Goal: Task Accomplishment & Management: Use online tool/utility

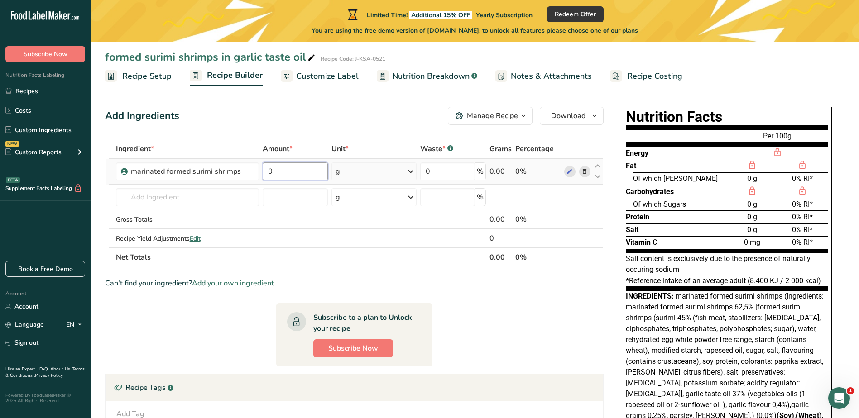
click at [293, 171] on input "0" at bounding box center [295, 172] width 65 height 18
click at [451, 173] on div "Ingredient * Amount * Unit * Waste * .a-a{fill:#347362;}.b-a{fill:#fff;} Grams …" at bounding box center [354, 203] width 499 height 128
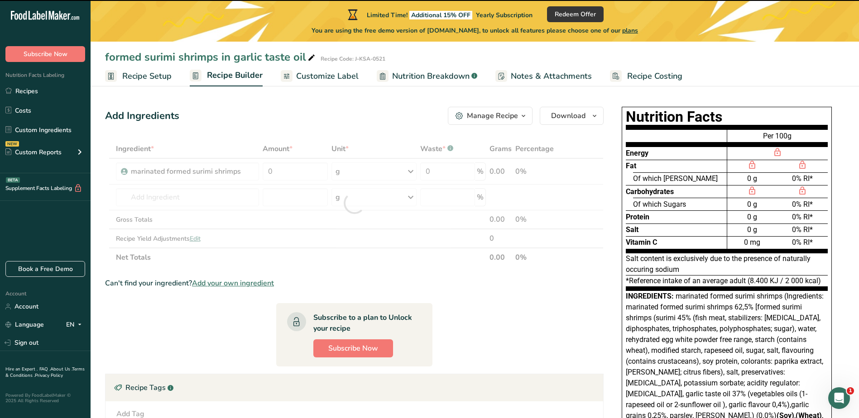
click at [497, 358] on section "Ingredient * Amount * Unit * Waste * .a-a{fill:#347362;}.b-a{fill:#fff;} Grams …" at bounding box center [354, 323] width 499 height 369
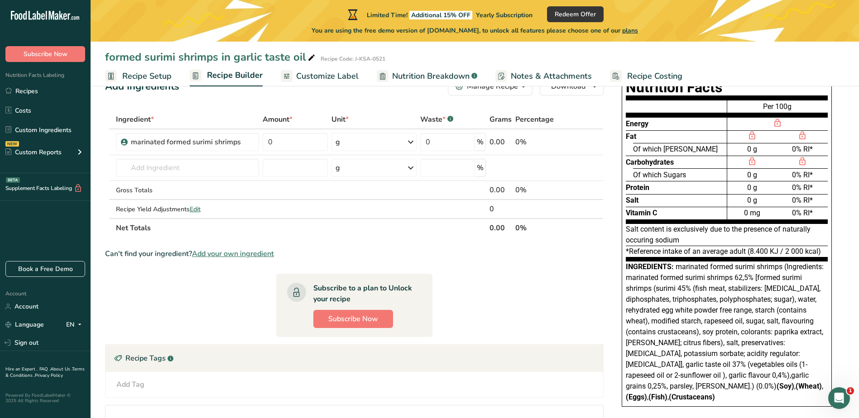
scroll to position [45, 0]
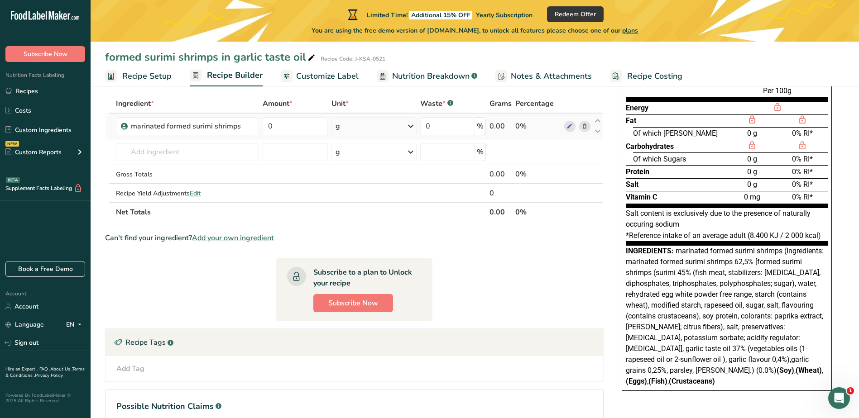
click at [508, 129] on div "0.00" at bounding box center [501, 126] width 22 height 11
click at [459, 135] on td "0 %" at bounding box center [452, 127] width 69 height 26
click at [246, 305] on section "Ingredient * Amount * Unit * Waste * .a-a{fill:#347362;}.b-a{fill:#fff;} Grams …" at bounding box center [354, 278] width 499 height 369
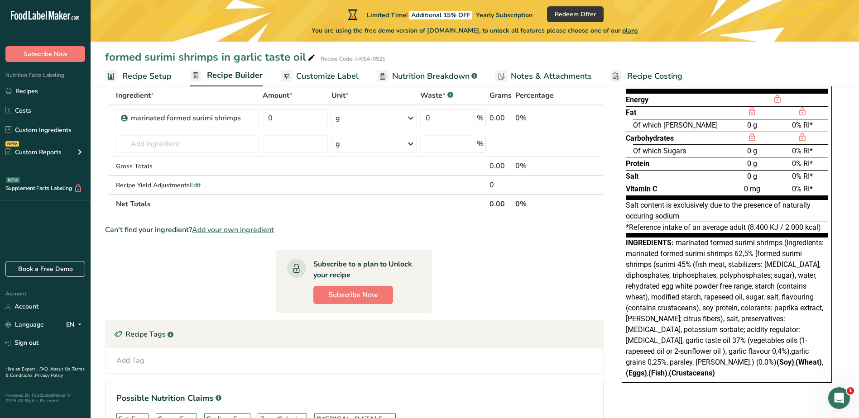
scroll to position [29, 0]
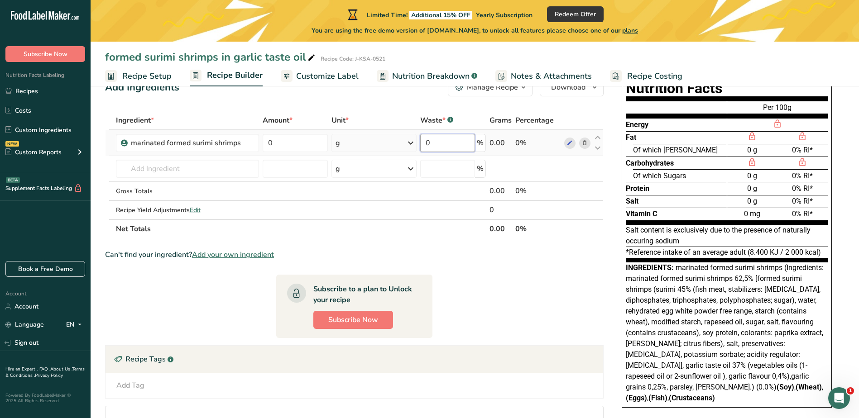
click at [441, 148] on input "0" at bounding box center [447, 143] width 55 height 18
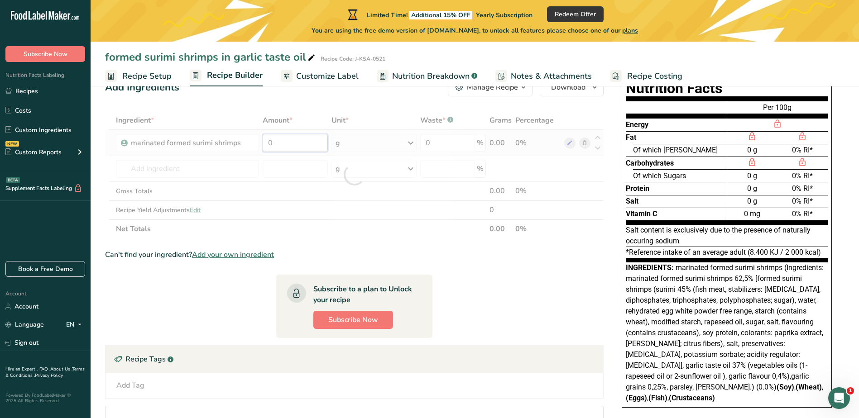
click at [306, 144] on div "Ingredient * Amount * Unit * Waste * .a-a{fill:#347362;}.b-a{fill:#fff;} Grams …" at bounding box center [354, 175] width 499 height 128
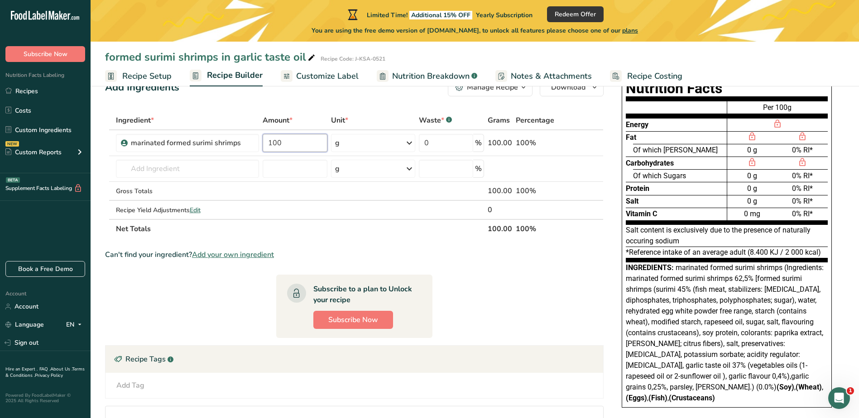
type input "100"
click at [368, 245] on section "Ingredient * Amount * Unit * Waste * .a-a{fill:#347362;}.b-a{fill:#fff;} Grams …" at bounding box center [354, 295] width 499 height 369
click at [454, 148] on input "0" at bounding box center [446, 143] width 54 height 18
click at [511, 295] on section "Ingredient * Amount * Unit * Waste * .a-a{fill:#347362;}.b-a{fill:#fff;} Grams …" at bounding box center [354, 295] width 499 height 369
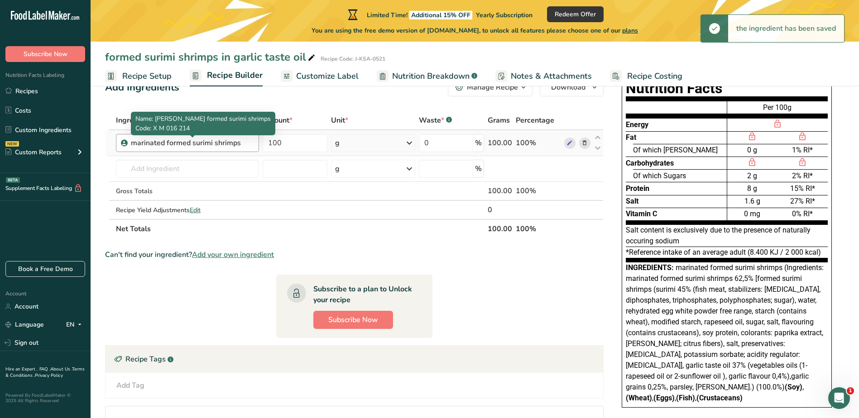
click at [240, 145] on div "marinated formed surimi shrimps" at bounding box center [187, 143] width 113 height 11
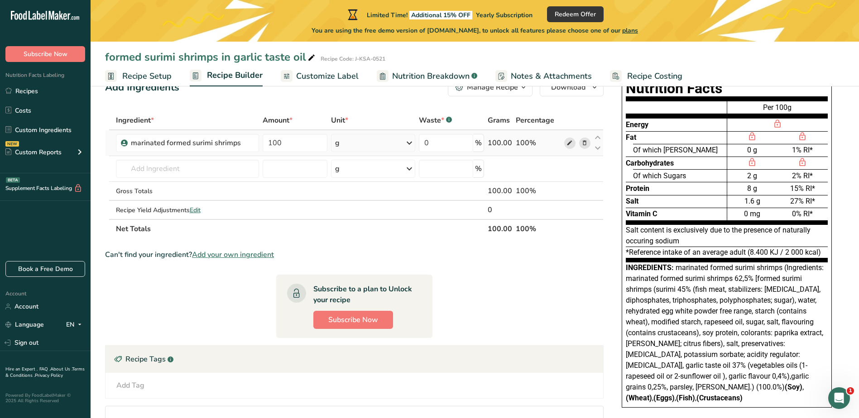
click at [570, 142] on icon at bounding box center [570, 144] width 6 height 10
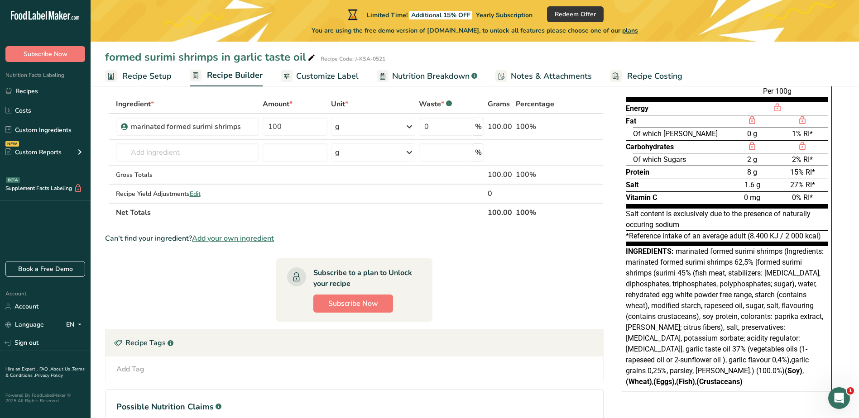
scroll to position [45, 0]
click at [42, 52] on span "Subscribe Now" at bounding box center [46, 54] width 44 height 10
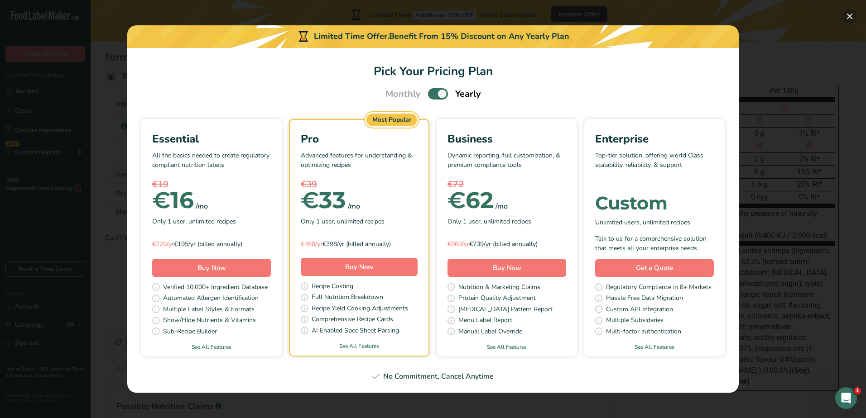
click at [847, 16] on button "Pick Your Pricing Plan Modal" at bounding box center [849, 16] width 14 height 14
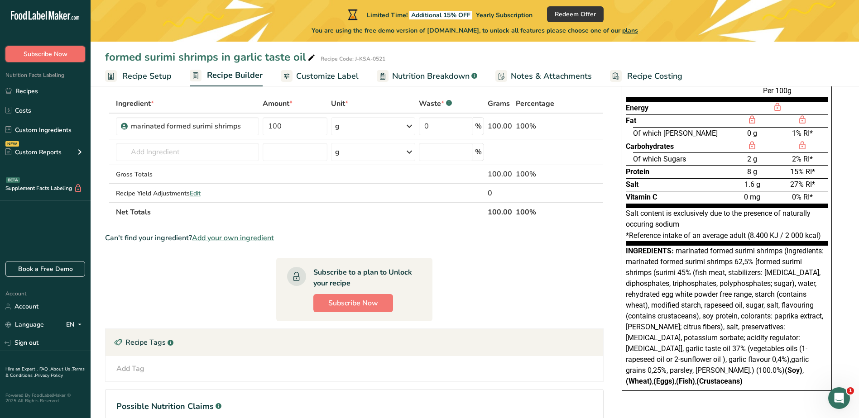
click at [82, 51] on button "Subscribe Now" at bounding box center [45, 54] width 80 height 16
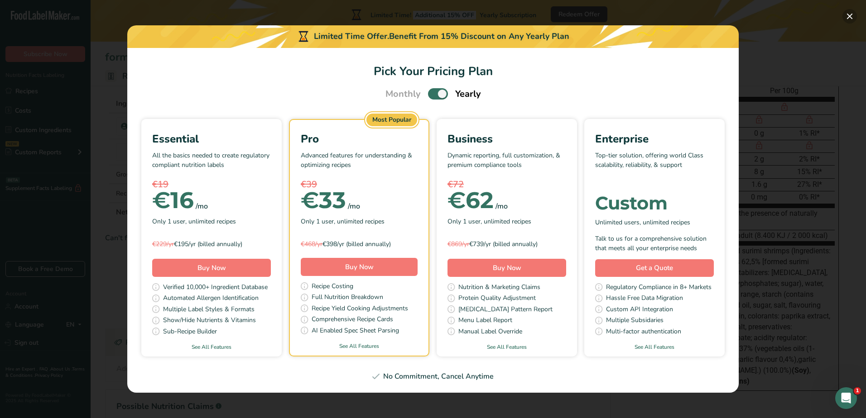
click at [851, 13] on button "Pick Your Pricing Plan Modal" at bounding box center [849, 16] width 14 height 14
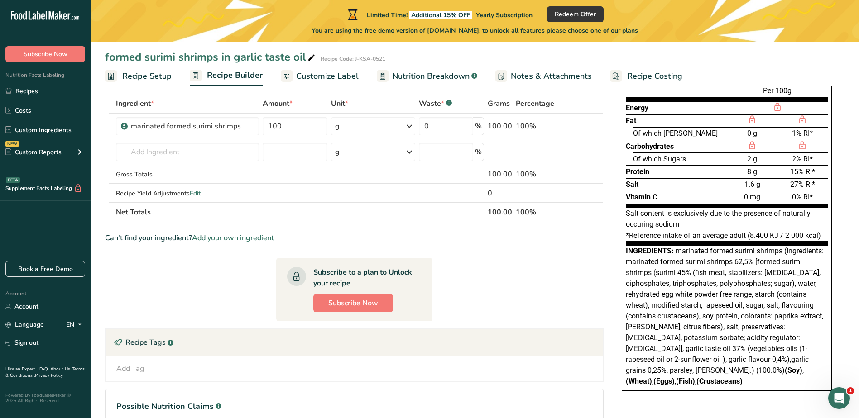
click at [492, 296] on section "Ingredient * Amount * Unit * Waste * .a-a{fill:#347362;}.b-a{fill:#fff;} Grams …" at bounding box center [354, 278] width 499 height 369
click at [27, 153] on div "Custom Reports" at bounding box center [33, 153] width 56 height 10
click at [48, 172] on link "Menu Label" at bounding box center [45, 173] width 91 height 20
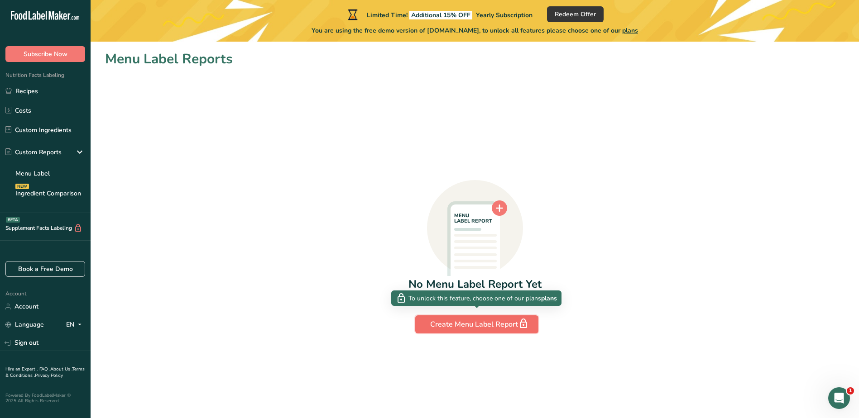
click at [467, 323] on div "Create Menu Label Report" at bounding box center [476, 324] width 93 height 13
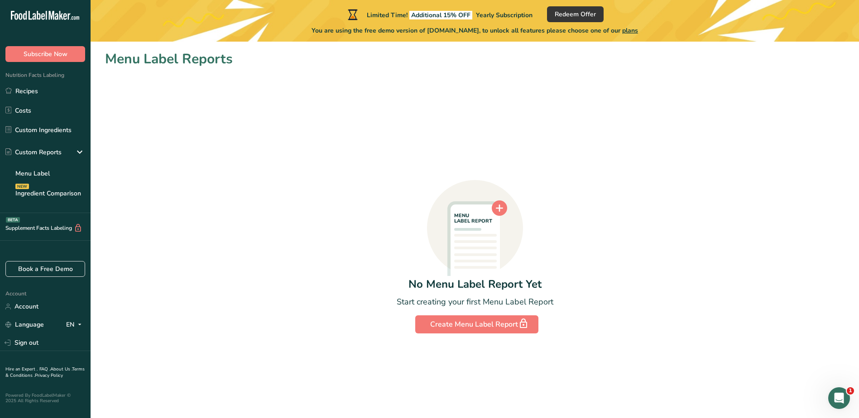
click at [615, 285] on div "MENU LABEL REPORT No Menu Label Report Yet Start creating your first Menu Label…" at bounding box center [475, 201] width 740 height 264
click at [467, 304] on div "Start creating your first Menu Label Report" at bounding box center [475, 302] width 157 height 12
click at [503, 300] on div "Start creating your first Menu Label Report" at bounding box center [475, 302] width 157 height 12
click at [529, 300] on div "Start creating your first Menu Label Report" at bounding box center [475, 302] width 157 height 12
click at [442, 306] on div "MENU LABEL REPORT No Menu Label Report Yet Start creating your first Menu Label…" at bounding box center [475, 257] width 157 height 154
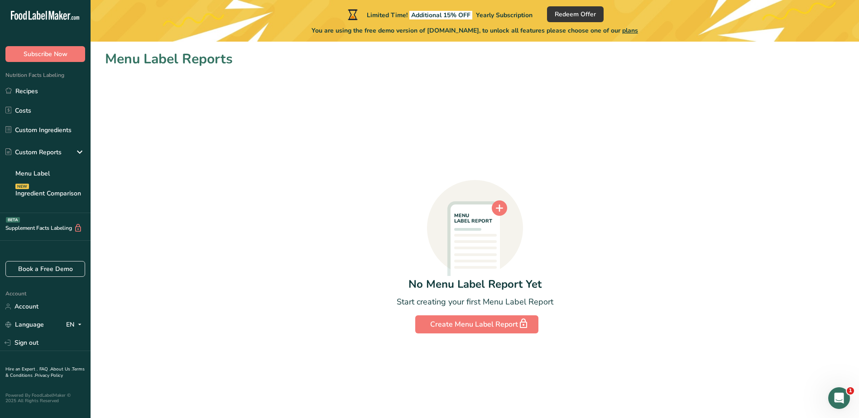
drag, startPoint x: 442, startPoint y: 306, endPoint x: 428, endPoint y: 302, distance: 15.1
click at [428, 302] on div "Start creating your first Menu Label Report" at bounding box center [475, 302] width 157 height 12
click at [691, 326] on div "MENU LABEL REPORT No Menu Label Report Yet Start creating your first Menu Label…" at bounding box center [475, 201] width 740 height 264
click at [35, 308] on link "Account" at bounding box center [45, 307] width 91 height 16
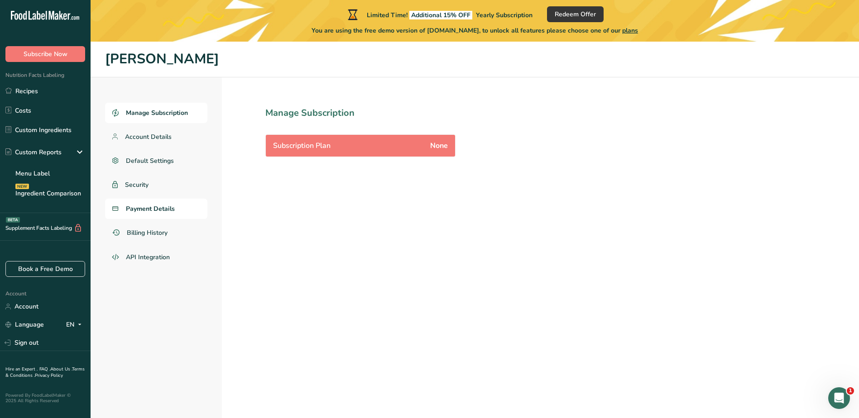
click at [162, 208] on span "Payment Details" at bounding box center [150, 209] width 49 height 10
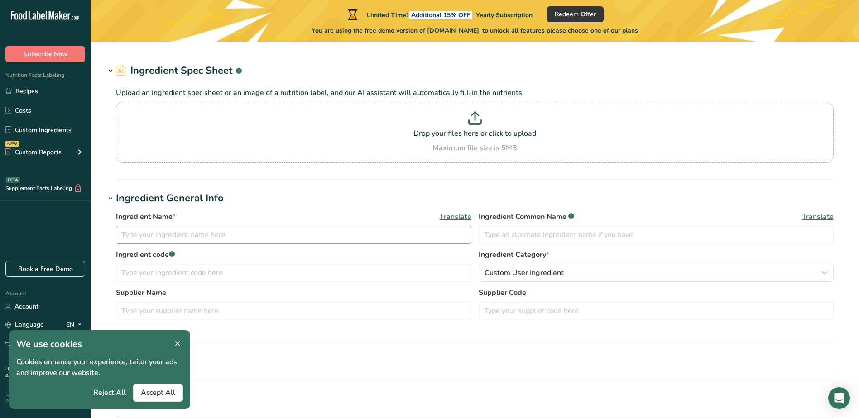
type input "marinated formed surimi shrimps"
type input "X M 016 214"
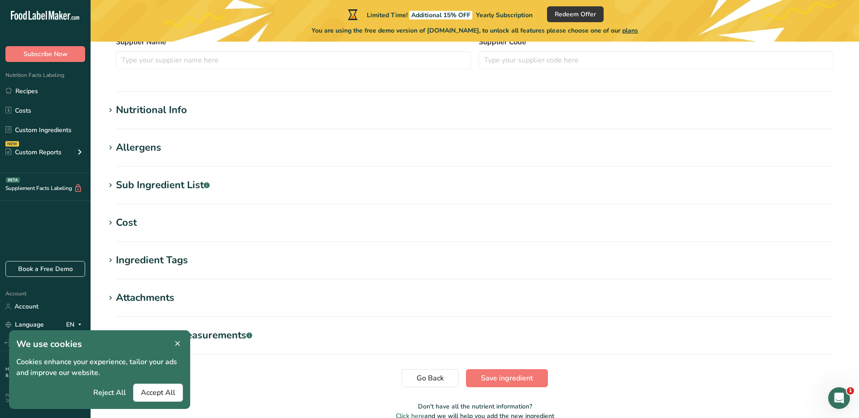
scroll to position [272, 0]
click at [177, 345] on icon at bounding box center [177, 344] width 8 height 13
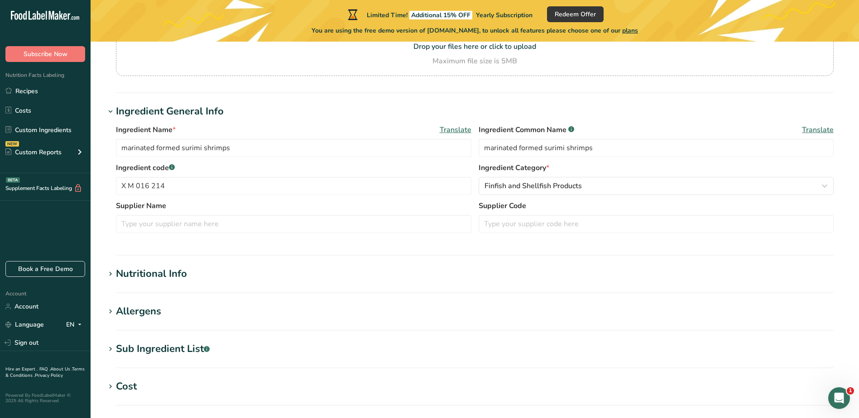
scroll to position [91, 0]
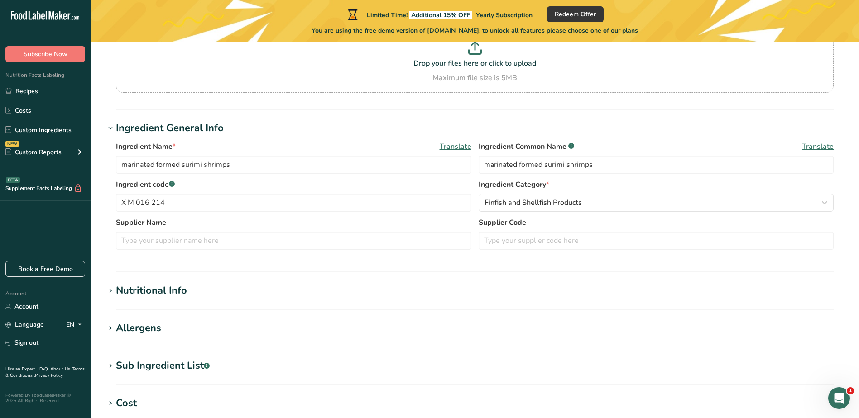
click at [162, 292] on div "Nutritional Info" at bounding box center [151, 291] width 71 height 15
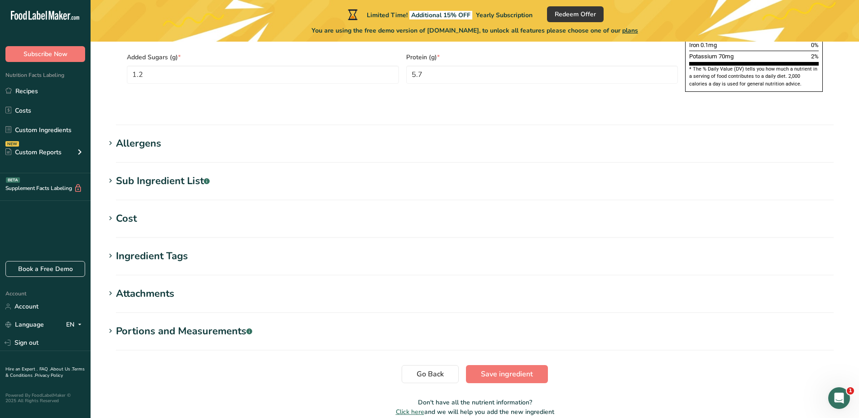
scroll to position [719, 0]
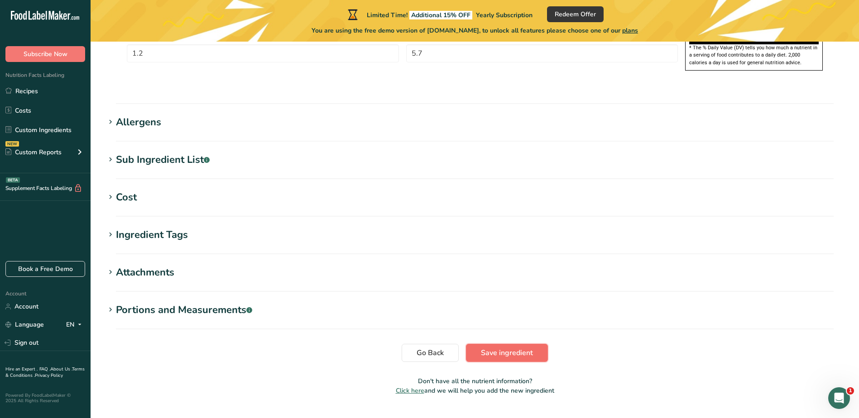
click at [524, 348] on span "Save ingredient" at bounding box center [507, 353] width 52 height 11
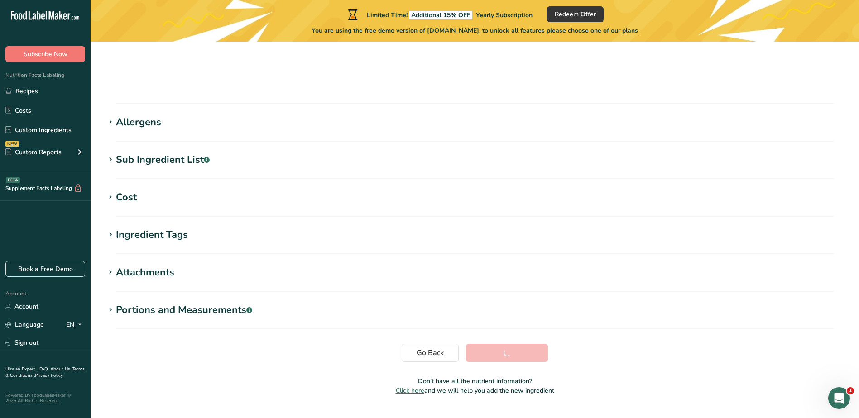
scroll to position [102, 0]
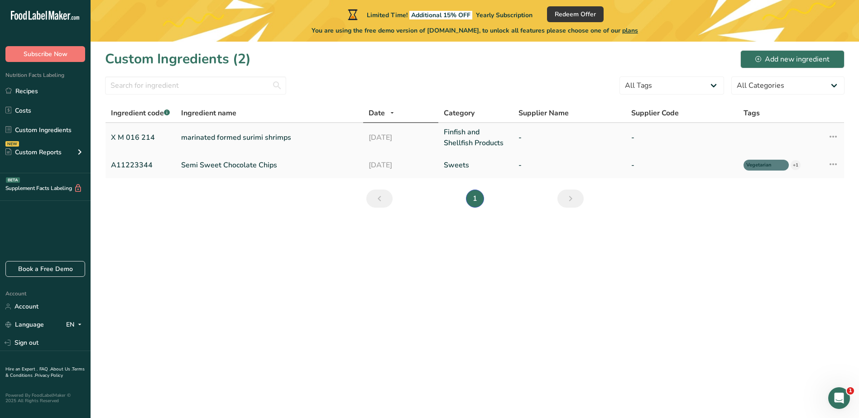
click at [278, 140] on link "marinated formed surimi shrimps" at bounding box center [269, 137] width 177 height 11
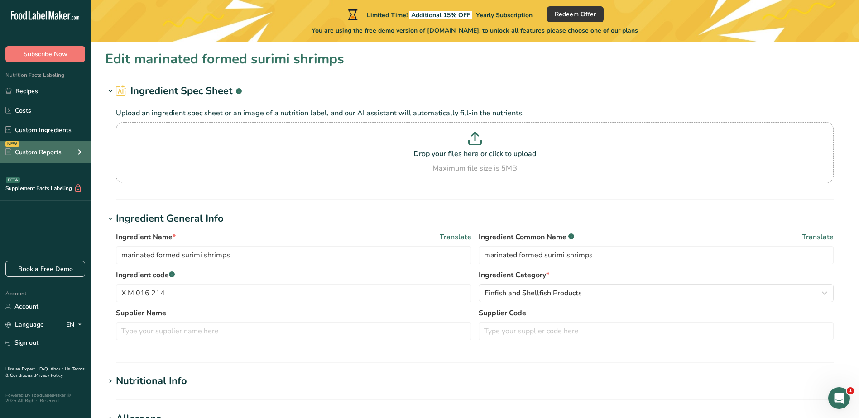
click at [27, 150] on div "Custom Reports" at bounding box center [33, 153] width 56 height 10
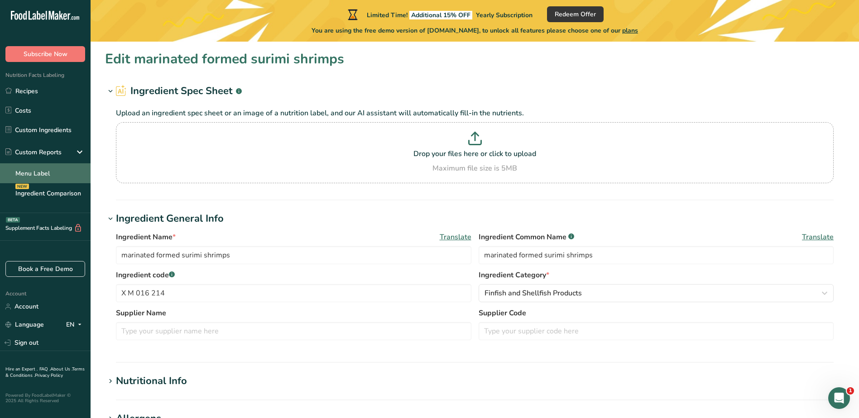
click at [46, 173] on link "Menu Label" at bounding box center [45, 173] width 91 height 20
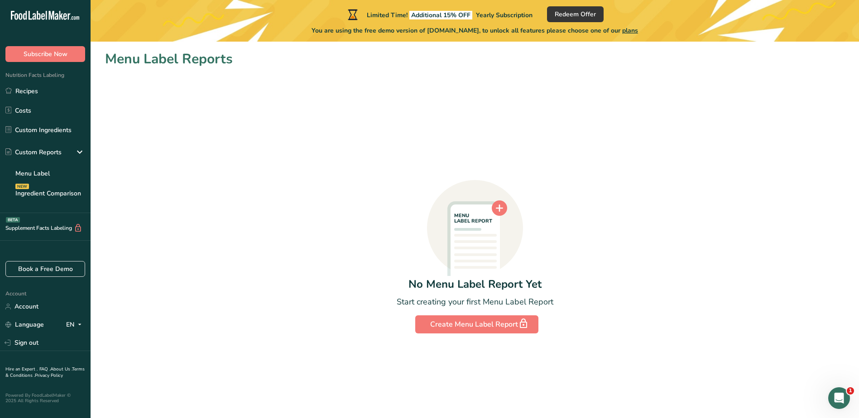
click at [273, 168] on div "MENU LABEL REPORT No Menu Label Report Yet Start creating your first Menu Label…" at bounding box center [475, 201] width 740 height 264
click at [27, 95] on link "Recipes" at bounding box center [45, 90] width 91 height 17
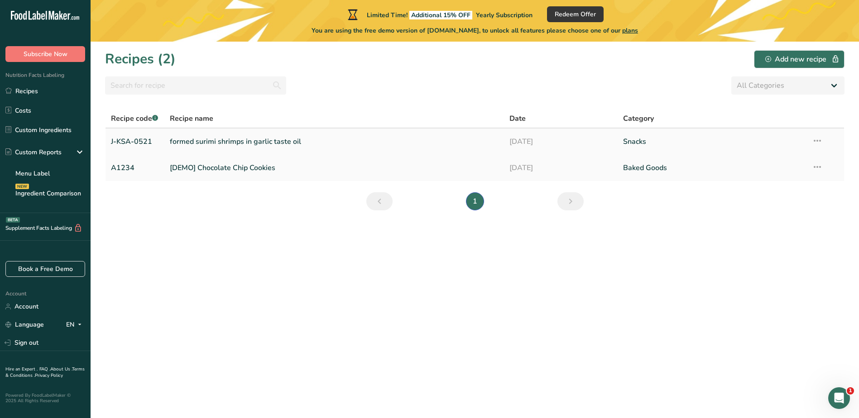
click at [270, 142] on link "formed surimi shrimps in garlic taste oil" at bounding box center [334, 141] width 329 height 19
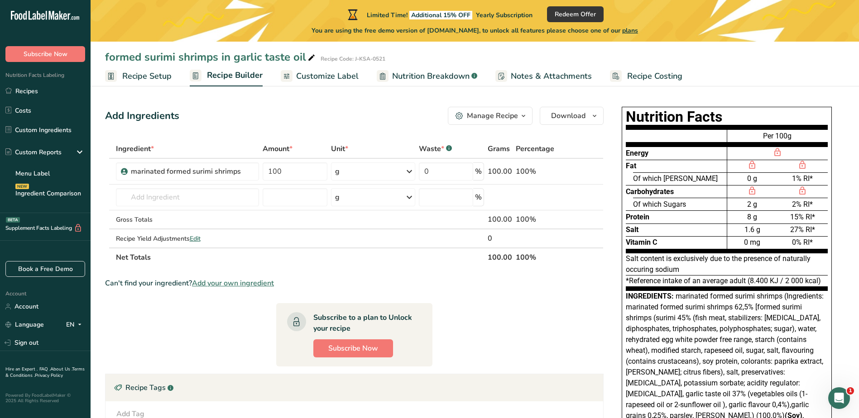
click at [492, 323] on section "Ingredient * Amount * Unit * Waste * .a-a{fill:#347362;}.b-a{fill:#fff;} Grams …" at bounding box center [354, 323] width 499 height 369
click at [569, 171] on icon at bounding box center [570, 172] width 6 height 10
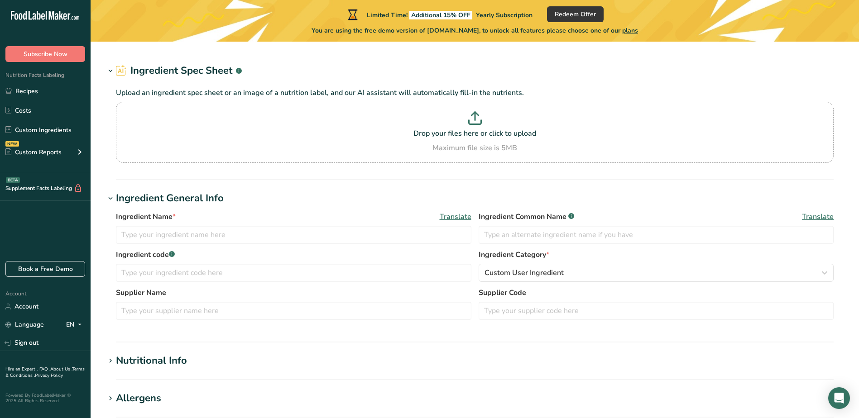
type input "marinated formed surimi shrimps"
type input "X M 016 214"
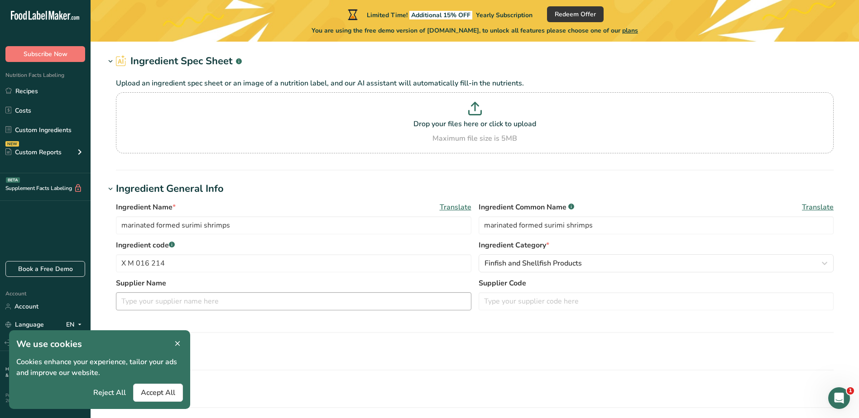
scroll to position [45, 0]
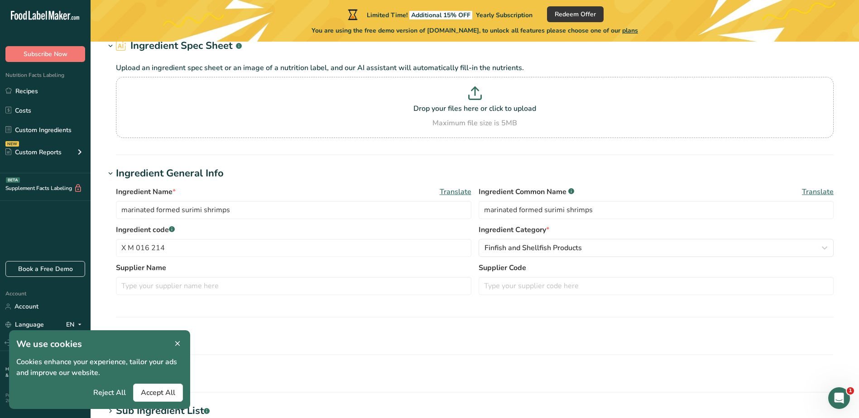
click at [179, 340] on icon at bounding box center [177, 344] width 8 height 13
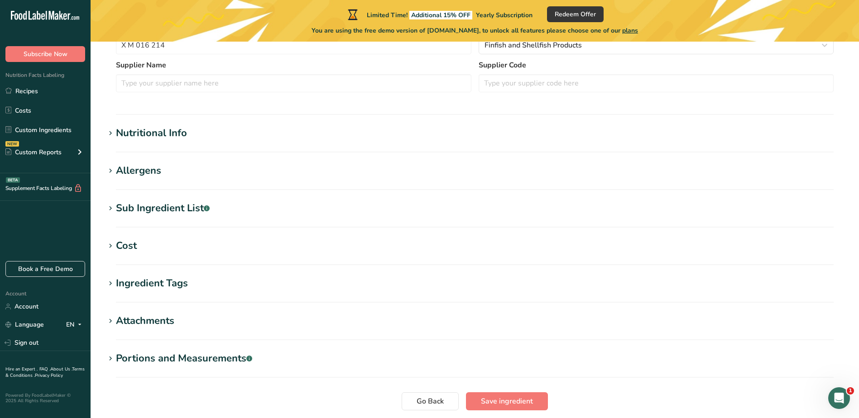
scroll to position [317, 0]
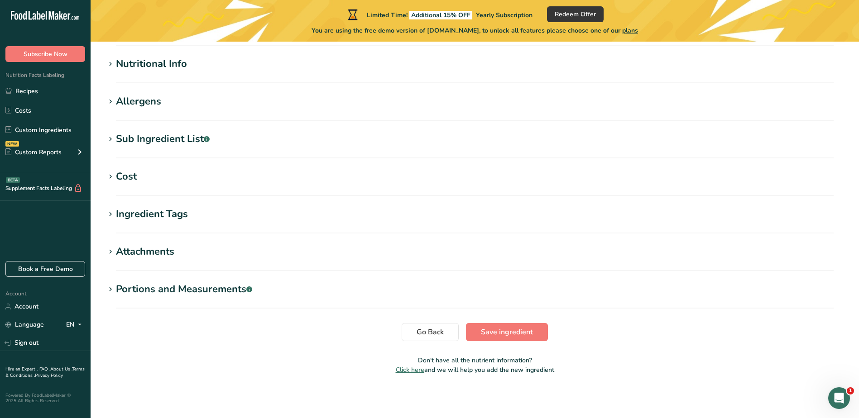
click at [154, 64] on div "Nutritional Info" at bounding box center [151, 64] width 71 height 15
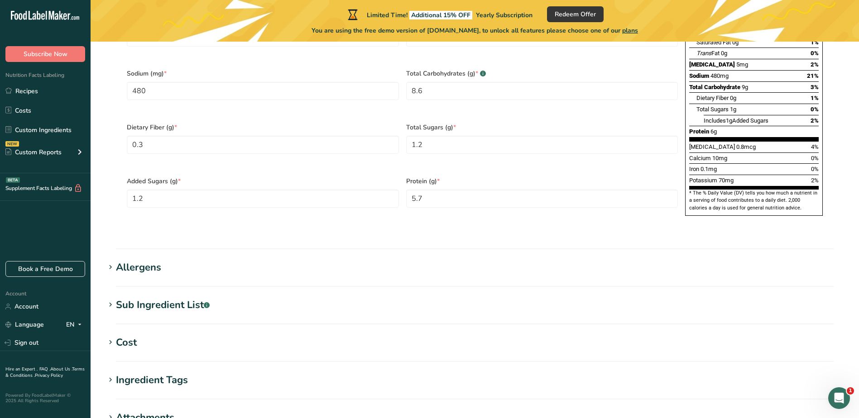
scroll to position [589, 0]
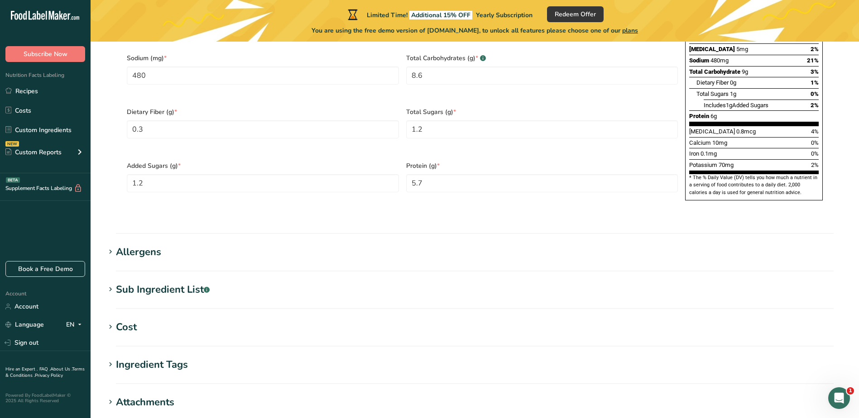
click at [166, 283] on div "Sub Ingredient List .a-a{fill:#347362;}.b-a{fill:#fff;}" at bounding box center [163, 290] width 94 height 15
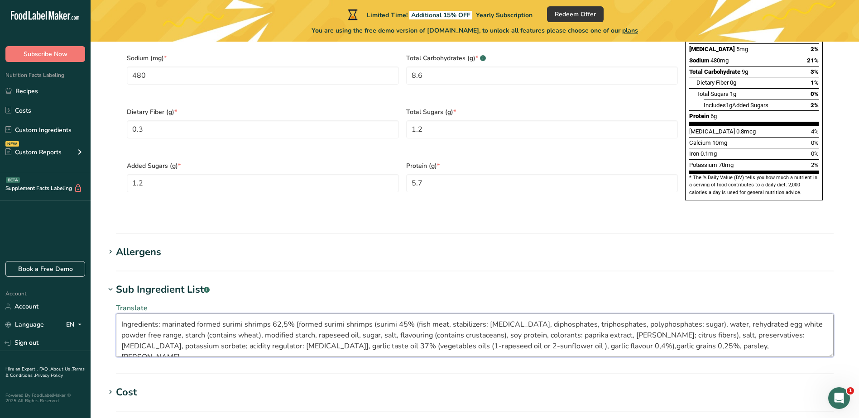
drag, startPoint x: 651, startPoint y: 330, endPoint x: 101, endPoint y: 303, distance: 550.0
click at [101, 303] on section "Edit marinated formed surimi shrimps Ingredient Spec Sheet .a-a{fill:#347362;}.…" at bounding box center [475, 28] width 769 height 1153
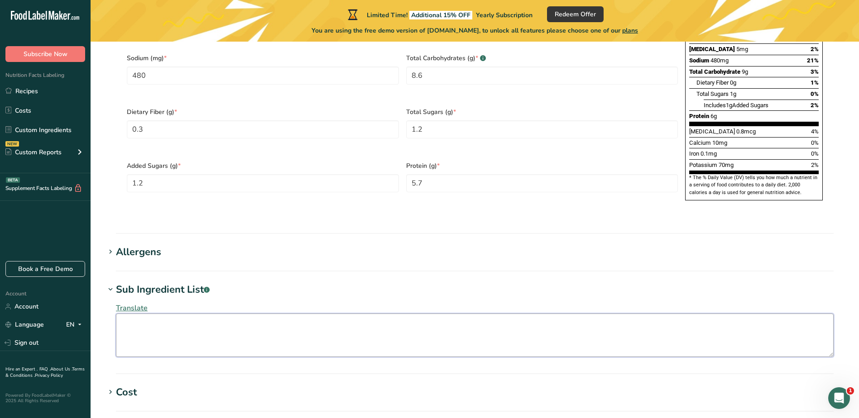
paste textarea "Ingredients: surimi imitation shrimps (surimi [fish protein 45% {Walleye Polloc…"
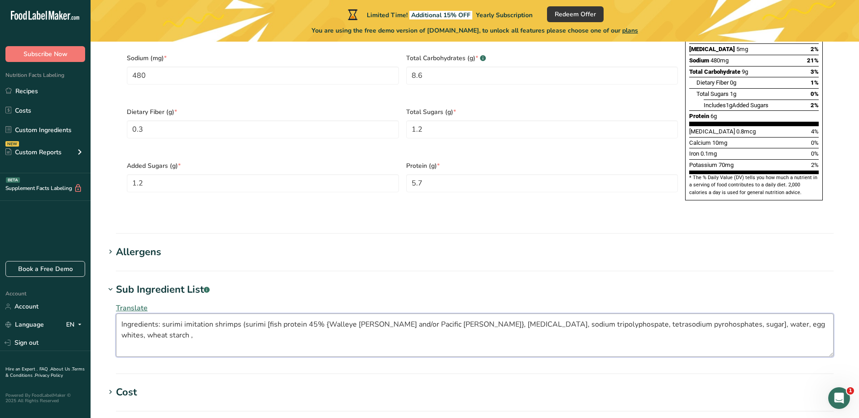
click at [139, 316] on textarea "Ingredients: surimi imitation shrimps (surimi [fish protein 45% {Walleye Polloc…" at bounding box center [475, 335] width 718 height 43
click at [797, 314] on textarea "Ingredients: surimi imitation shrimps (surimi [fish protein 45% {Walleye Polloc…" at bounding box center [475, 335] width 718 height 43
paste textarea "food starch-modified, canola oil, sugar, salt, artificial flavor, soy protein i…"
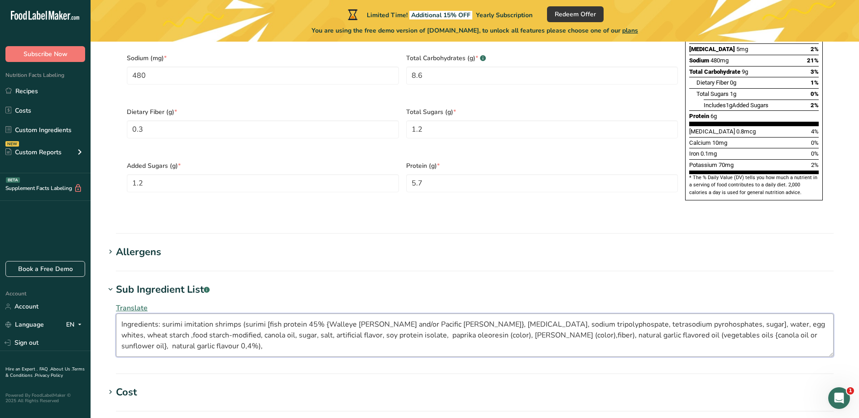
click at [788, 314] on textarea "Ingredients: surimi imitation shrimps (surimi [fish protein 45% {Walleye Polloc…" at bounding box center [475, 335] width 718 height 43
click at [169, 331] on textarea "Ingredients: surimi imitation shrimps (surimi [fish protein 45% {Walleye Polloc…" at bounding box center [475, 335] width 718 height 43
click at [165, 327] on textarea "Ingredients: surimi imitation shrimps (surimi [fish protein 45% {Walleye Polloc…" at bounding box center [475, 335] width 718 height 43
paste textarea "salt, sodium benzoate (preservatives), potassium sorbate (preservatives),citric…"
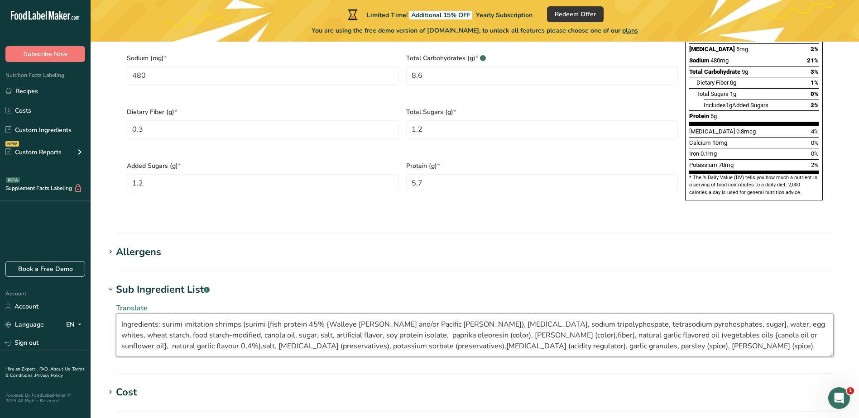
click at [144, 323] on textarea "Ingredients: surimi imitation shrimps (surimi [fish protein 45% {Walleye Polloc…" at bounding box center [475, 335] width 718 height 43
click at [636, 329] on textarea "Ingredients: surimi imitation shrimps (surimi [fish protein 45% {Walleye [PERSO…" at bounding box center [475, 335] width 718 height 43
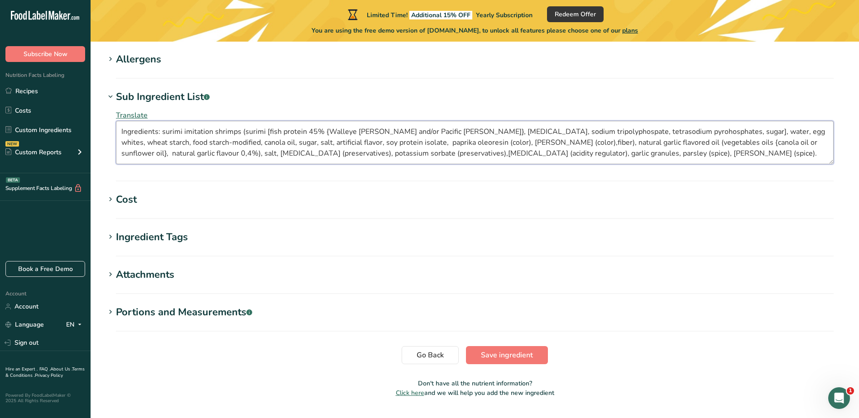
scroll to position [784, 0]
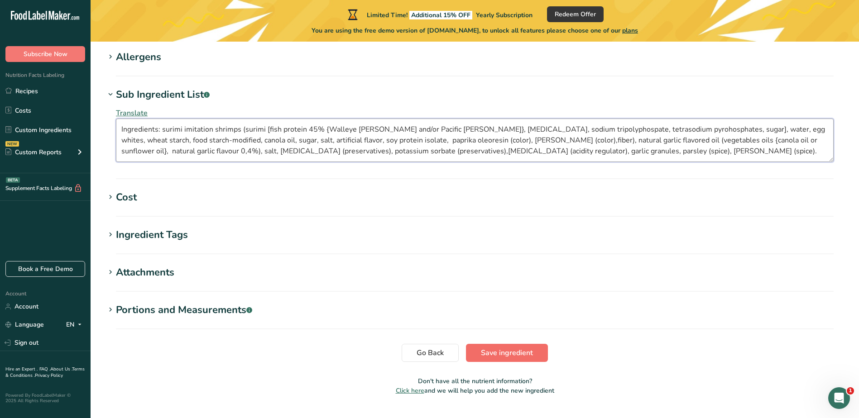
type textarea "Ingredients: surimi imitation shrimps (surimi [fish protein 45% {Walleye Polloc…"
click at [490, 348] on span "Save ingredient" at bounding box center [507, 353] width 52 height 11
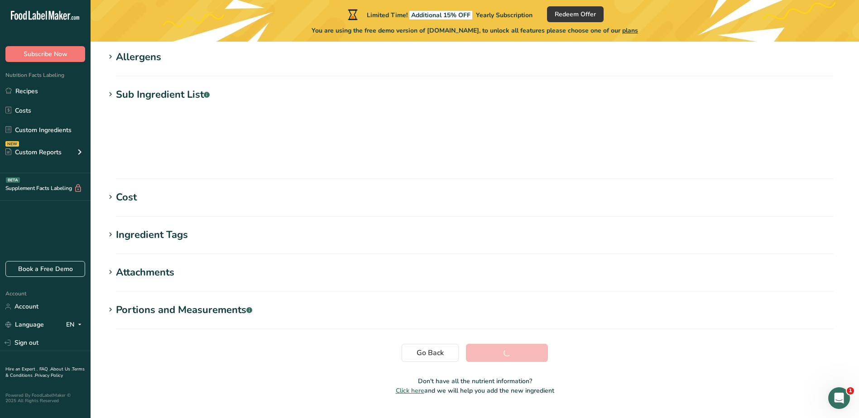
scroll to position [102, 0]
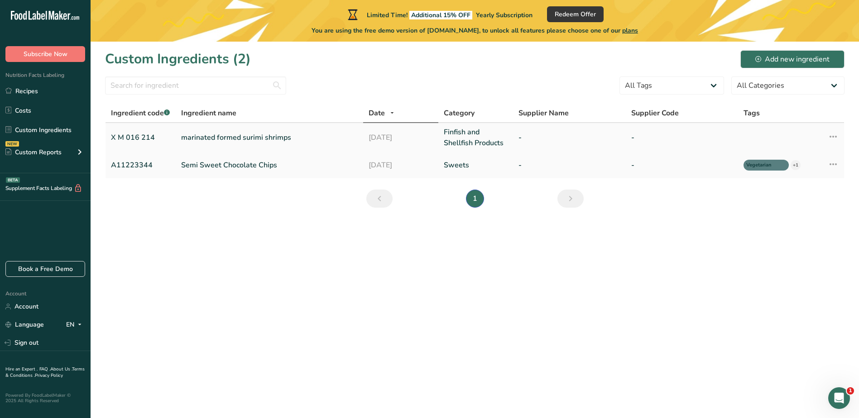
click at [834, 137] on icon at bounding box center [833, 137] width 11 height 16
click at [201, 135] on link "marinated formed surimi shrimps" at bounding box center [269, 137] width 177 height 11
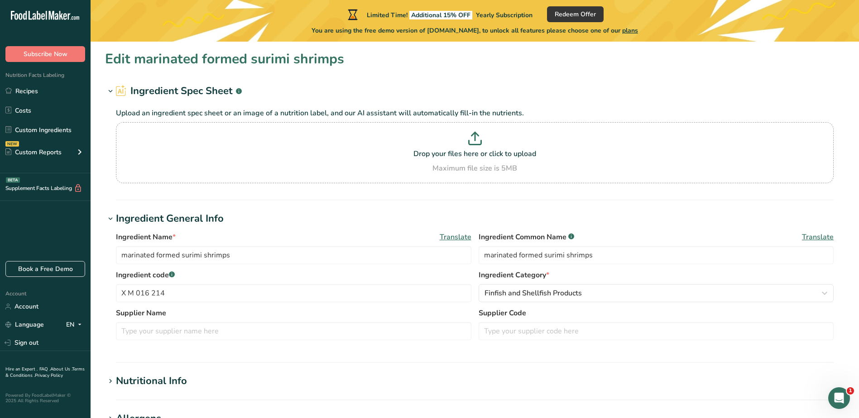
click at [109, 90] on icon at bounding box center [110, 91] width 8 height 13
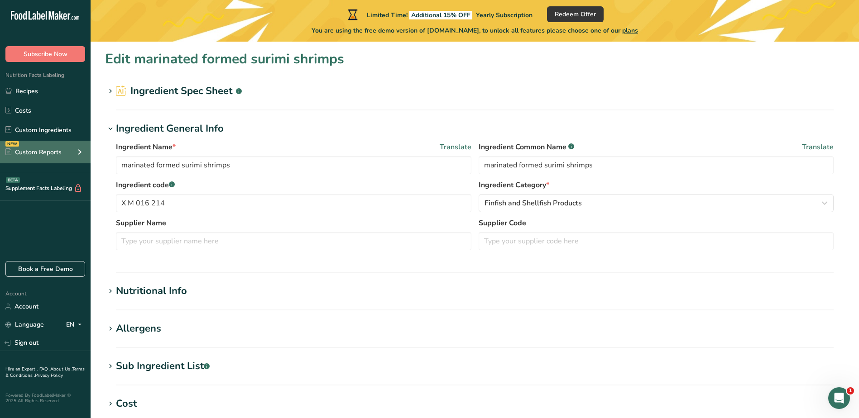
click at [75, 150] on icon at bounding box center [79, 152] width 11 height 16
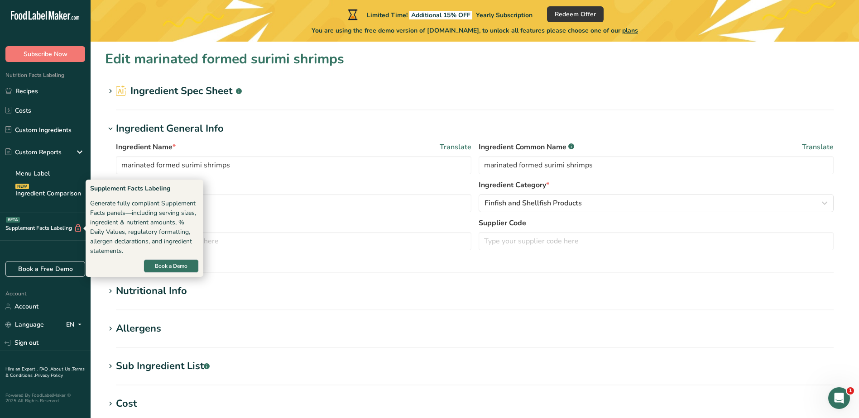
click at [49, 229] on div "Supplement Facts Labeling BETA" at bounding box center [41, 229] width 82 height 10
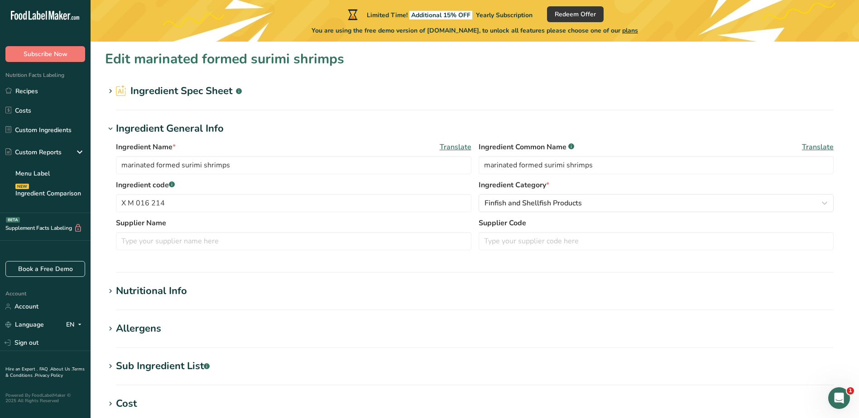
click at [42, 218] on div "Supplement Facts Labeling BETA" at bounding box center [45, 227] width 91 height 28
click at [32, 91] on link "Recipes" at bounding box center [45, 90] width 91 height 17
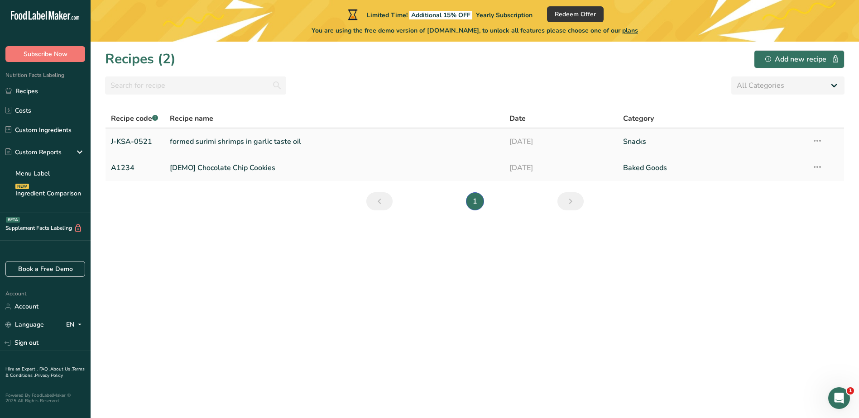
click at [216, 136] on link "formed surimi shrimps in garlic taste oil" at bounding box center [334, 141] width 329 height 19
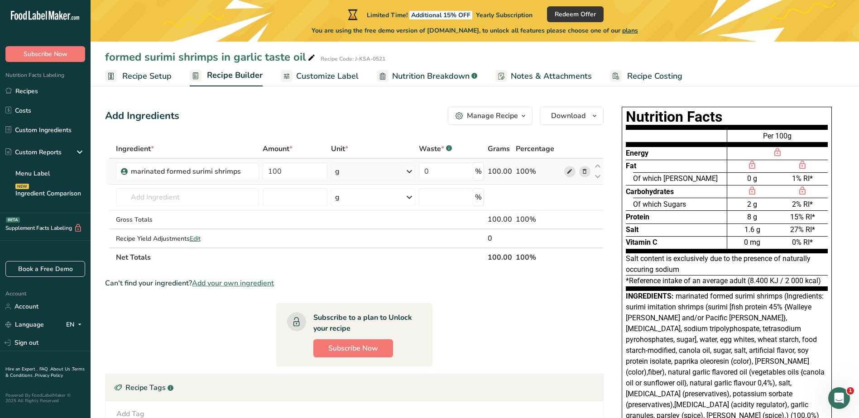
click at [568, 176] on icon at bounding box center [570, 172] width 6 height 10
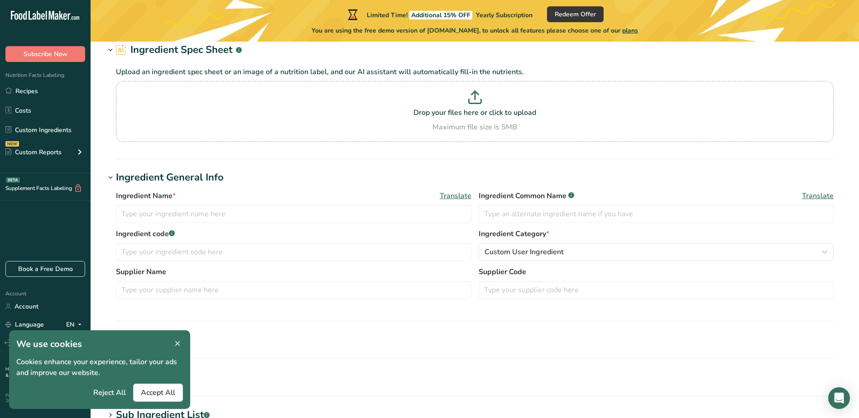
type input "marinated formed surimi shrimps"
type input "X M 016 214"
type input "75"
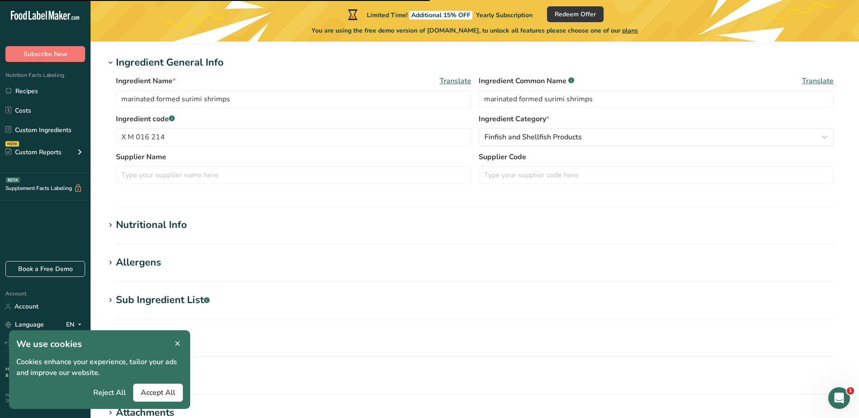
click at [177, 340] on icon at bounding box center [177, 344] width 8 height 13
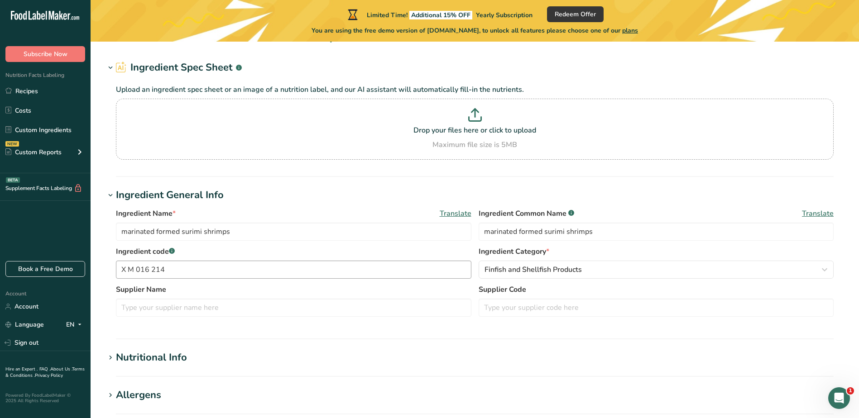
scroll to position [136, 0]
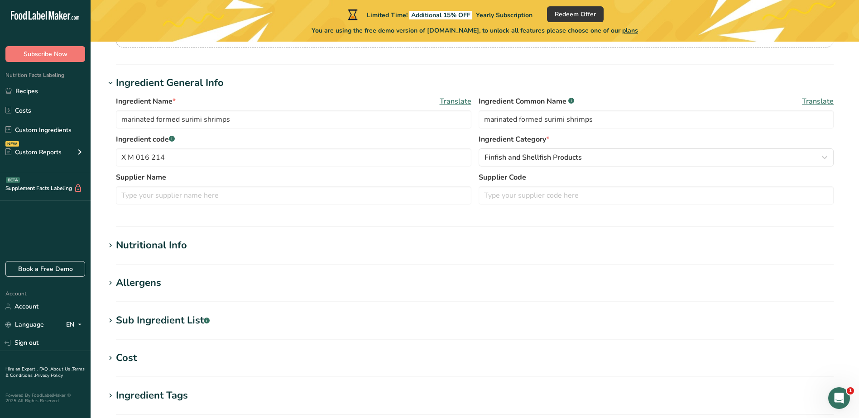
click at [181, 249] on div "Nutritional Info" at bounding box center [151, 245] width 71 height 15
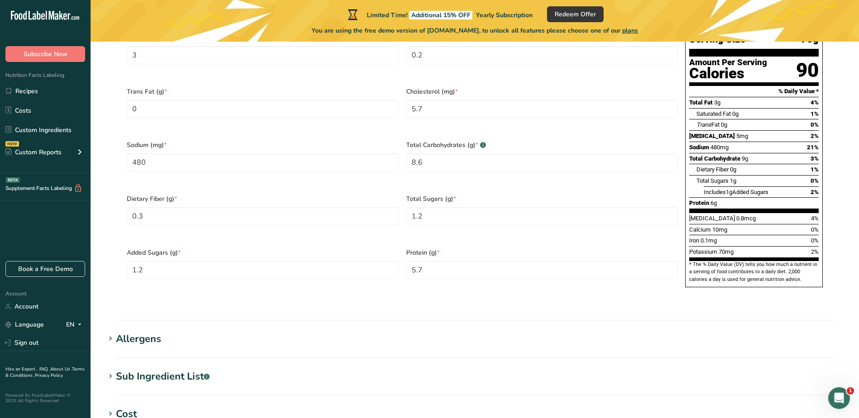
scroll to position [453, 0]
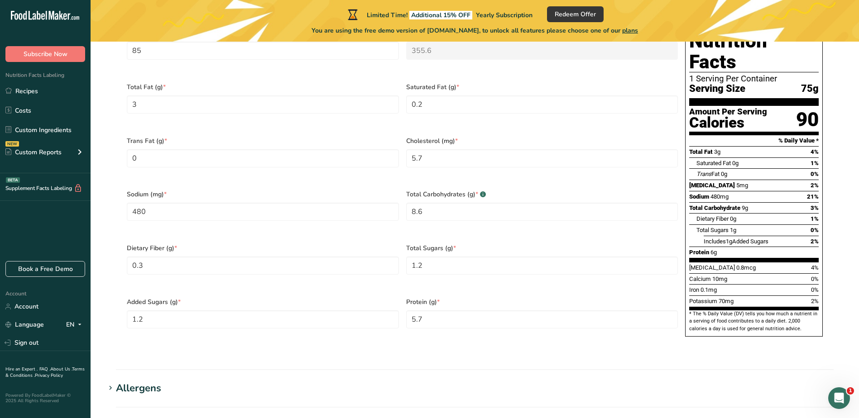
click at [189, 418] on div "Sub Ingredient List .a-a{fill:#347362;}.b-a{fill:#fff;}" at bounding box center [163, 426] width 94 height 15
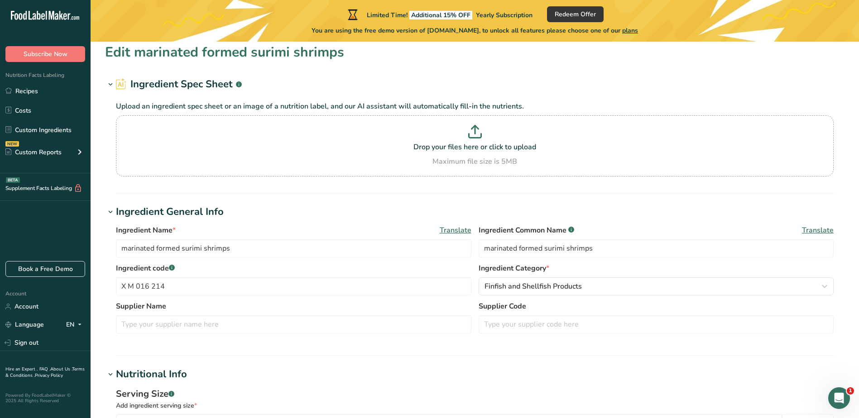
scroll to position [0, 0]
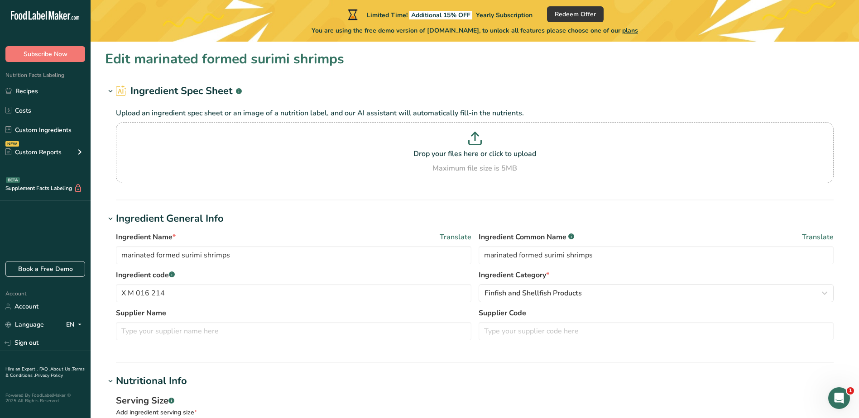
click at [108, 91] on icon at bounding box center [110, 91] width 8 height 13
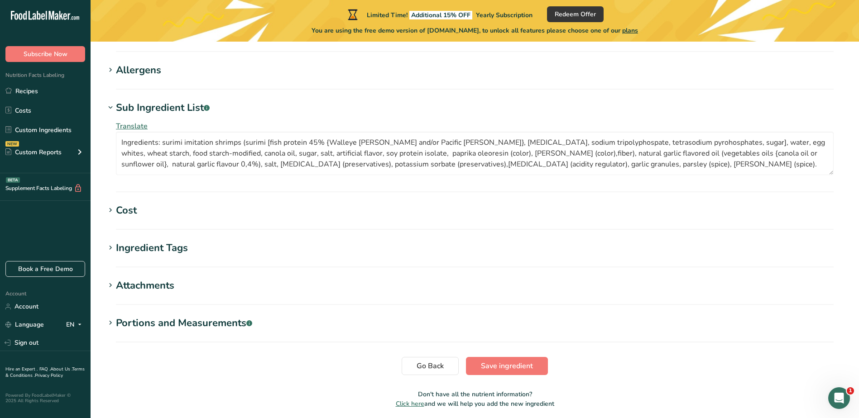
scroll to position [694, 0]
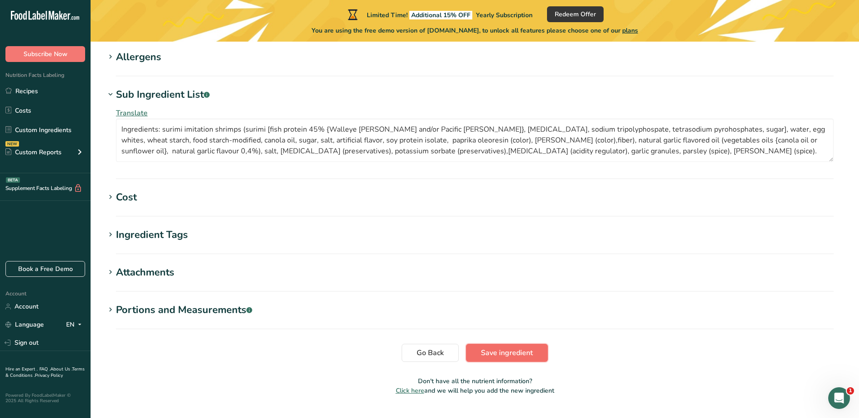
click at [509, 348] on span "Save ingredient" at bounding box center [507, 353] width 52 height 11
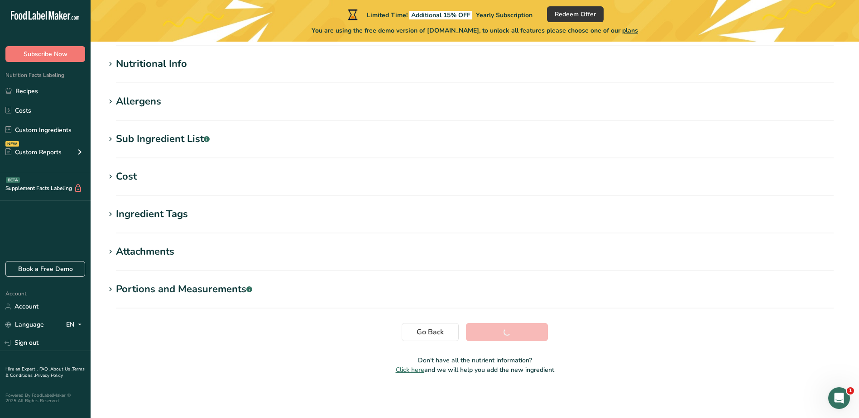
scroll to position [102, 0]
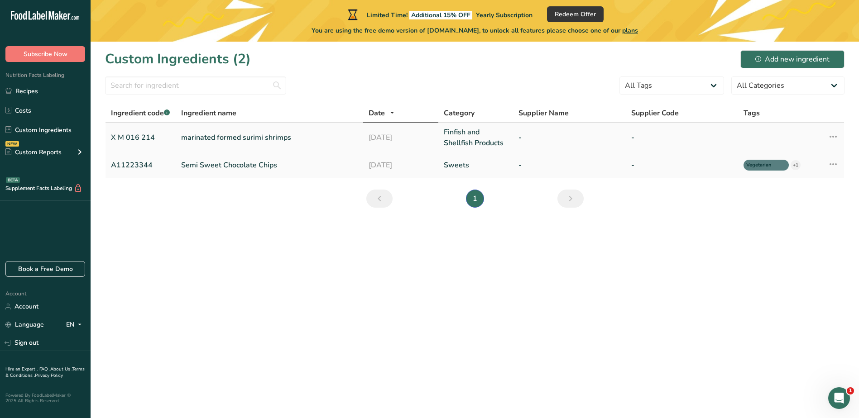
click at [265, 136] on link "marinated formed surimi shrimps" at bounding box center [269, 137] width 177 height 11
click at [838, 134] on icon at bounding box center [833, 137] width 11 height 16
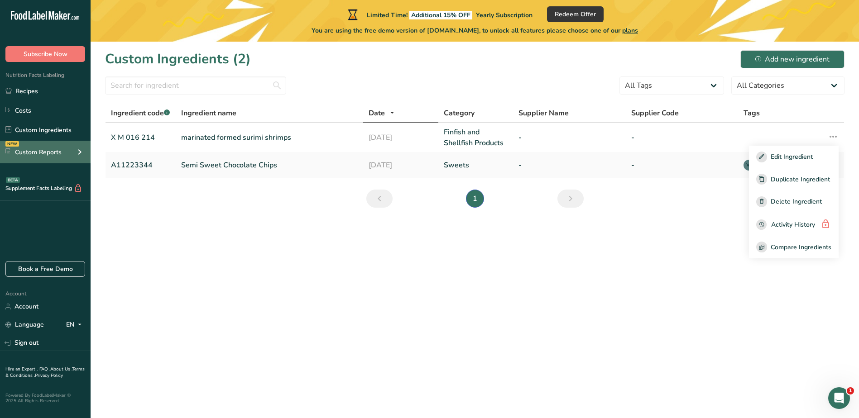
click at [79, 154] on icon at bounding box center [79, 152] width 11 height 16
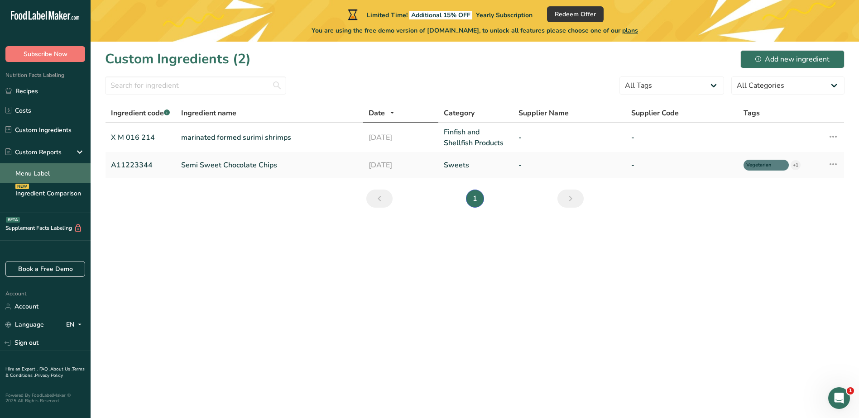
click at [37, 175] on link "Menu Label" at bounding box center [45, 173] width 91 height 20
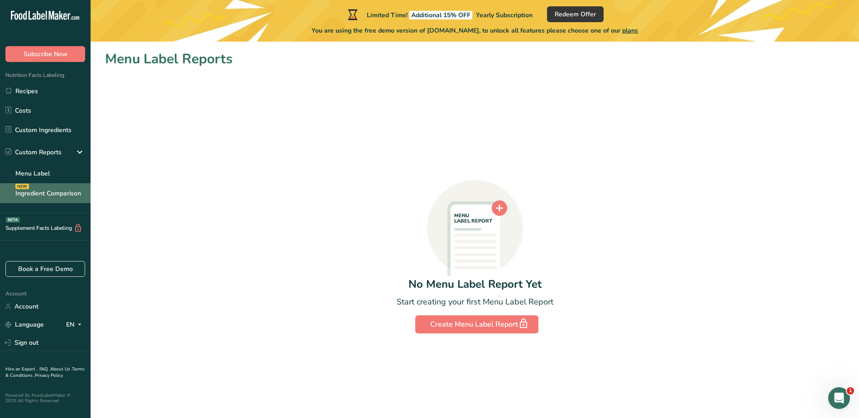
click at [54, 194] on link "Ingredient Comparison NEW" at bounding box center [45, 193] width 91 height 20
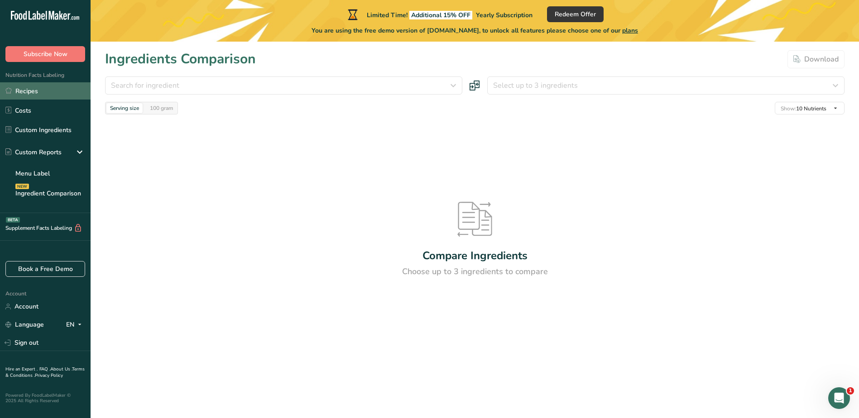
click at [32, 91] on link "Recipes" at bounding box center [45, 90] width 91 height 17
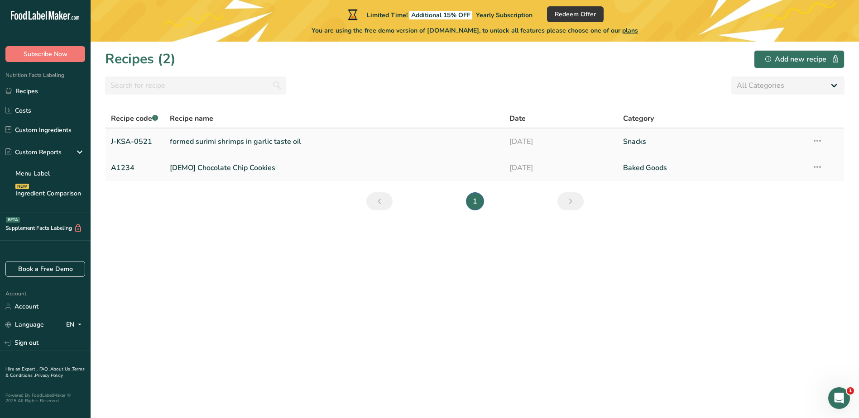
click at [208, 139] on link "formed surimi shrimps in garlic taste oil" at bounding box center [334, 141] width 329 height 19
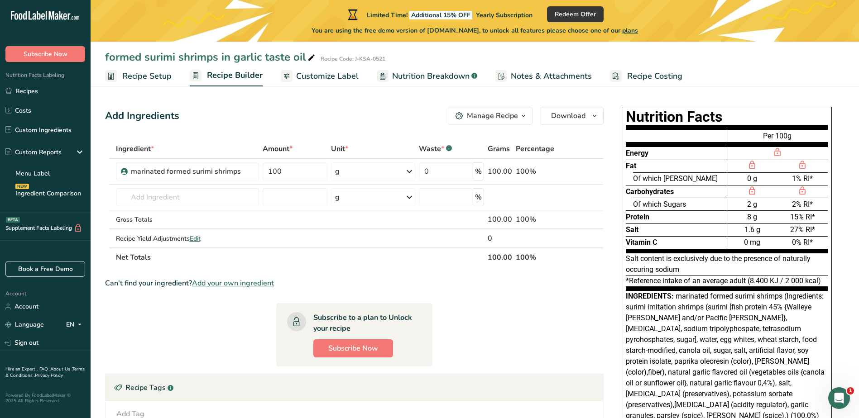
click at [431, 78] on span "Nutrition Breakdown" at bounding box center [430, 76] width 77 height 12
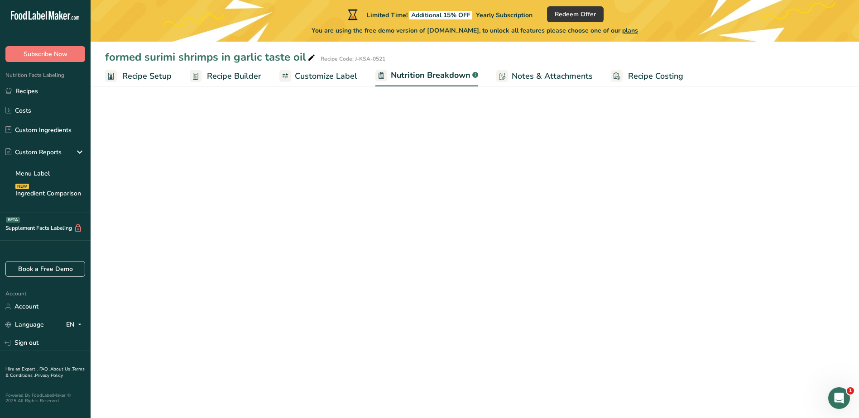
select select "Calories"
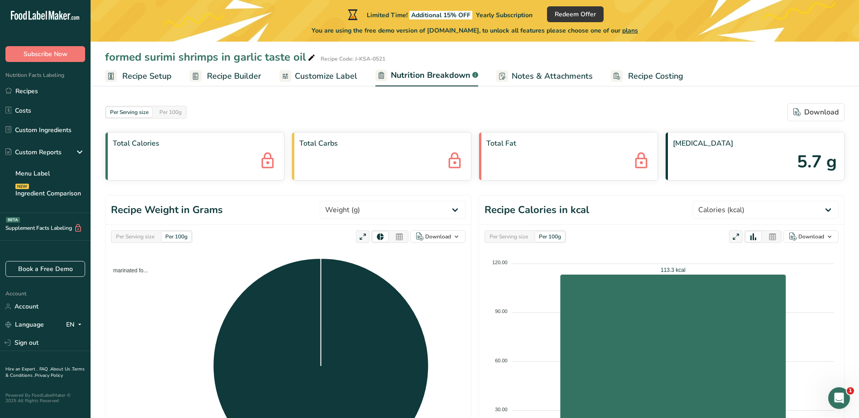
click at [335, 73] on span "Customize Label" at bounding box center [326, 76] width 62 height 12
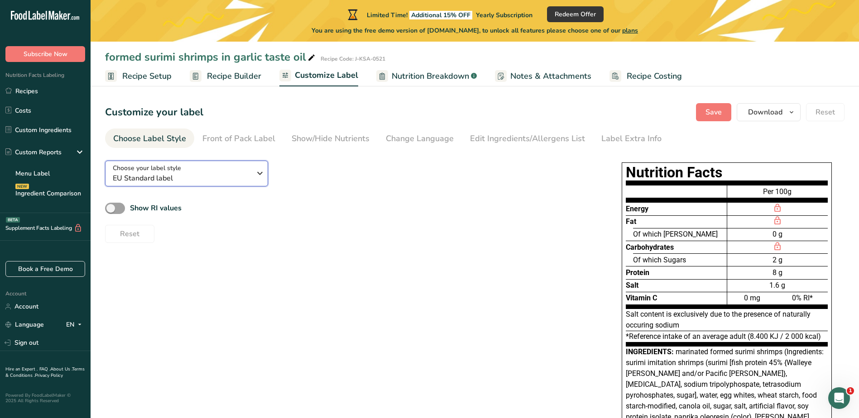
click at [263, 176] on icon "button" at bounding box center [260, 173] width 11 height 16
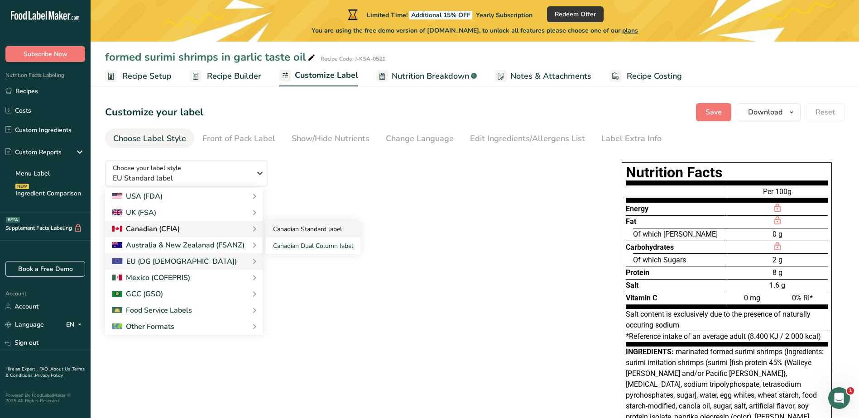
click at [299, 230] on link "Canadian Standard label" at bounding box center [313, 229] width 95 height 17
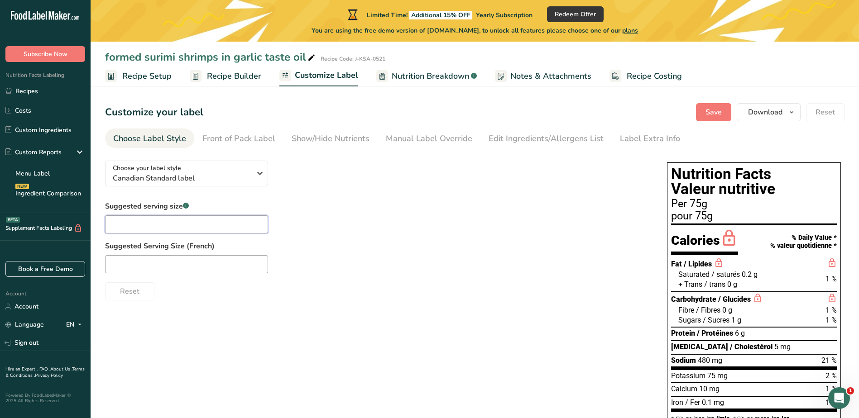
click at [218, 230] on input "text" at bounding box center [186, 225] width 163 height 18
type input "7"
type input "3"
click at [170, 264] on input "text" at bounding box center [186, 264] width 163 height 18
type input "3"
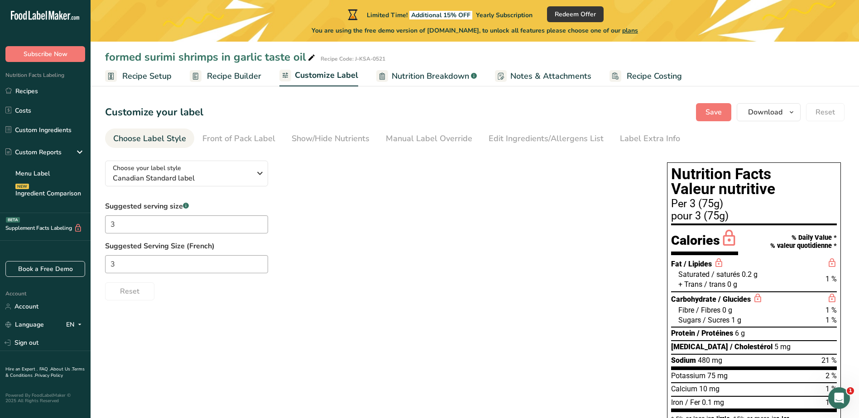
click at [235, 73] on span "Recipe Builder" at bounding box center [234, 76] width 54 height 12
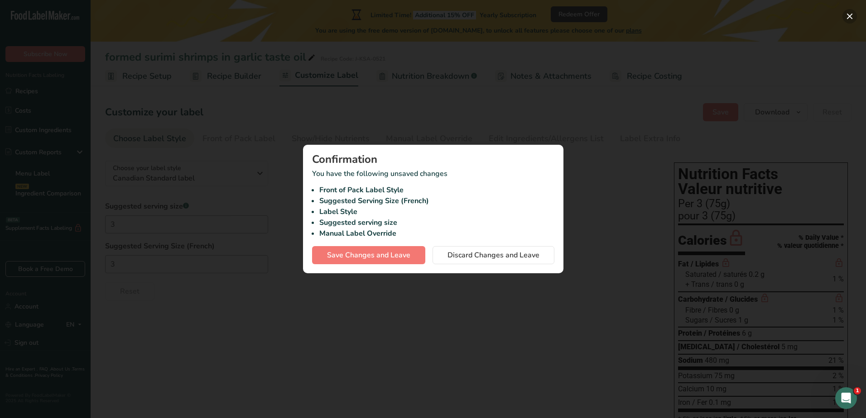
click at [852, 18] on button "button" at bounding box center [849, 16] width 14 height 14
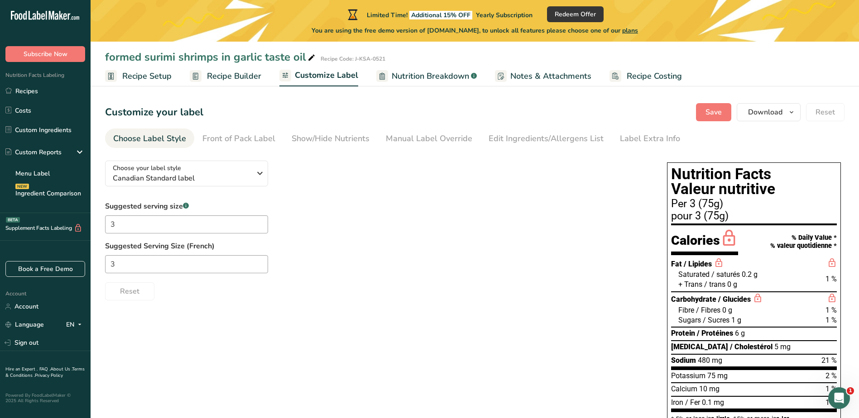
click at [130, 73] on span "Recipe Setup" at bounding box center [146, 76] width 49 height 12
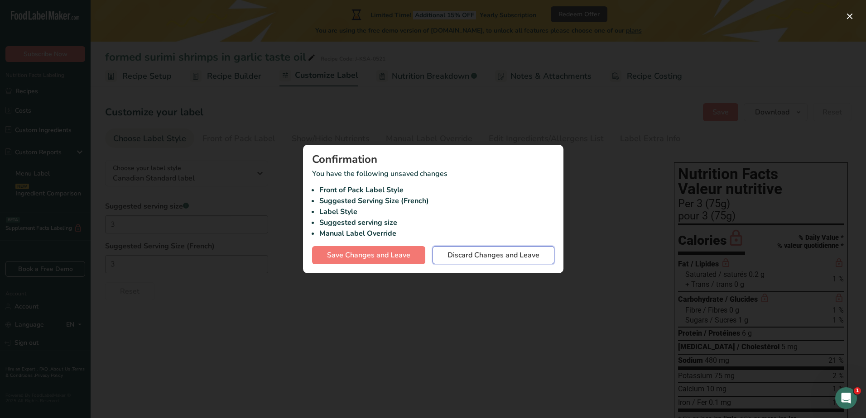
click at [516, 254] on span "Discard Changes and Leave" at bounding box center [493, 255] width 92 height 11
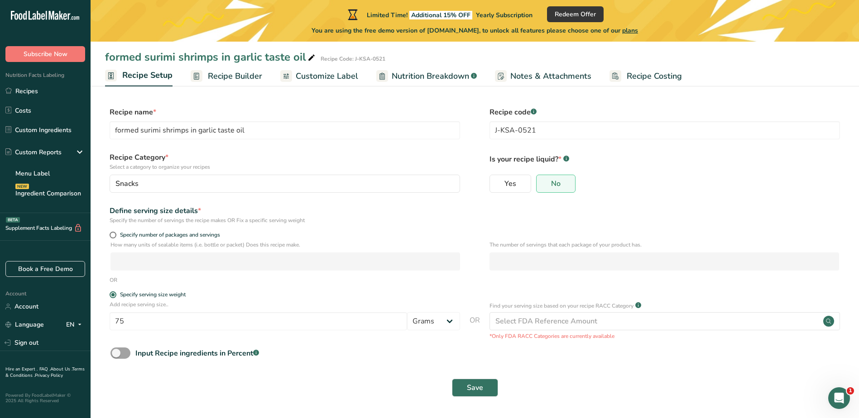
click at [230, 81] on span "Recipe Builder" at bounding box center [235, 76] width 54 height 12
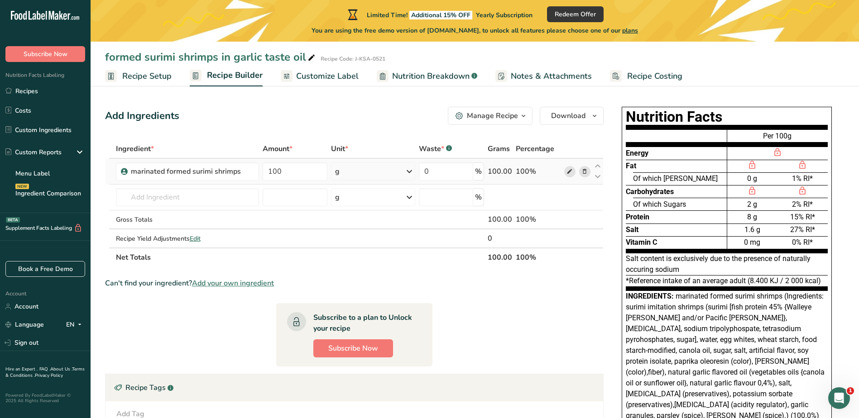
click at [568, 173] on icon at bounding box center [570, 172] width 6 height 10
drag, startPoint x: 158, startPoint y: 80, endPoint x: 195, endPoint y: 86, distance: 37.6
click at [158, 80] on span "Recipe Setup" at bounding box center [146, 76] width 49 height 12
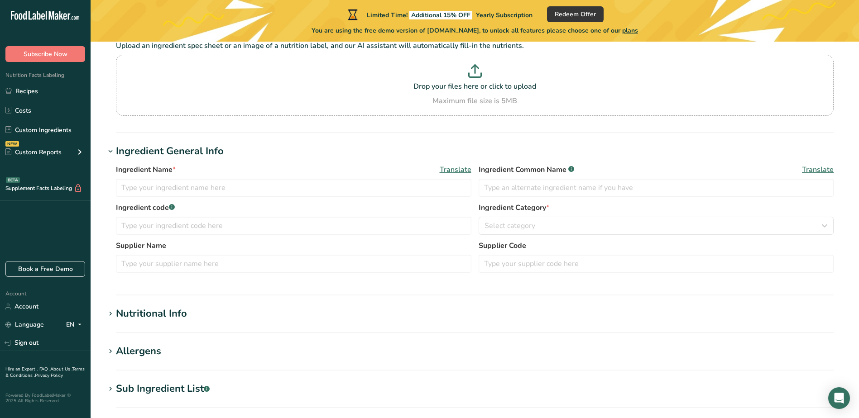
type input "marinated formed surimi shrimps"
type input "X M 016 214"
type input "75"
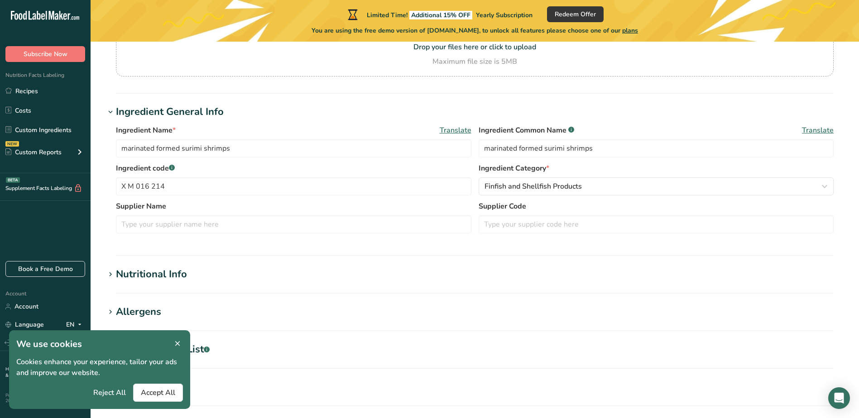
type input "85"
type KJ "355.6"
type Fat "3"
type Fat "0.2"
type Fat "0"
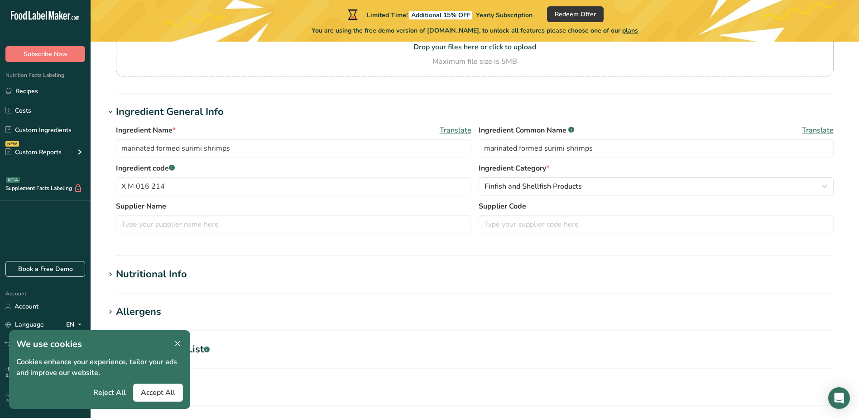
type input "5.7"
type input "480"
type Carbohydrates "8.6"
type Fiber "0.3"
type Sugars "1.2"
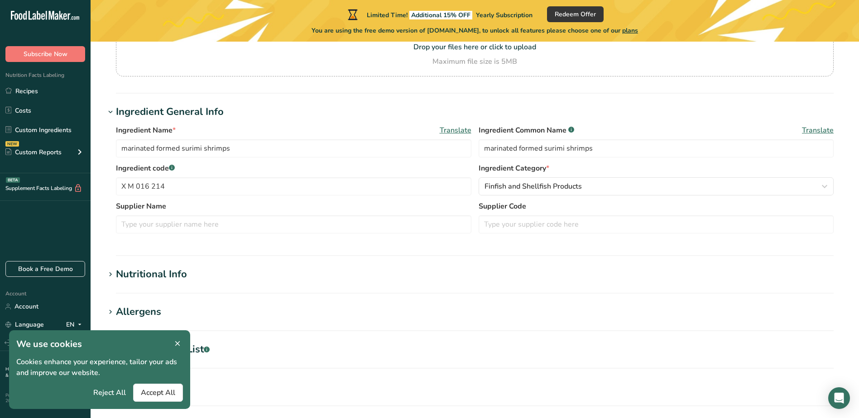
type Sugars "1.2"
type input "5.7"
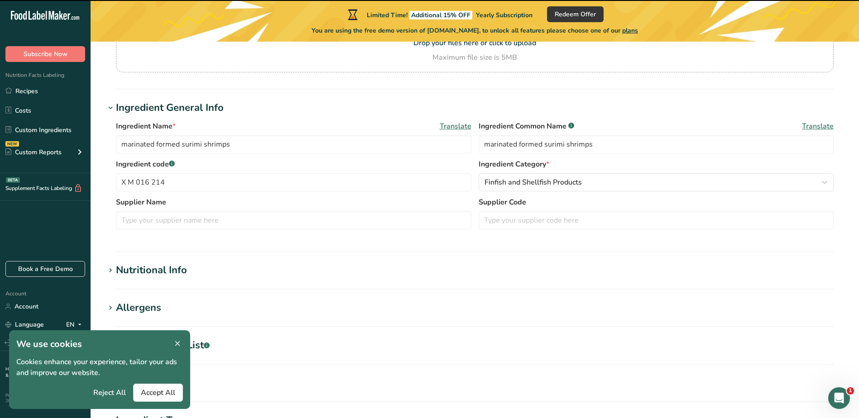
click at [181, 268] on div "Nutritional Info" at bounding box center [151, 270] width 71 height 15
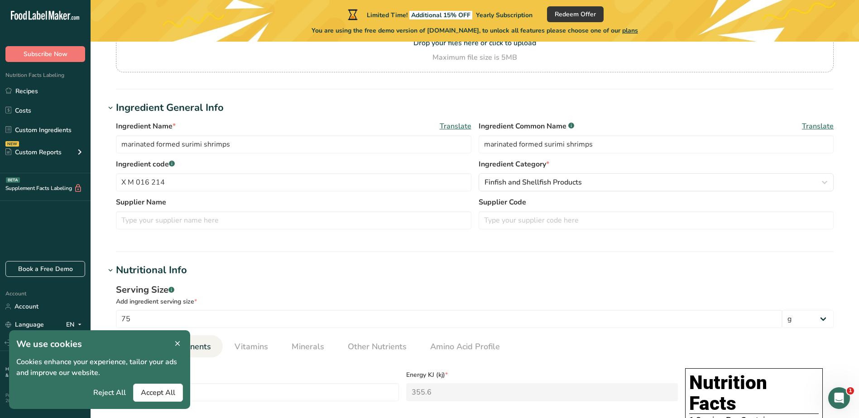
click at [177, 344] on icon at bounding box center [177, 344] width 8 height 13
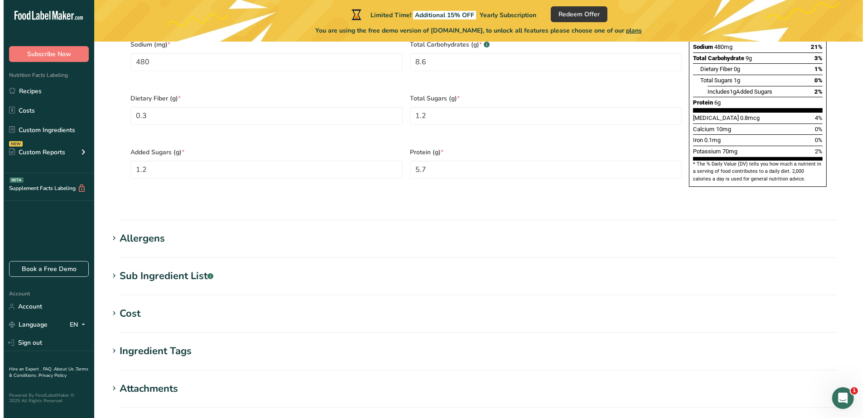
scroll to position [620, 0]
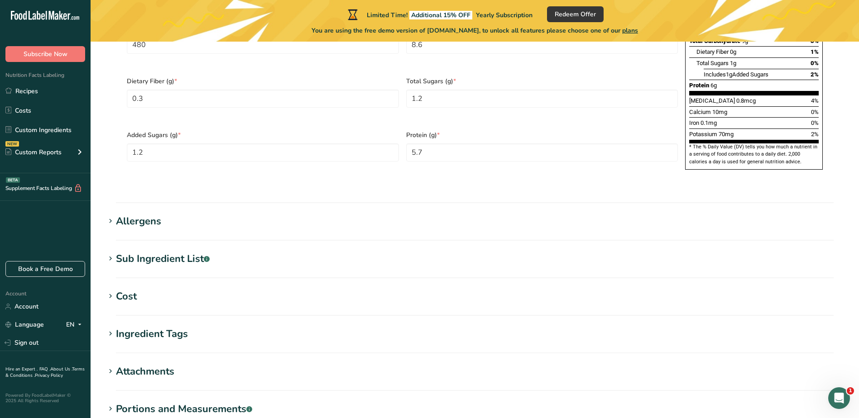
click at [198, 252] on div "Sub Ingredient List .a-a{fill:#347362;}.b-a{fill:#fff;}" at bounding box center [163, 259] width 94 height 15
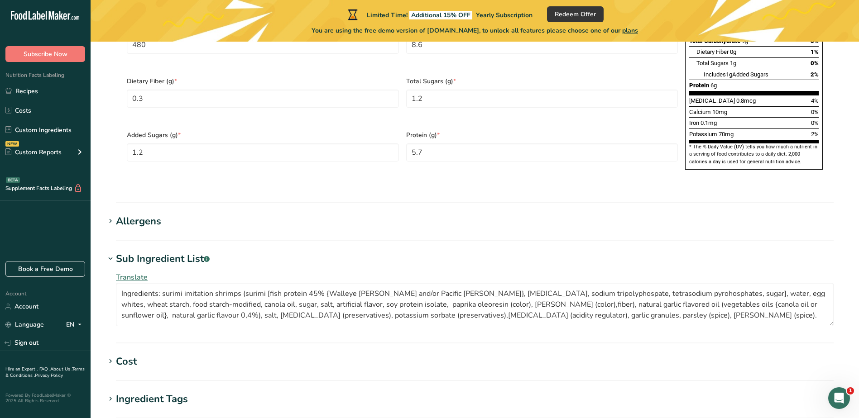
click at [140, 273] on span "Translate" at bounding box center [132, 278] width 32 height 10
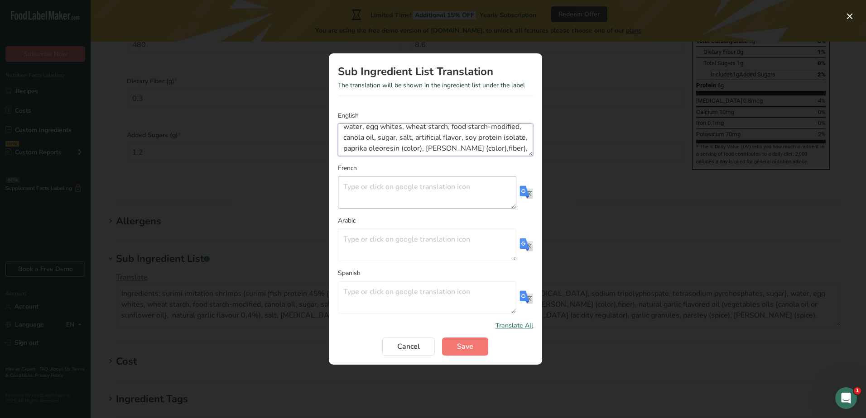
scroll to position [109, 0]
drag, startPoint x: 341, startPoint y: 131, endPoint x: 513, endPoint y: 193, distance: 181.9
click at [513, 193] on form "English Ingredients: surimi imitation shrimps (surimi [fish protein 45% {Walley…" at bounding box center [435, 233] width 195 height 245
drag, startPoint x: 418, startPoint y: 145, endPoint x: 381, endPoint y: 190, distance: 57.9
click at [381, 189] on textarea "Translation Modal" at bounding box center [427, 192] width 178 height 33
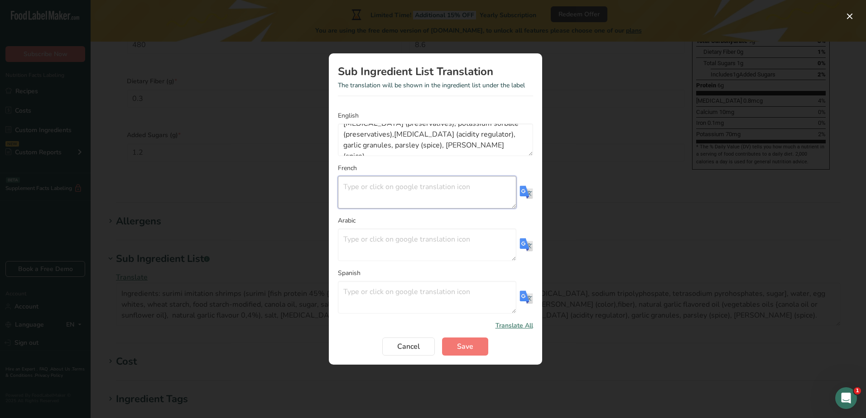
click at [374, 192] on textarea "Translation Modal" at bounding box center [427, 192] width 178 height 33
drag, startPoint x: 466, startPoint y: 147, endPoint x: 334, endPoint y: 119, distance: 135.2
click at [334, 119] on section "Sub Ingredient List Translation The translation will be shown in the ingredient…" at bounding box center [435, 209] width 213 height 312
click at [361, 187] on textarea "Translation Modal" at bounding box center [427, 192] width 178 height 33
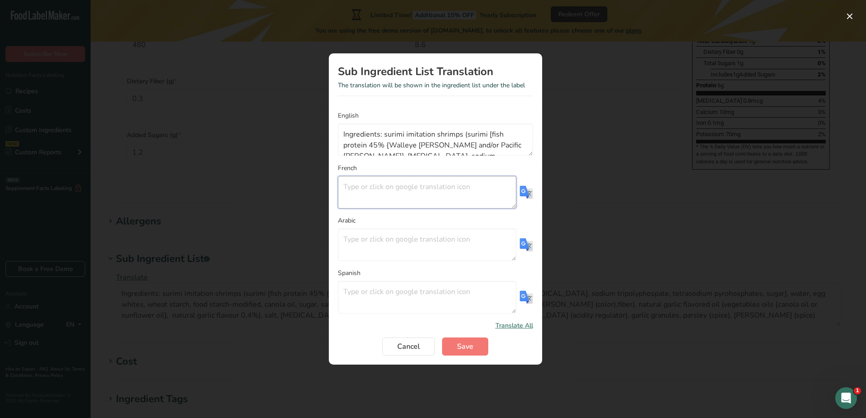
paste textarea "Ingredients: surimi imitation shrimps (surimi [fish protein 45% {Walleye [PERSO…"
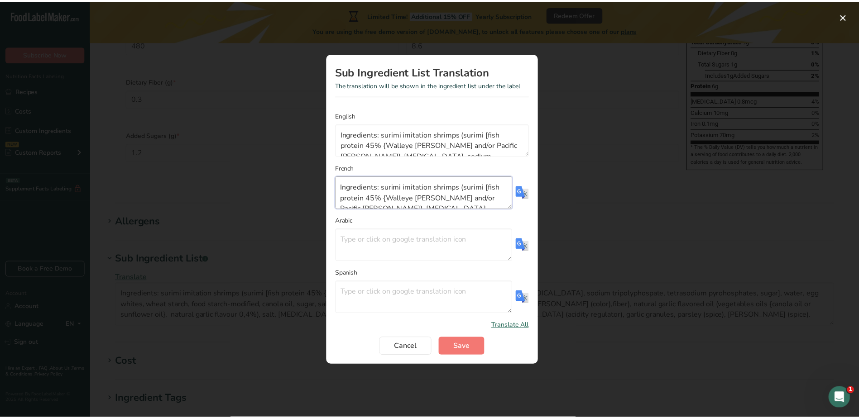
scroll to position [114, 0]
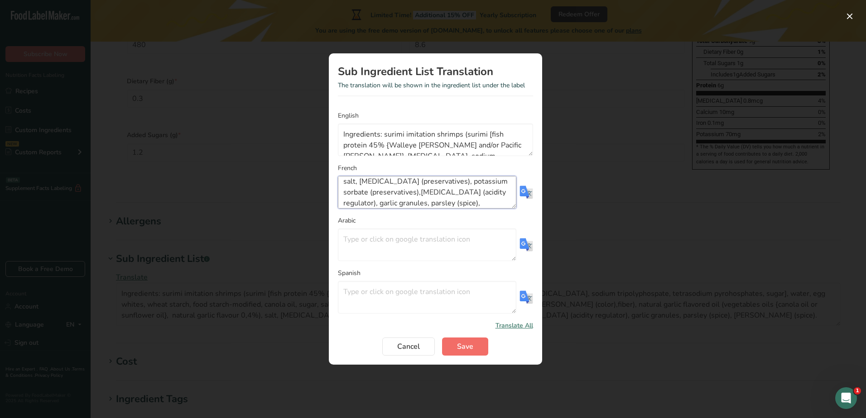
type textarea "Ingredients: surimi imitation shrimps (surimi [fish protein 45% {Walleye [PERSO…"
click at [463, 349] on span "Save" at bounding box center [465, 346] width 16 height 11
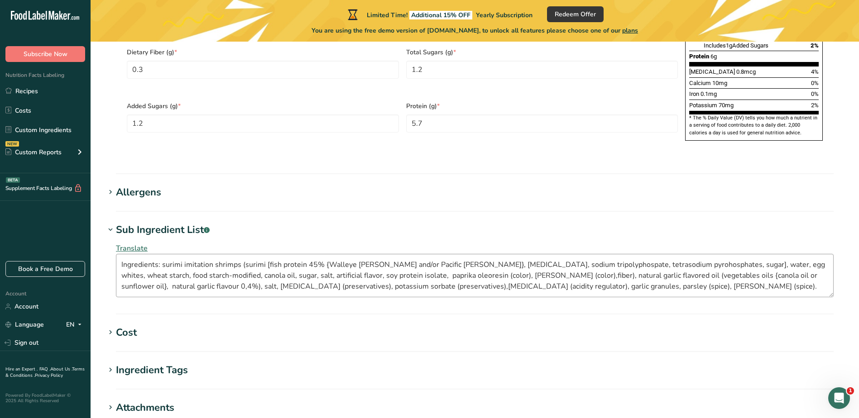
scroll to position [784, 0]
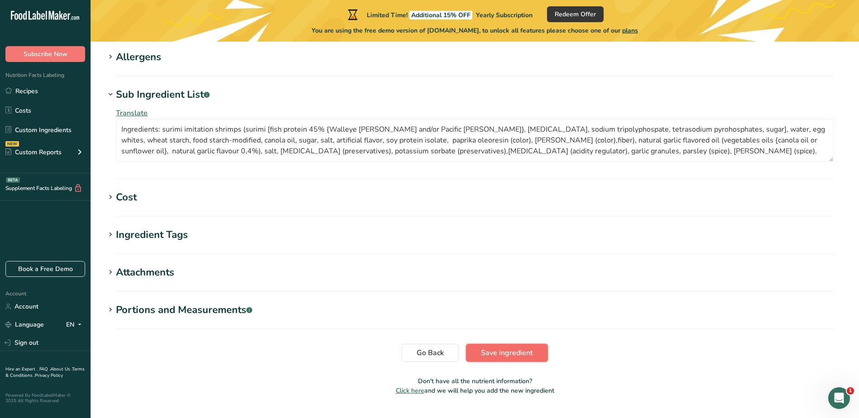
click at [508, 348] on span "Save ingredient" at bounding box center [507, 353] width 52 height 11
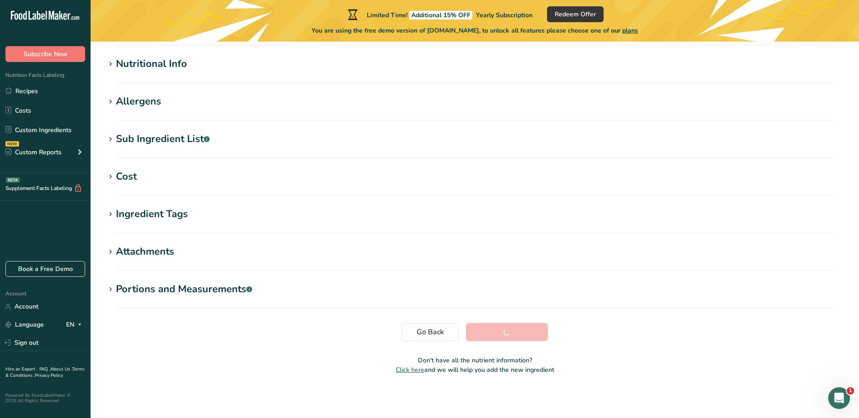
scroll to position [102, 0]
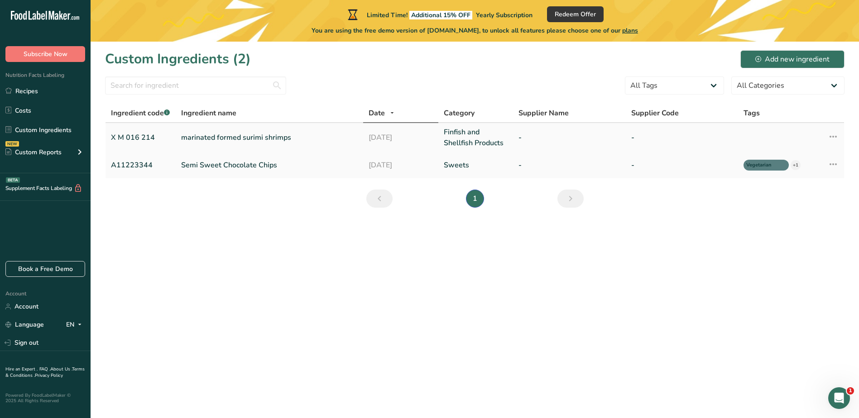
drag, startPoint x: 219, startPoint y: 139, endPoint x: 233, endPoint y: 142, distance: 14.0
click at [219, 139] on link "marinated formed surimi shrimps" at bounding box center [269, 137] width 177 height 11
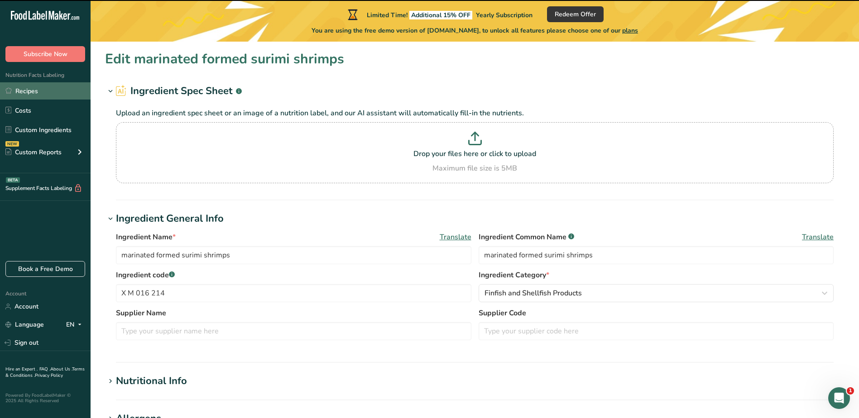
click at [30, 90] on link "Recipes" at bounding box center [45, 90] width 91 height 17
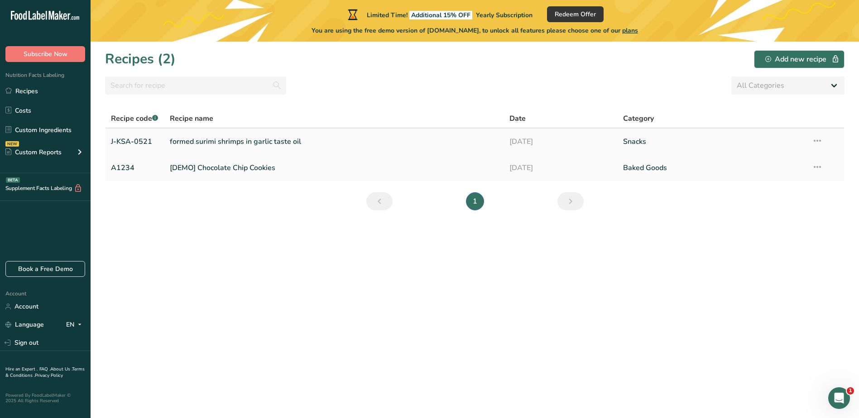
click at [277, 139] on link "formed surimi shrimps in garlic taste oil" at bounding box center [334, 141] width 329 height 19
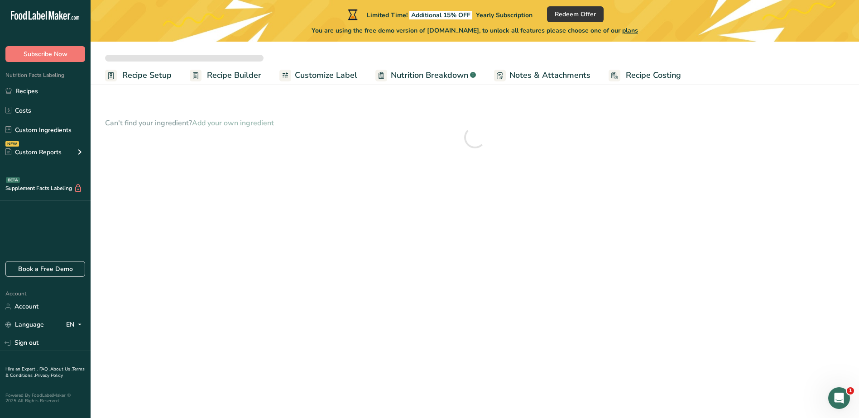
click at [320, 72] on span "Customize Label" at bounding box center [326, 75] width 62 height 12
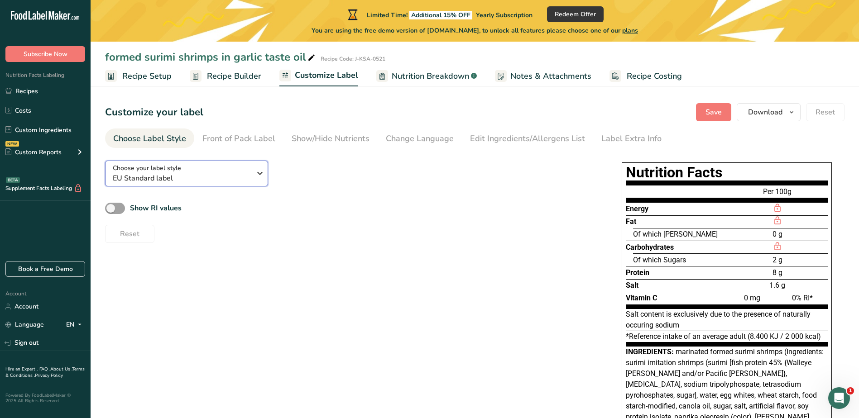
click at [261, 173] on icon "button" at bounding box center [260, 173] width 11 height 16
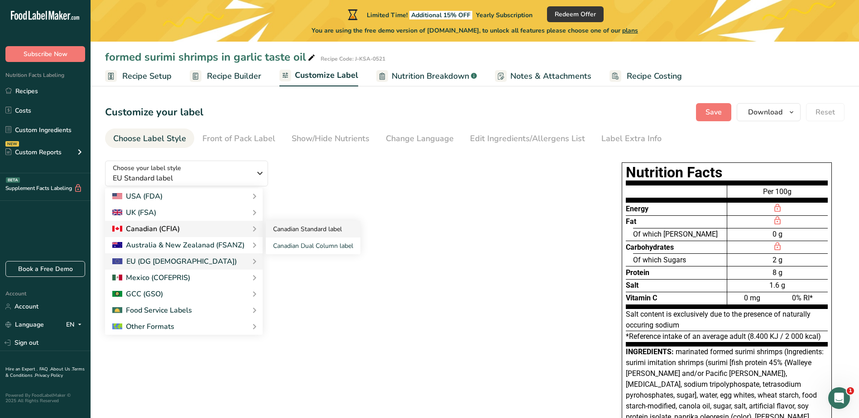
click at [298, 231] on link "Canadian Standard label" at bounding box center [313, 229] width 95 height 17
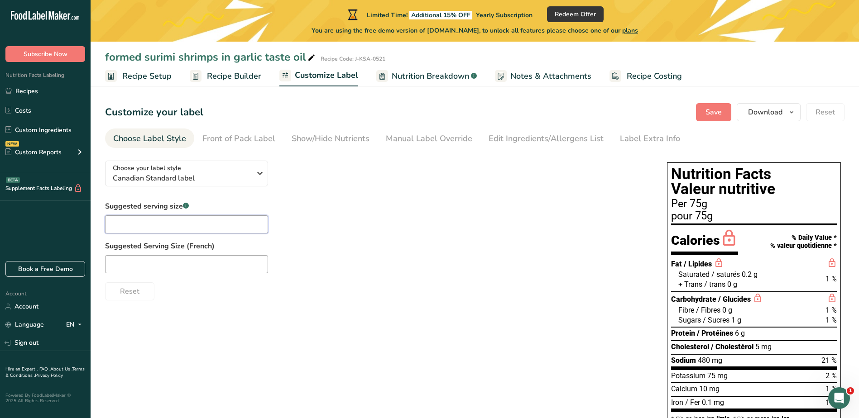
click at [173, 223] on input "text" at bounding box center [186, 225] width 163 height 18
type input "3"
click at [156, 266] on input "text" at bounding box center [186, 264] width 163 height 18
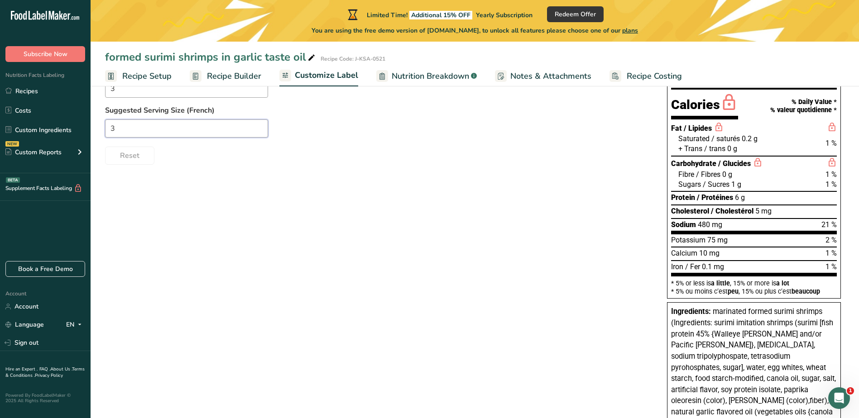
type input "3"
click at [442, 281] on div "Choose your label style Canadian Standard label USA (FDA) Standard FDA label Ta…" at bounding box center [475, 348] width 740 height 661
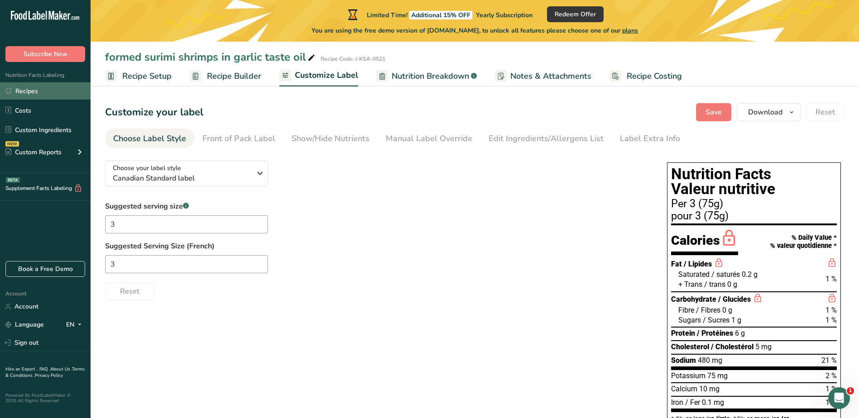
click at [38, 90] on link "Recipes" at bounding box center [45, 90] width 91 height 17
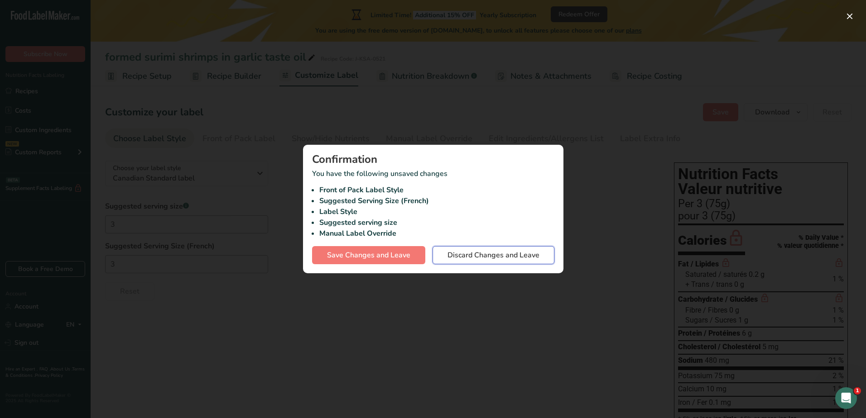
drag, startPoint x: 523, startPoint y: 256, endPoint x: 529, endPoint y: 254, distance: 6.7
click at [523, 256] on span "Discard Changes and Leave" at bounding box center [493, 255] width 92 height 11
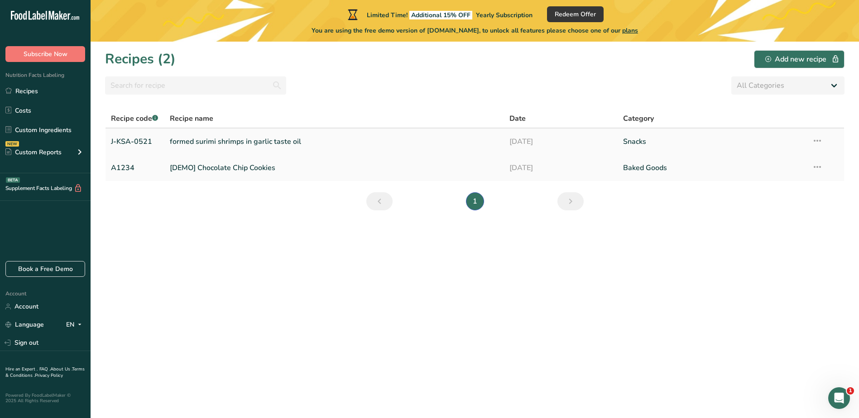
click at [208, 139] on link "formed surimi shrimps in garlic taste oil" at bounding box center [334, 141] width 329 height 19
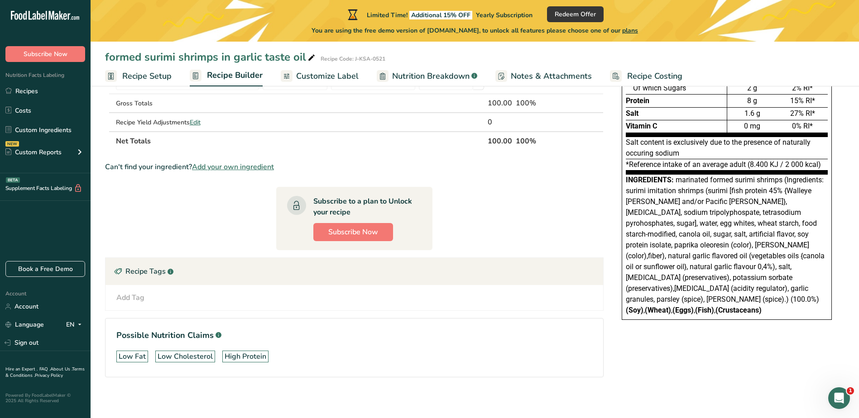
scroll to position [119, 0]
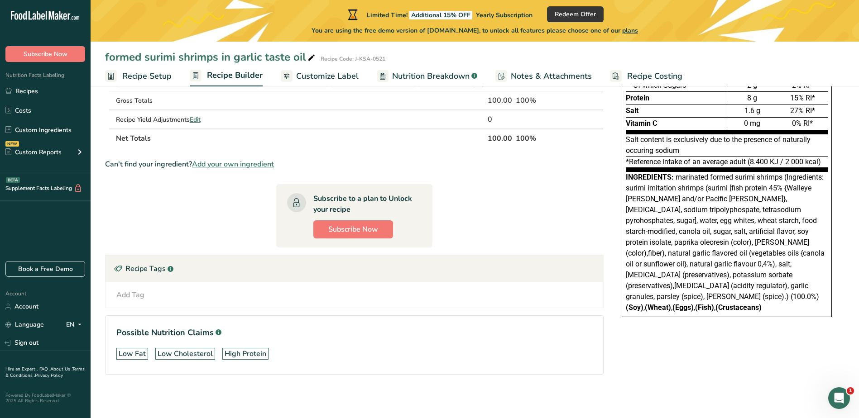
click at [155, 78] on span "Recipe Setup" at bounding box center [146, 76] width 49 height 12
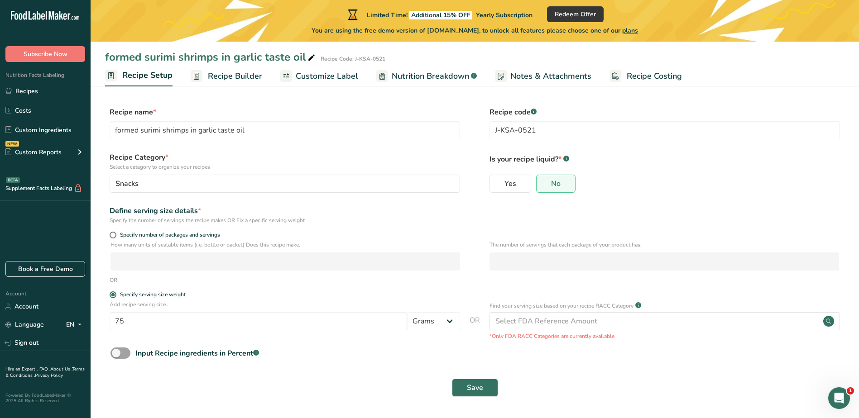
click at [231, 73] on span "Recipe Builder" at bounding box center [235, 76] width 54 height 12
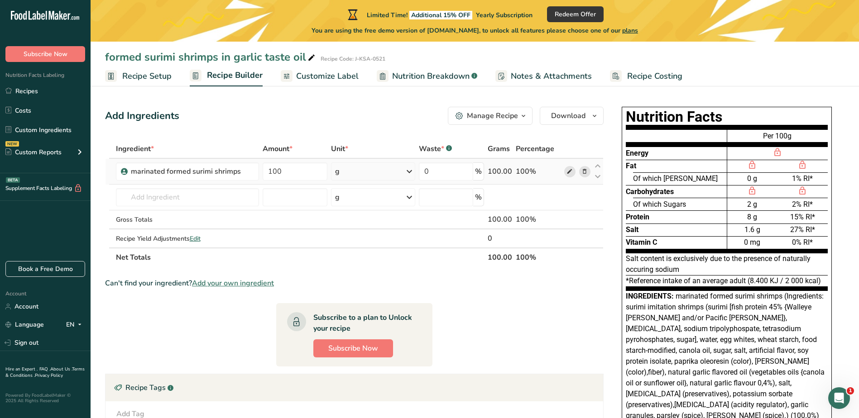
click at [568, 173] on icon at bounding box center [570, 172] width 6 height 10
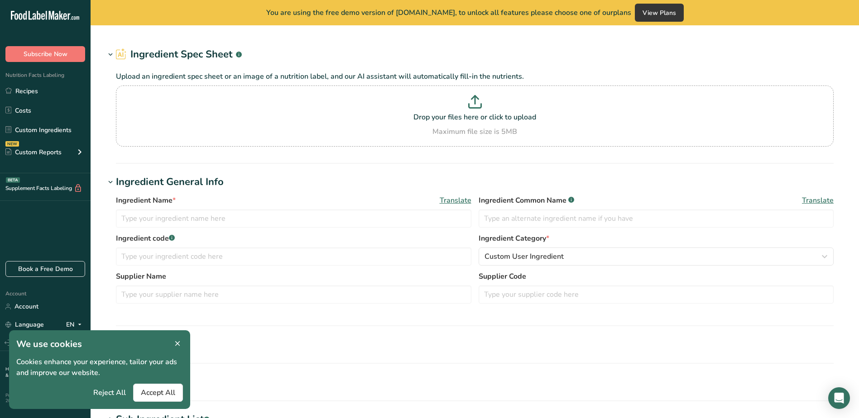
type input "marinated formed surimi shrimps"
type input "X M 016 214"
type textarea "Ingredients: surimi imitation shrimps (surimi [fish protein 45% {Walleye [PERSO…"
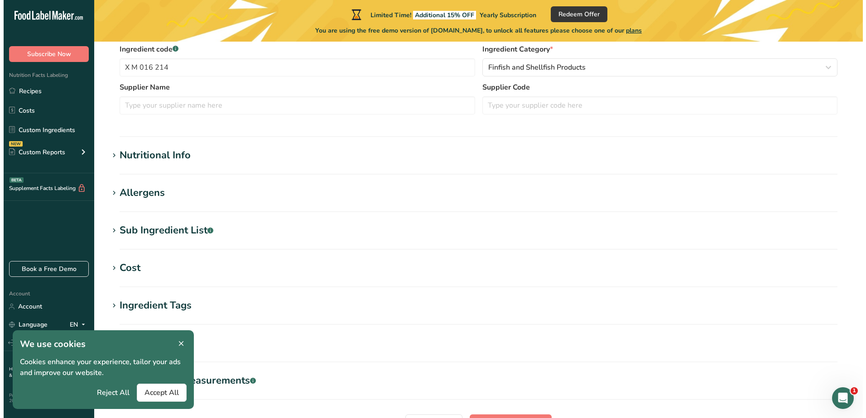
scroll to position [226, 0]
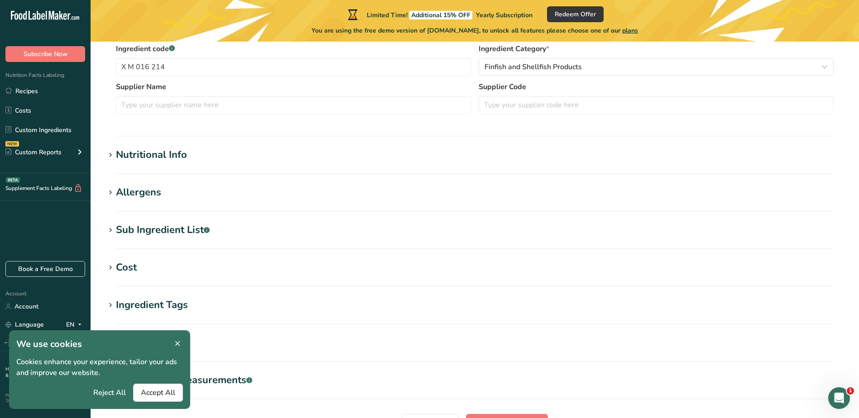
click at [182, 343] on span at bounding box center [177, 344] width 11 height 11
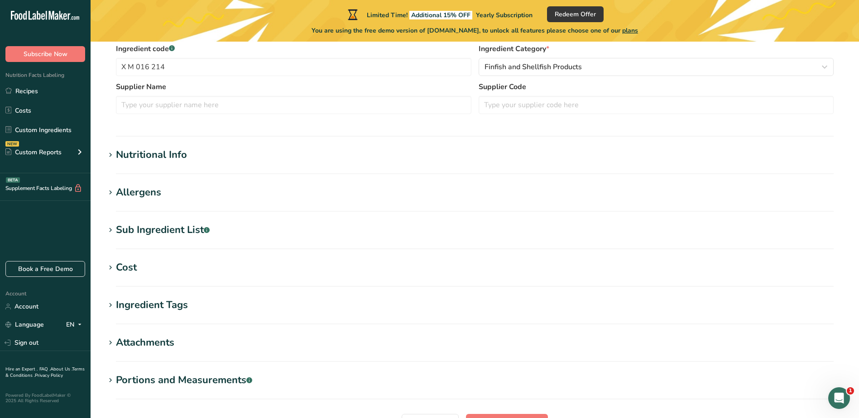
click at [178, 231] on div "Sub Ingredient List .a-a{fill:#347362;}.b-a{fill:#fff;}" at bounding box center [163, 230] width 94 height 15
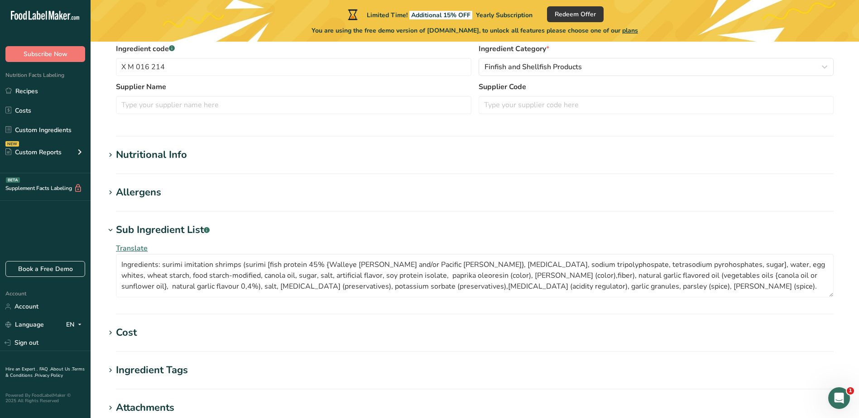
click at [140, 250] on span "Translate" at bounding box center [132, 249] width 32 height 10
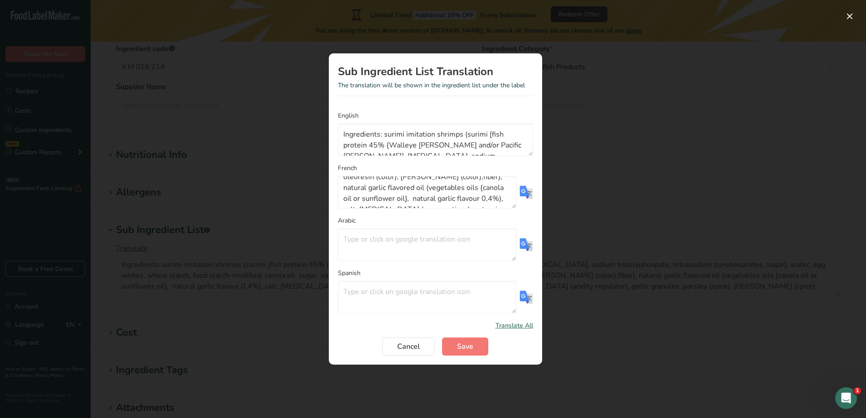
scroll to position [120, 0]
click at [512, 325] on span "Translate All" at bounding box center [514, 326] width 38 height 10
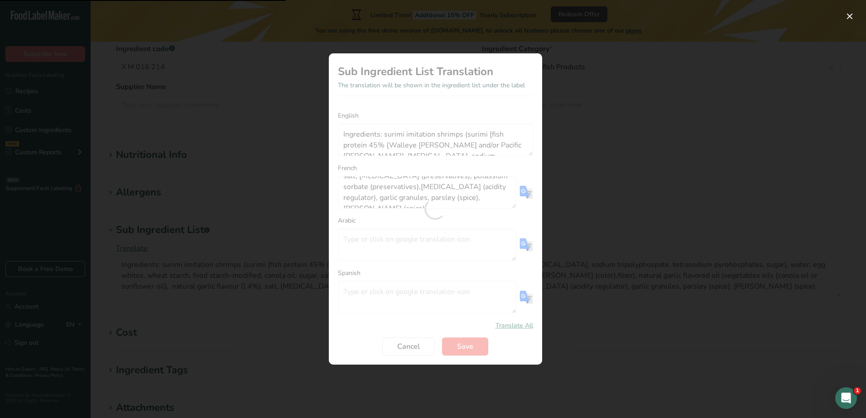
type textarea "Ingrédients : crevettes imitation surimi (surimi [protéines de poisson 45 % {go…"
type textarea "loremips: dolors ametco adipis (elitse [doeius tempo 78٪ {inc utlab etdo m / al…"
type textarea "Ingredientes: camarones imitación surimi (surimi [proteína de pescado 45% {abad…"
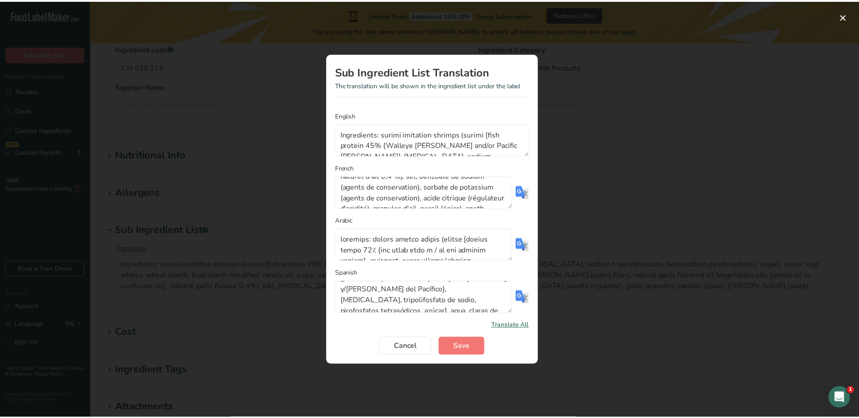
scroll to position [45, 0]
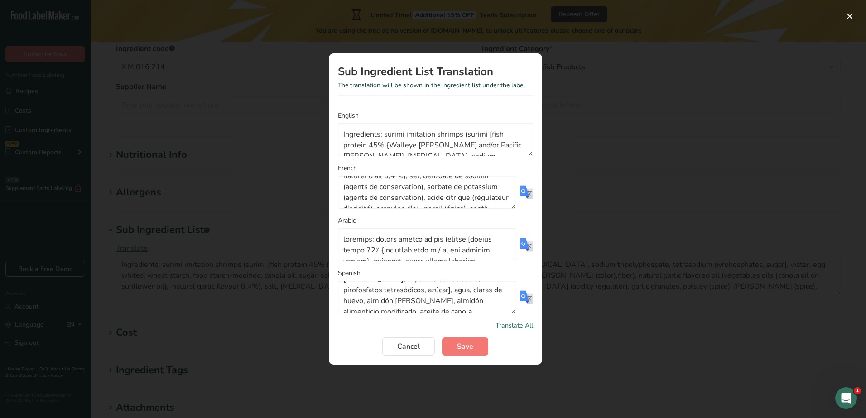
click at [526, 297] on img "Translation Modal" at bounding box center [526, 298] width 14 height 14
click at [529, 248] on img "Translation Modal" at bounding box center [526, 245] width 14 height 14
drag, startPoint x: 413, startPoint y: 349, endPoint x: 534, endPoint y: 347, distance: 121.8
click at [413, 349] on span "Cancel" at bounding box center [408, 346] width 23 height 11
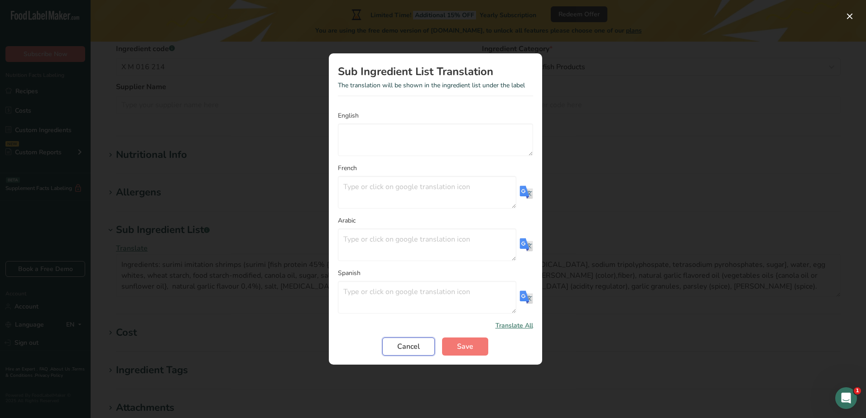
scroll to position [0, 0]
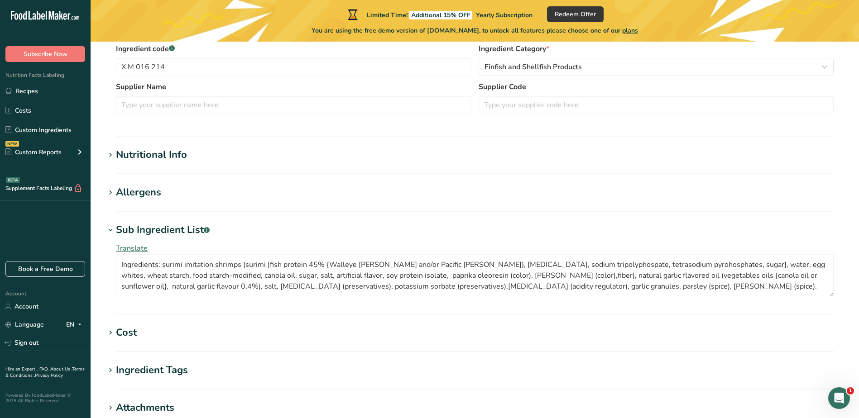
click at [139, 249] on span "Translate" at bounding box center [132, 249] width 32 height 10
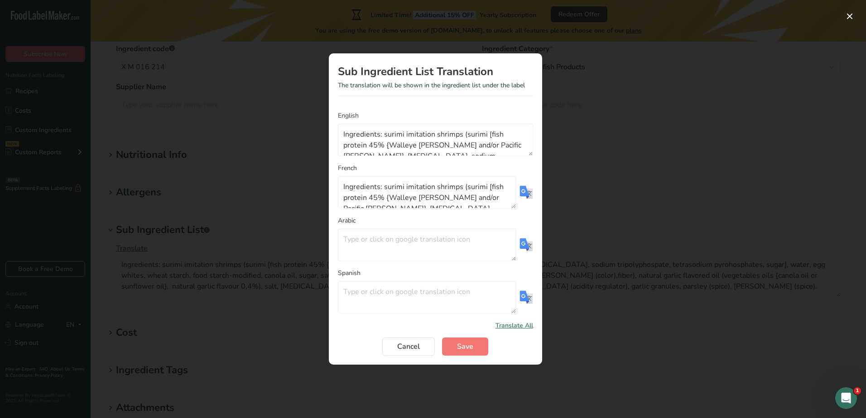
click at [522, 189] on img "Translation Modal" at bounding box center [526, 193] width 14 height 14
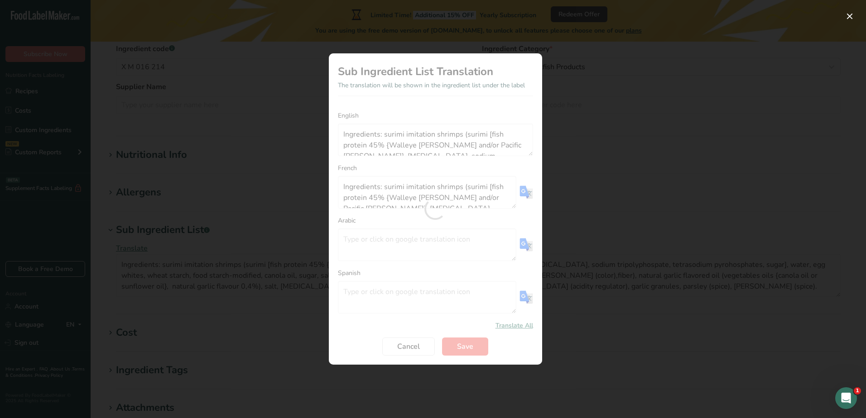
type textarea "Ingrédients : crevettes imitation surimi (surimi [protéines de poisson 45 % {go…"
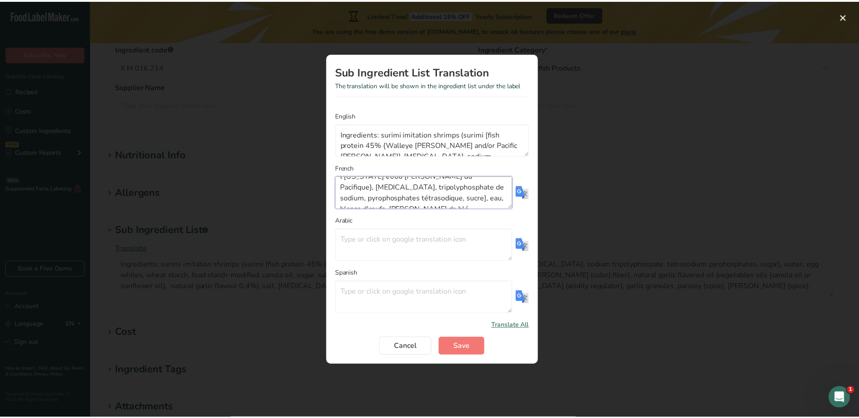
scroll to position [14, 0]
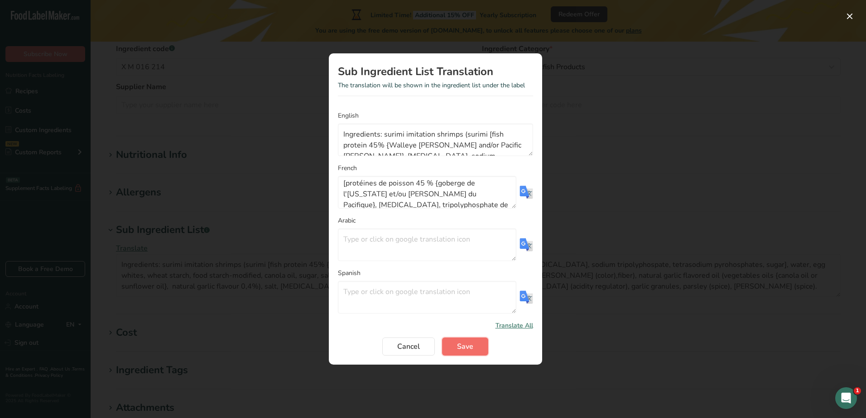
click at [457, 348] on span "Save" at bounding box center [465, 346] width 16 height 11
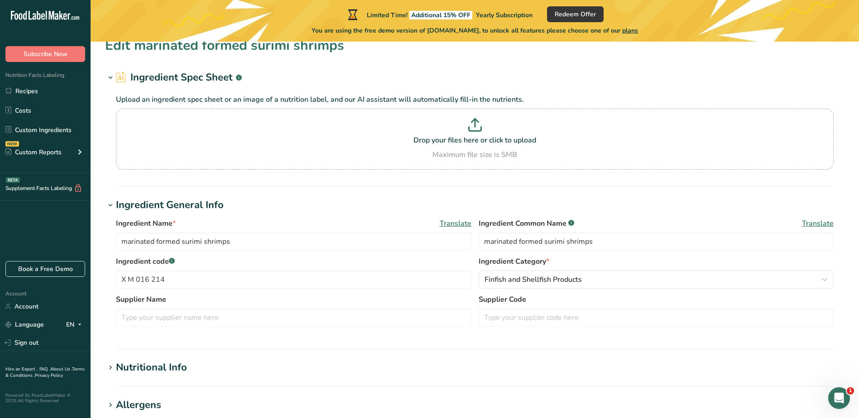
scroll to position [0, 0]
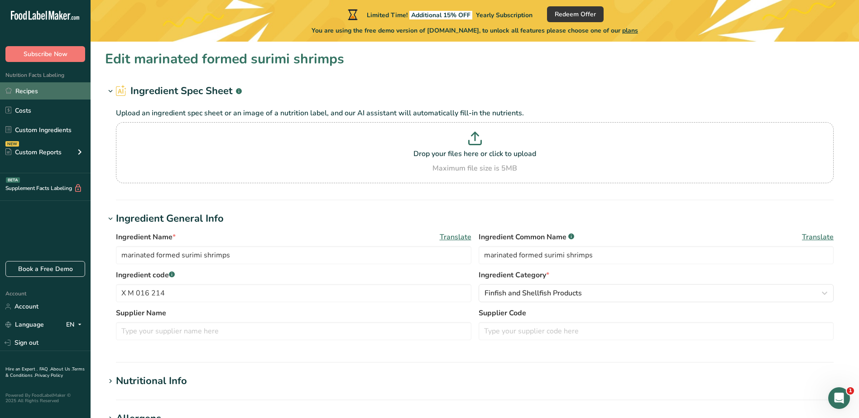
click at [26, 96] on link "Recipes" at bounding box center [45, 90] width 91 height 17
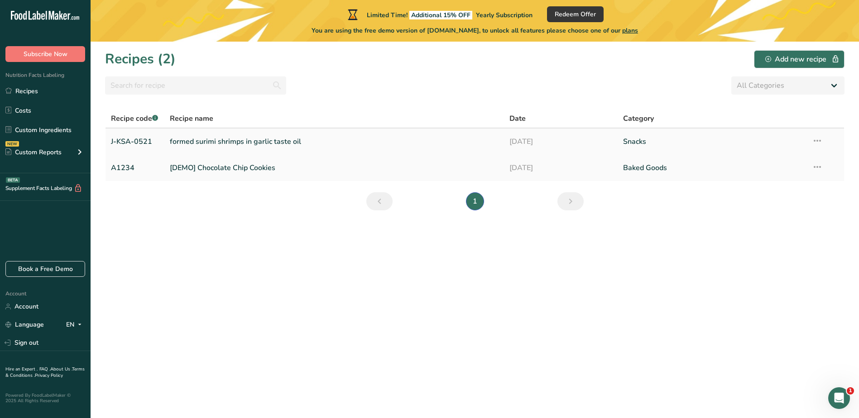
click at [275, 143] on link "formed surimi shrimps in garlic taste oil" at bounding box center [334, 141] width 329 height 19
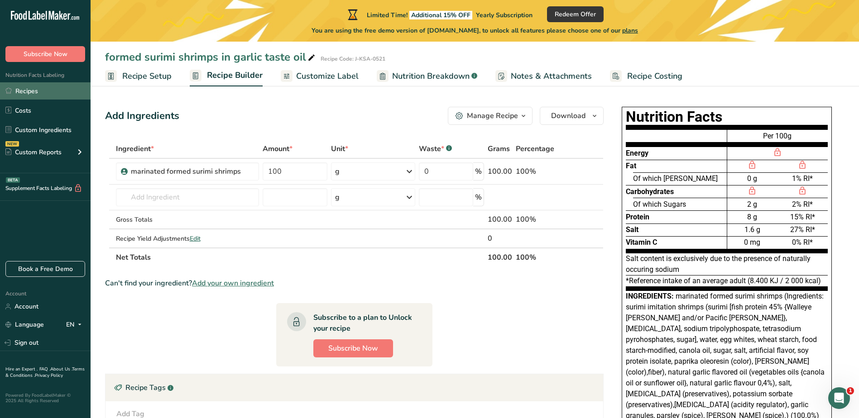
click at [36, 91] on link "Recipes" at bounding box center [45, 90] width 91 height 17
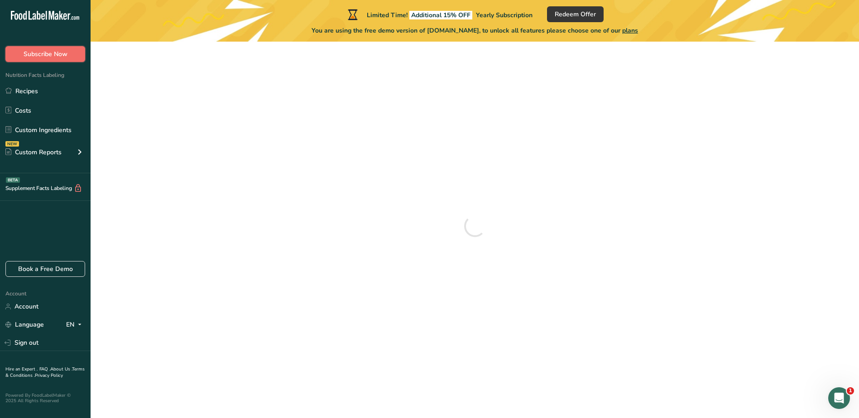
click at [48, 52] on span "Subscribe Now" at bounding box center [46, 54] width 44 height 10
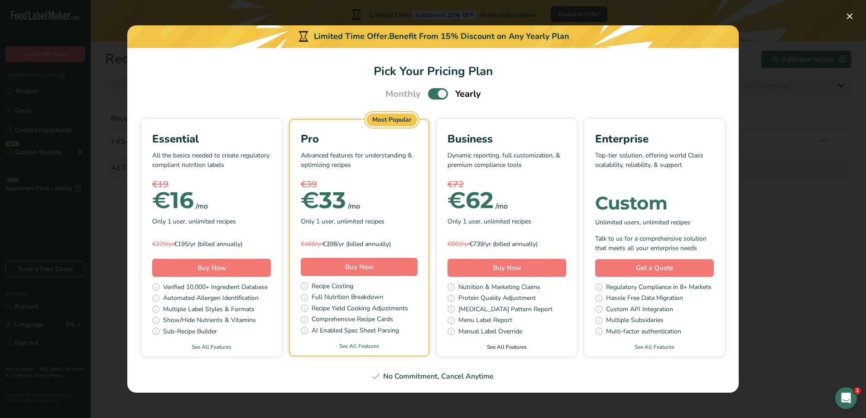
click at [515, 349] on link "See All Features" at bounding box center [507, 347] width 140 height 8
click at [847, 13] on button "Pick Your Pricing Plan Modal" at bounding box center [849, 16] width 14 height 14
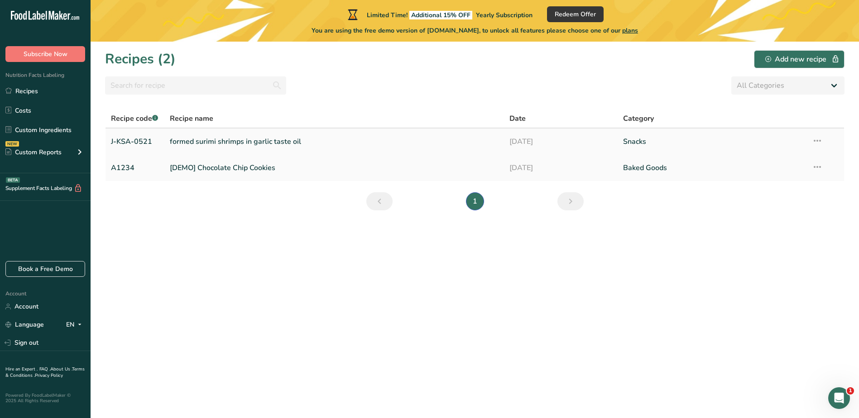
click at [241, 141] on link "formed surimi shrimps in garlic taste oil" at bounding box center [334, 141] width 329 height 19
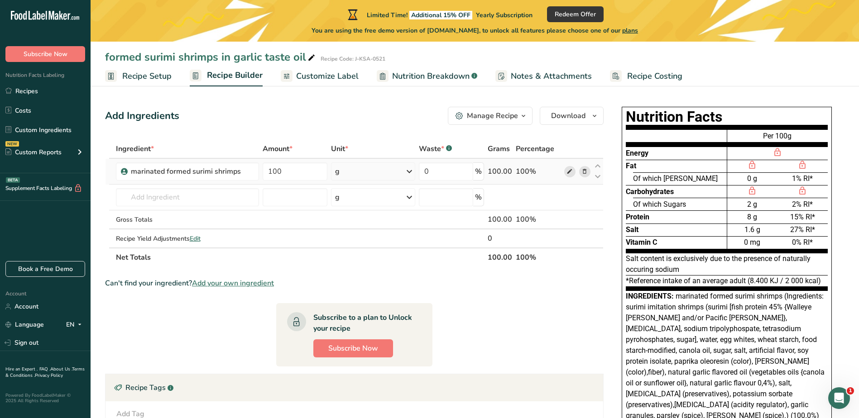
click at [569, 172] on icon at bounding box center [570, 172] width 6 height 10
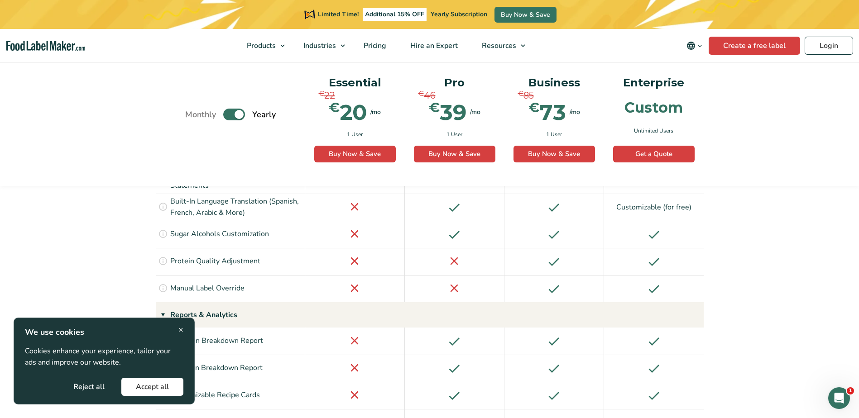
drag, startPoint x: 185, startPoint y: 330, endPoint x: 207, endPoint y: 332, distance: 21.3
click at [185, 330] on div "× We use cookies Cookies enhance your experience, tailor your ads and improve o…" at bounding box center [104, 361] width 181 height 87
click at [181, 330] on span "×" at bounding box center [180, 330] width 5 height 12
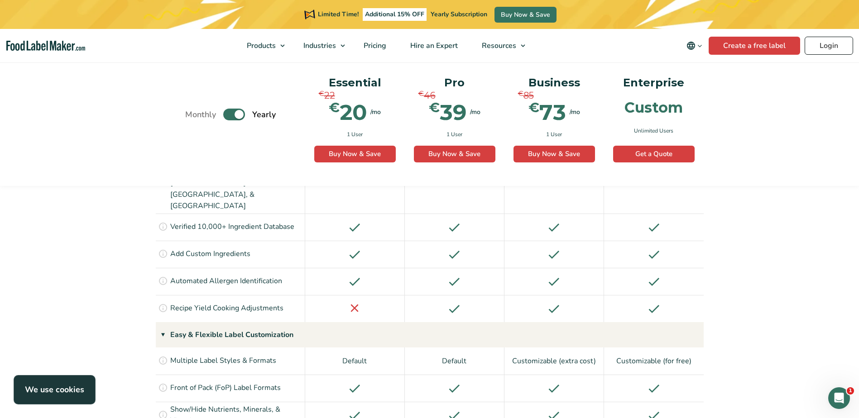
scroll to position [668, 0]
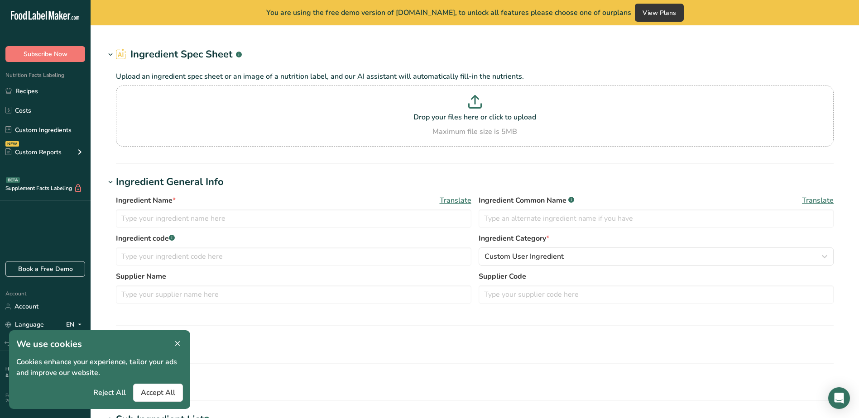
type input "marinated formed surimi shrimps"
type input "X M 016 214"
type input "75"
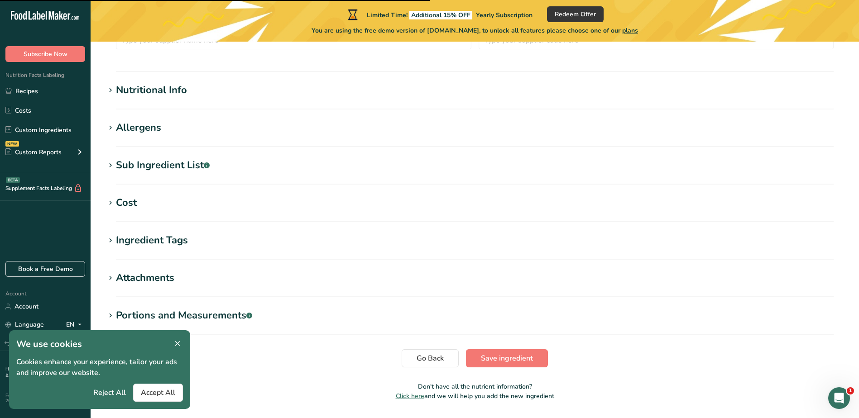
scroll to position [292, 0]
click at [174, 342] on icon at bounding box center [177, 344] width 8 height 13
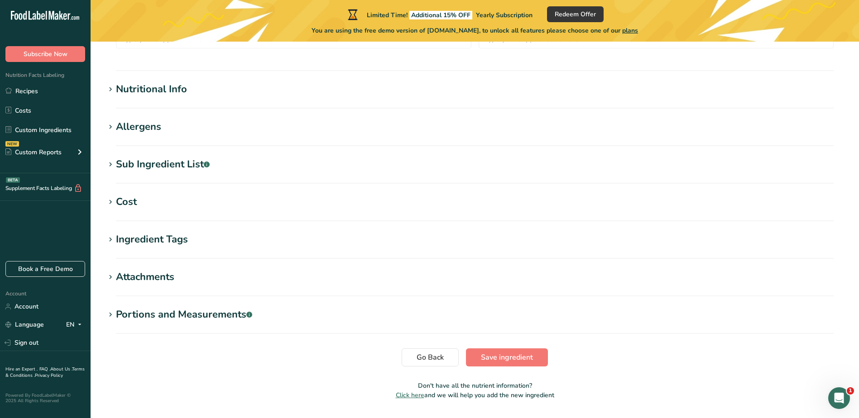
click at [173, 88] on div "Nutritional Info" at bounding box center [151, 89] width 71 height 15
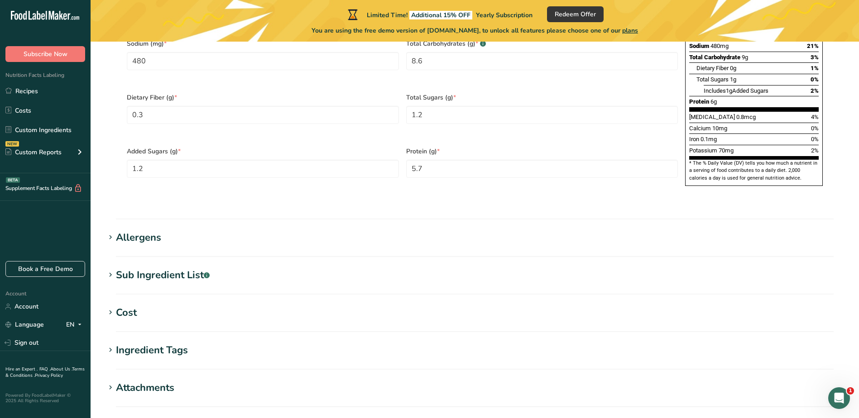
scroll to position [629, 0]
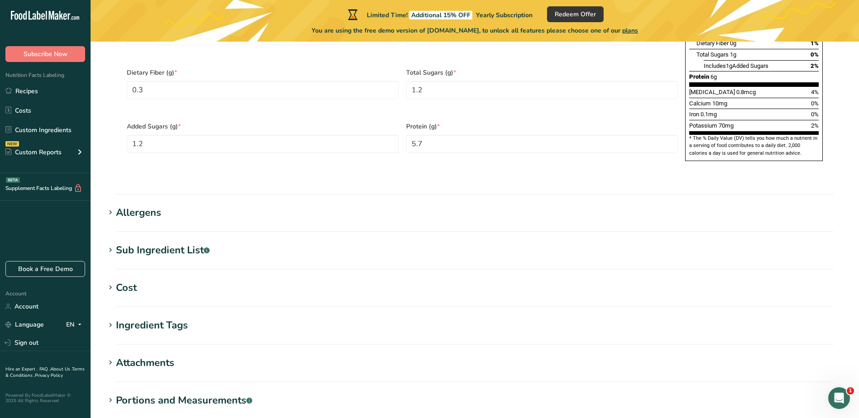
click at [194, 243] on div "Sub Ingredient List .a-a{fill:#347362;}.b-a{fill:#fff;}" at bounding box center [163, 250] width 94 height 15
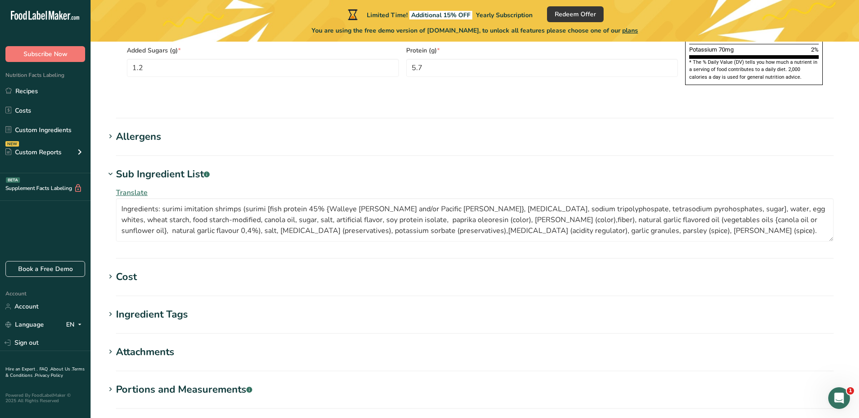
scroll to position [764, 0]
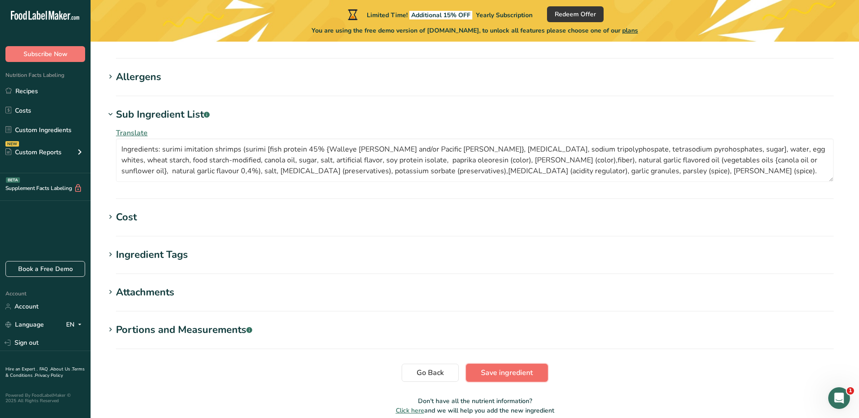
click at [524, 368] on span "Save ingredient" at bounding box center [507, 373] width 52 height 11
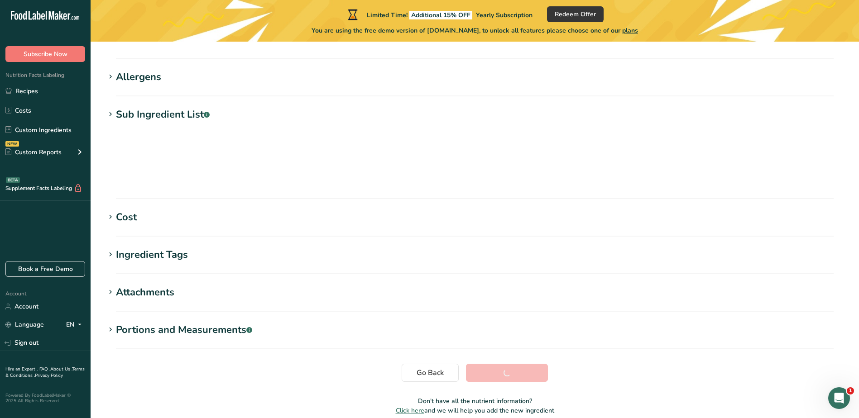
scroll to position [102, 0]
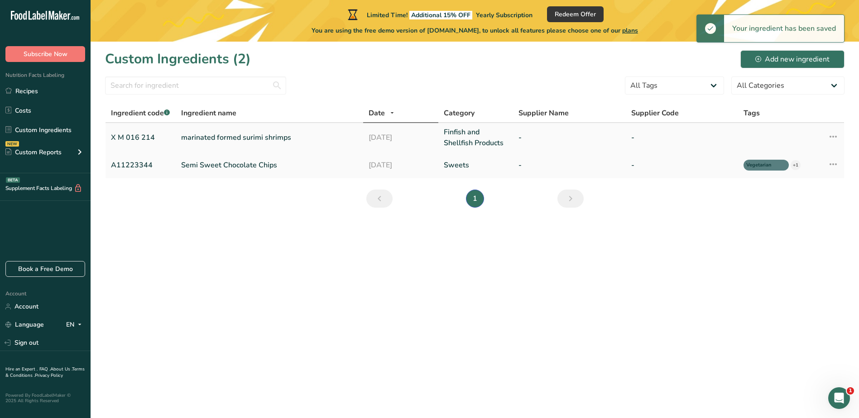
click at [262, 137] on link "marinated formed surimi shrimps" at bounding box center [269, 137] width 177 height 11
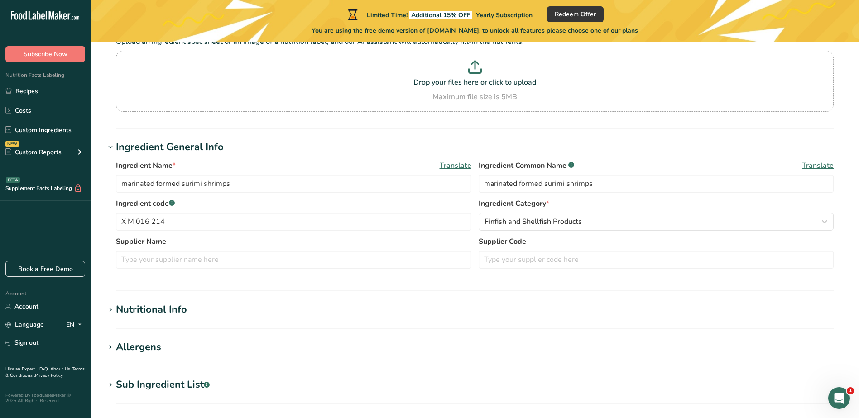
scroll to position [91, 0]
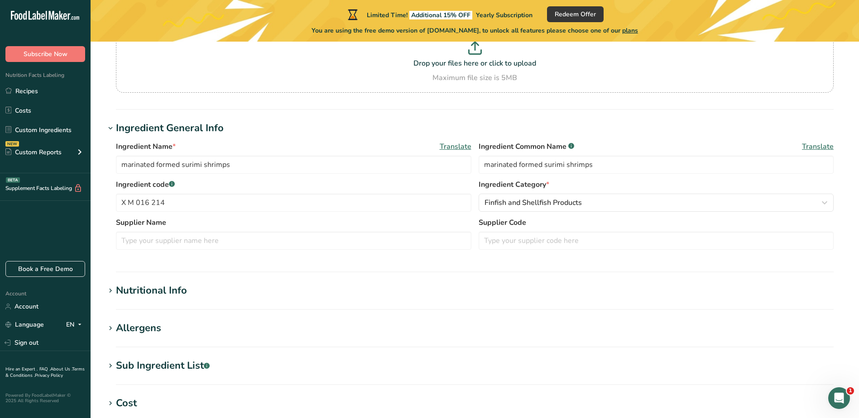
click at [181, 294] on div "Nutritional Info" at bounding box center [151, 291] width 71 height 15
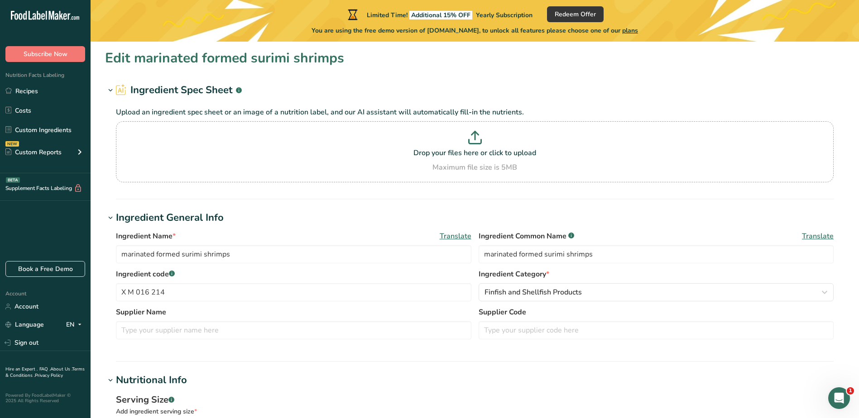
scroll to position [0, 0]
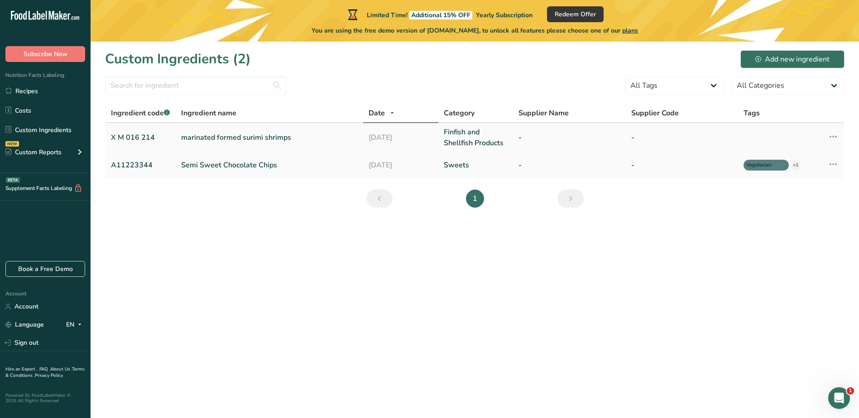
click at [225, 134] on link "marinated formed surimi shrimps" at bounding box center [269, 137] width 177 height 11
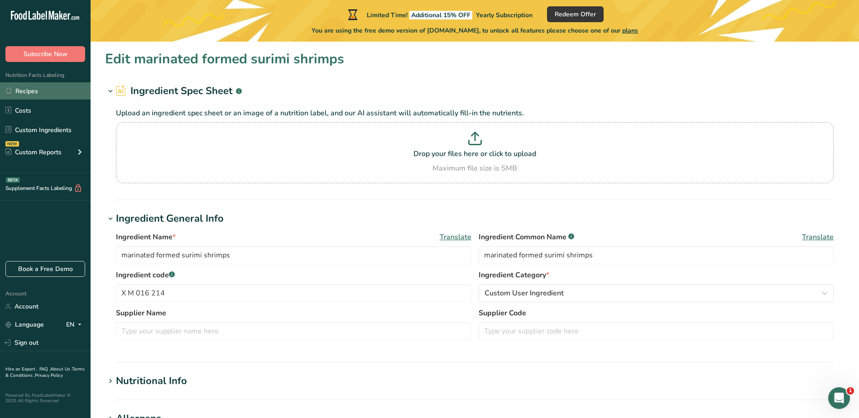
click at [24, 88] on link "Recipes" at bounding box center [45, 90] width 91 height 17
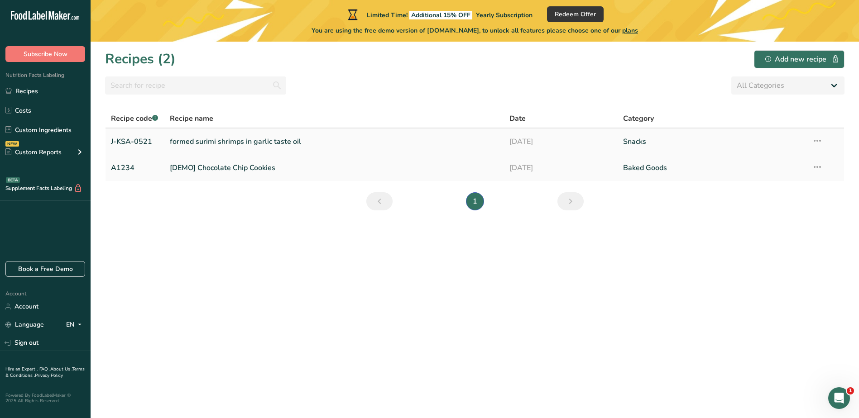
click at [260, 141] on link "formed surimi shrimps in garlic taste oil" at bounding box center [334, 141] width 329 height 19
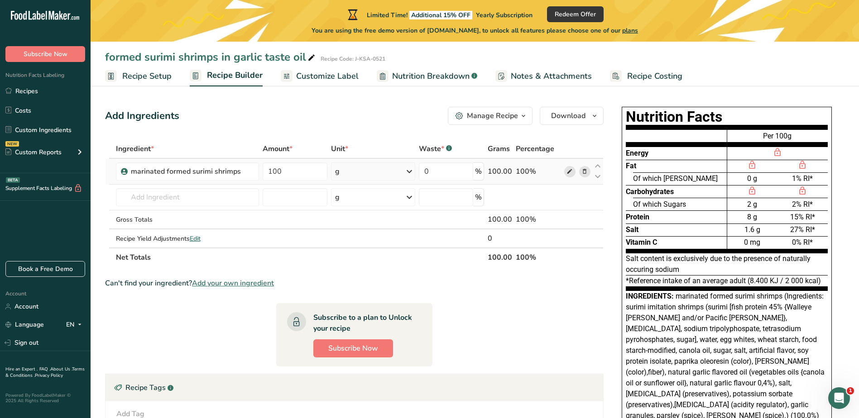
click at [570, 171] on icon at bounding box center [570, 172] width 6 height 10
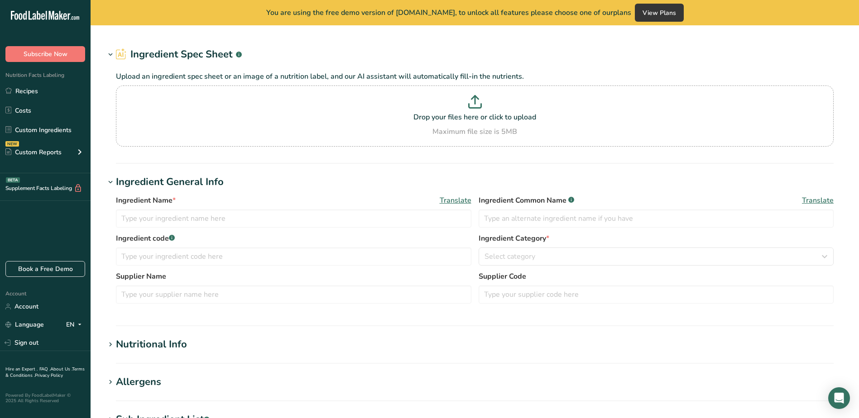
type input "marinated formed surimi shrimps"
type input "X M 016 214"
type textarea "Ingredients: surimi imitation shrimps (surimi [fish protein 45% {Walleye [PERSO…"
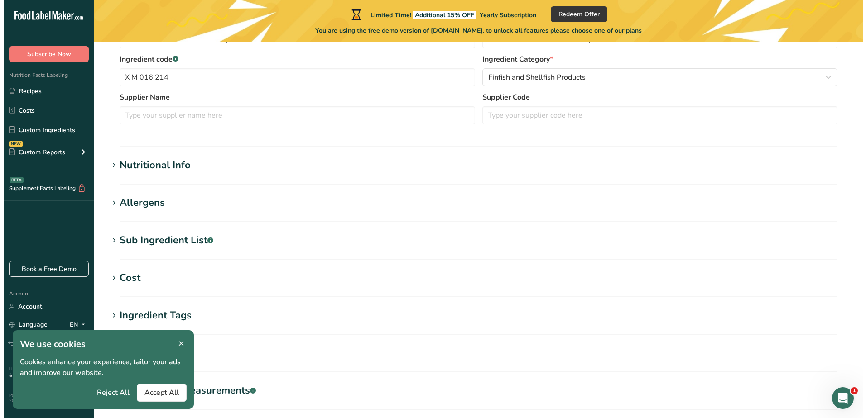
scroll to position [218, 0]
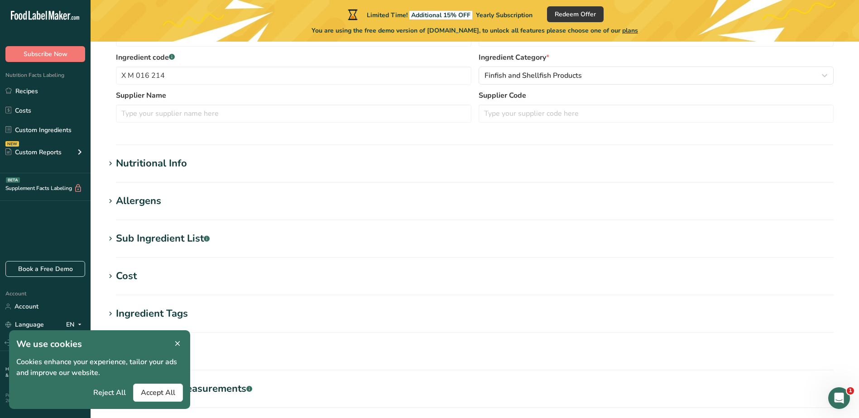
click at [175, 237] on div "Sub Ingredient List .a-a{fill:#347362;}.b-a{fill:#fff;}" at bounding box center [163, 238] width 94 height 15
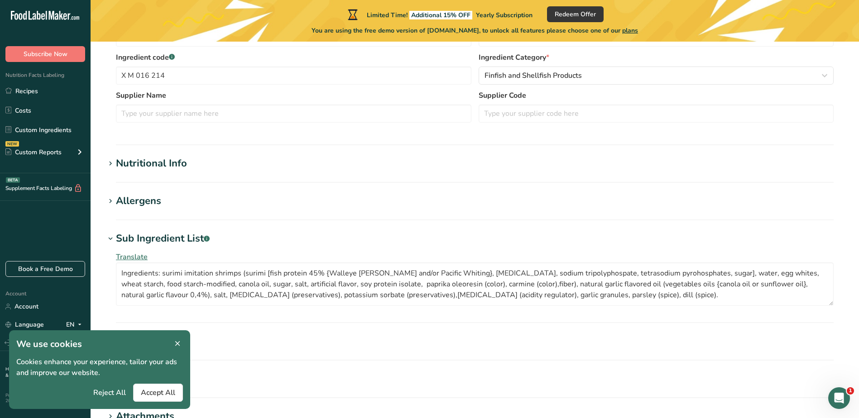
click at [179, 341] on icon at bounding box center [177, 344] width 8 height 13
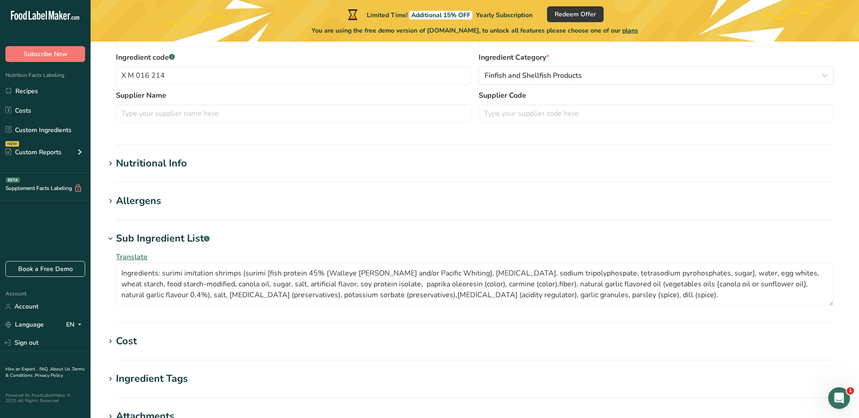
click at [135, 258] on span "Translate" at bounding box center [132, 257] width 32 height 10
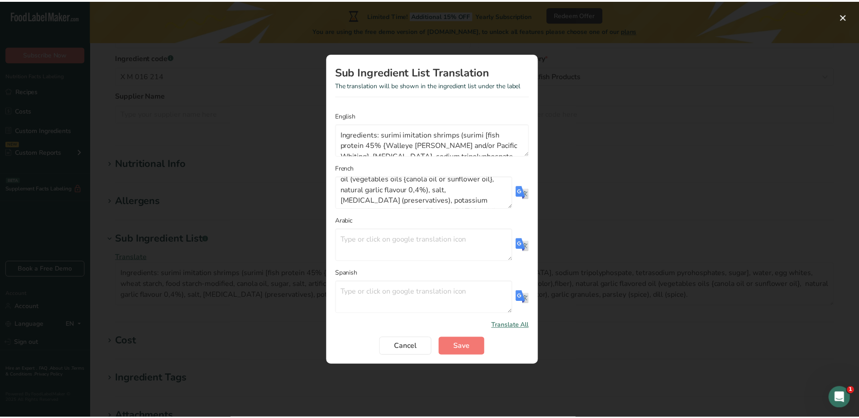
scroll to position [74, 0]
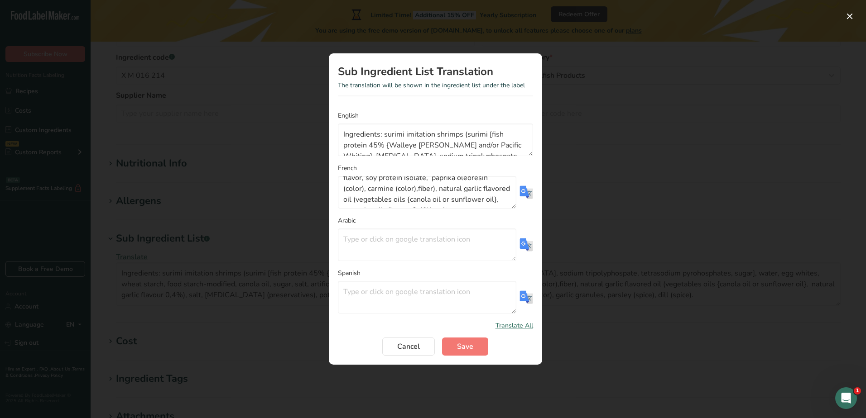
click at [525, 191] on img "Translation Modal" at bounding box center [526, 193] width 14 height 14
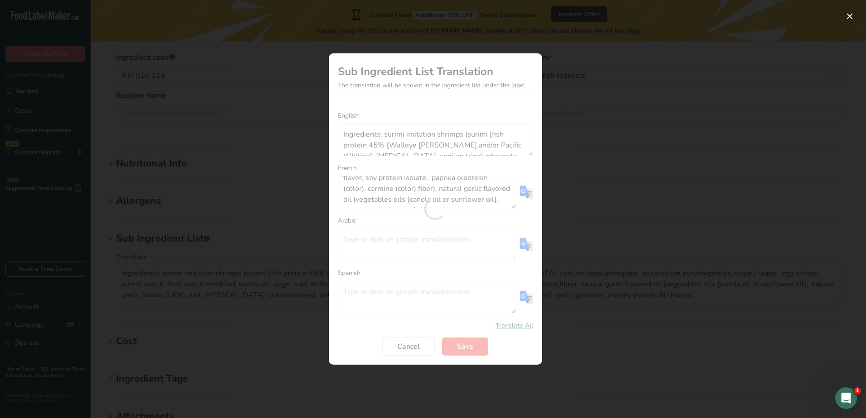
type textarea "Ingrédients : crevettes imitation surimi (surimi [protéines de poisson 45 % {go…"
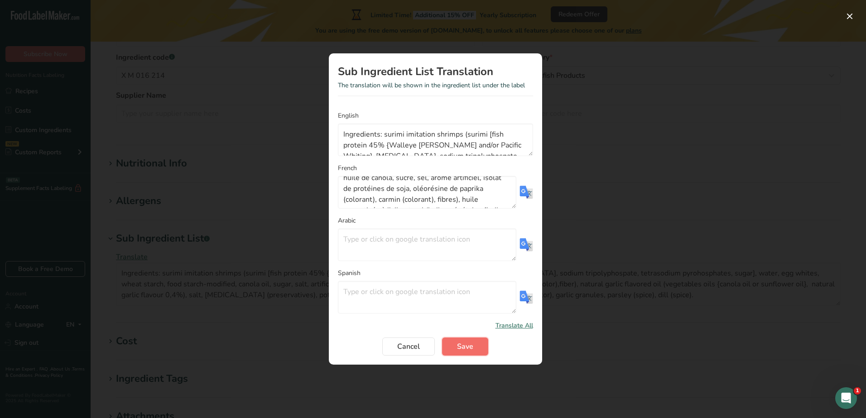
click at [469, 349] on span "Save" at bounding box center [465, 346] width 16 height 11
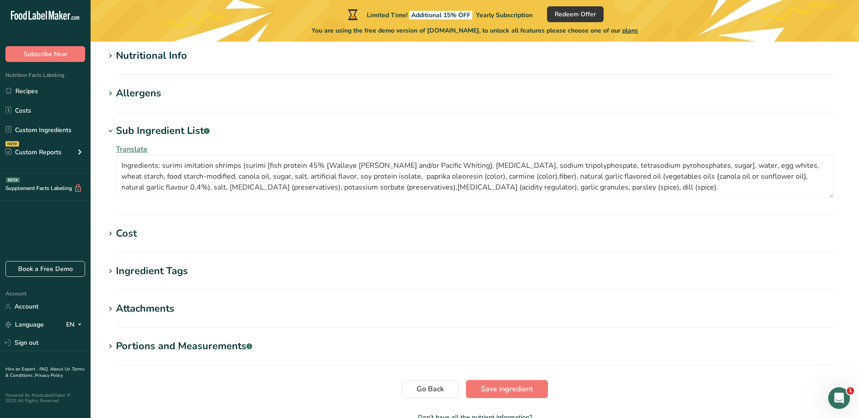
scroll to position [354, 0]
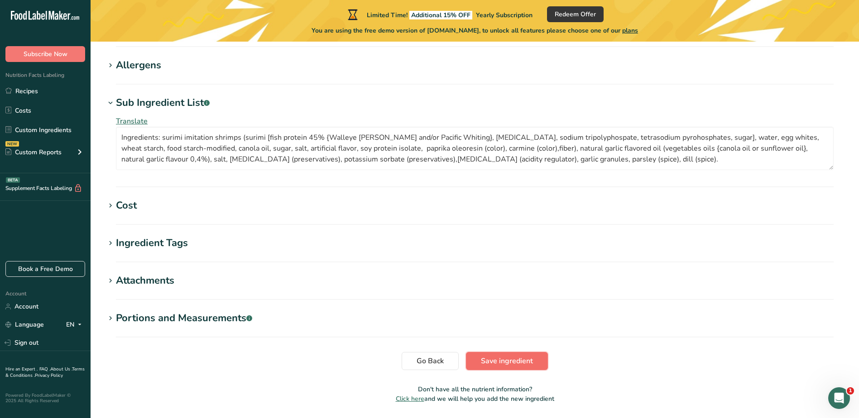
click at [509, 360] on span "Save ingredient" at bounding box center [507, 361] width 52 height 11
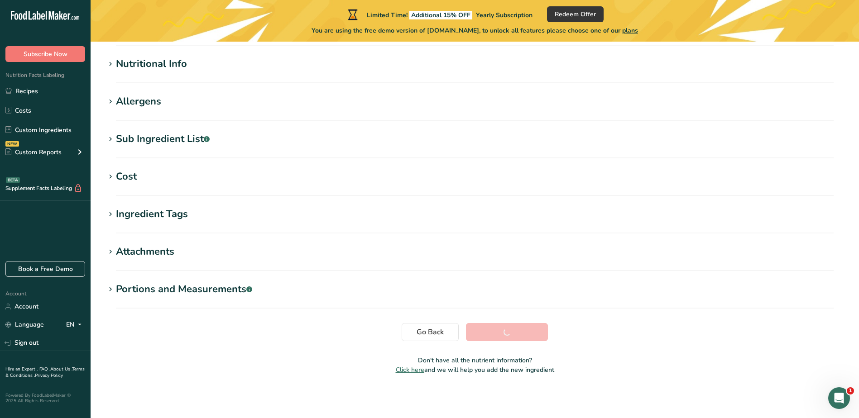
scroll to position [102, 0]
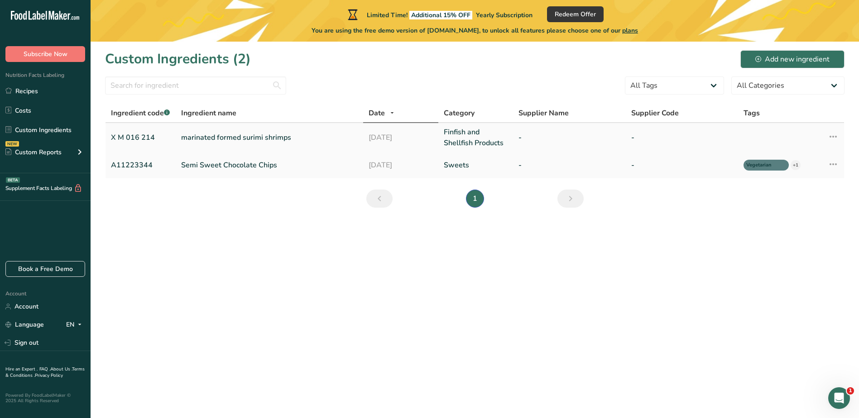
click at [198, 136] on link "marinated formed surimi shrimps" at bounding box center [269, 137] width 177 height 11
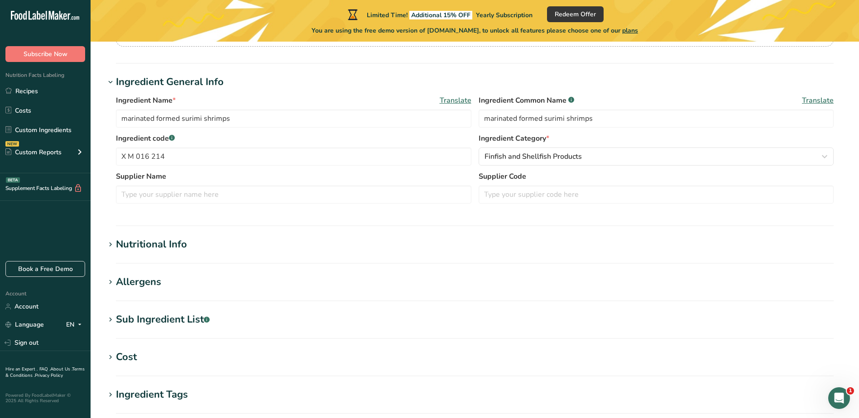
scroll to position [136, 0]
type input "85"
type KJ "355.6"
type Fat "3"
type Fat "0.2"
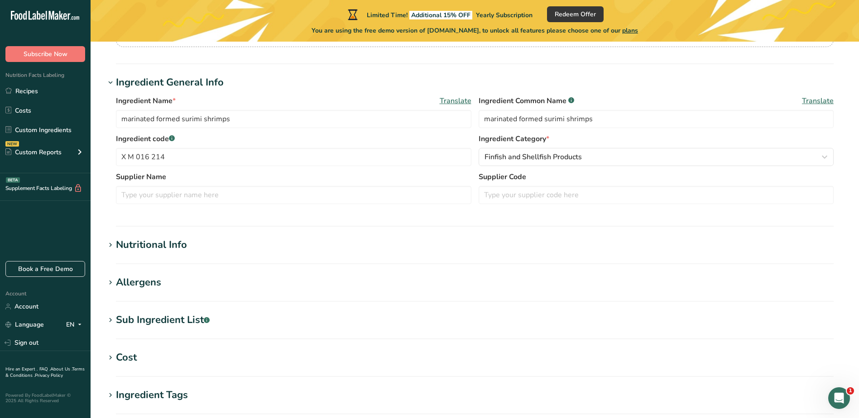
type Fat "0"
type input "5.7"
type input "480"
type Carbohydrates "8.6"
type Fiber "0.3"
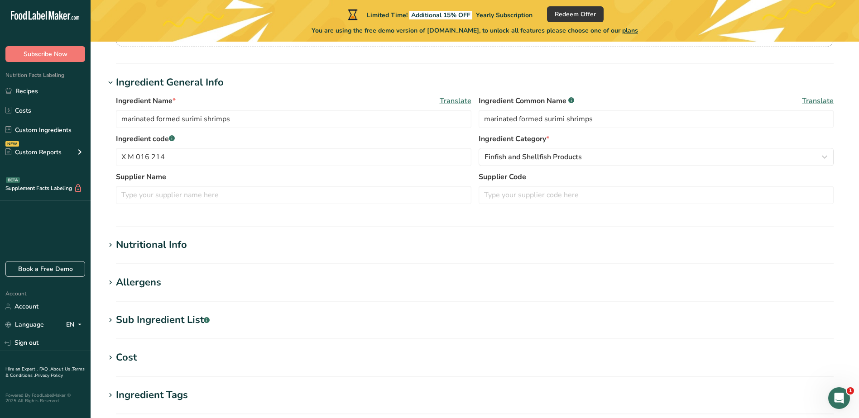
type Sugars "1.2"
type input "5.7"
click at [172, 245] on div "Nutritional Info" at bounding box center [151, 245] width 71 height 15
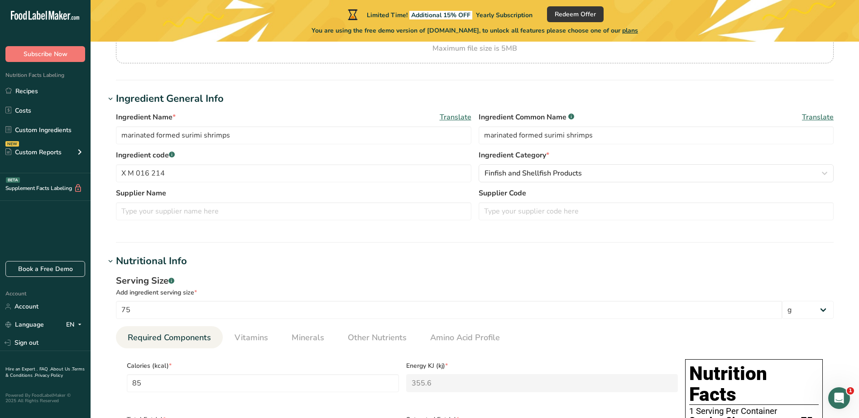
scroll to position [0, 0]
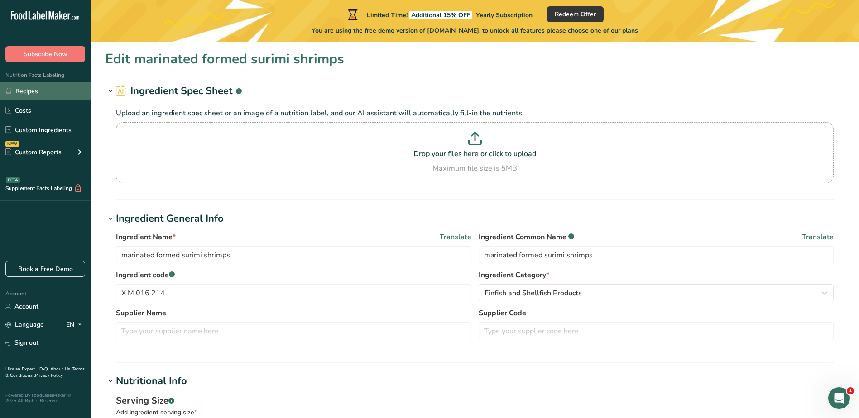
click at [33, 89] on link "Recipes" at bounding box center [45, 90] width 91 height 17
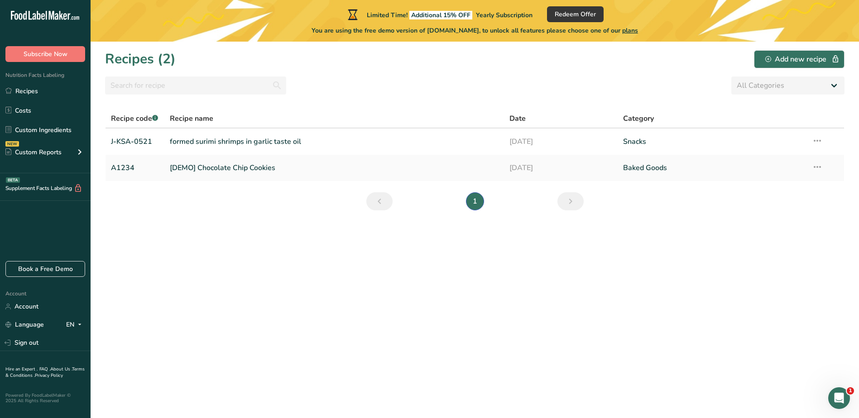
click at [388, 203] on link "Previous page" at bounding box center [379, 201] width 26 height 18
click at [385, 203] on link "Previous page" at bounding box center [379, 201] width 26 height 18
click at [248, 139] on link "formed surimi shrimps in garlic taste oil" at bounding box center [334, 141] width 329 height 19
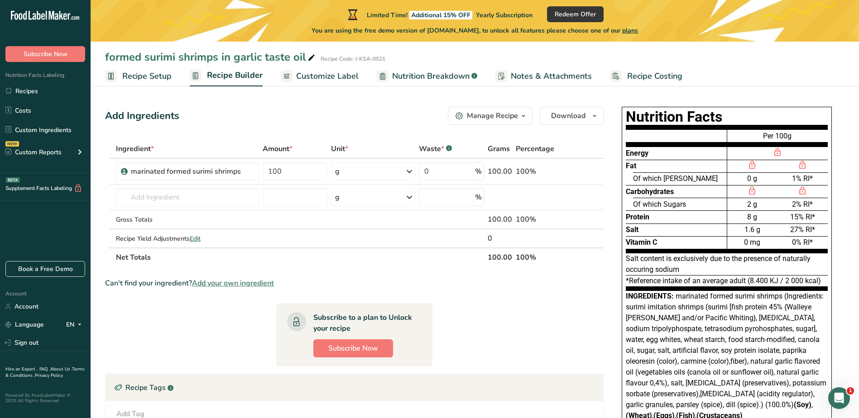
click at [521, 116] on icon "button" at bounding box center [523, 116] width 7 height 11
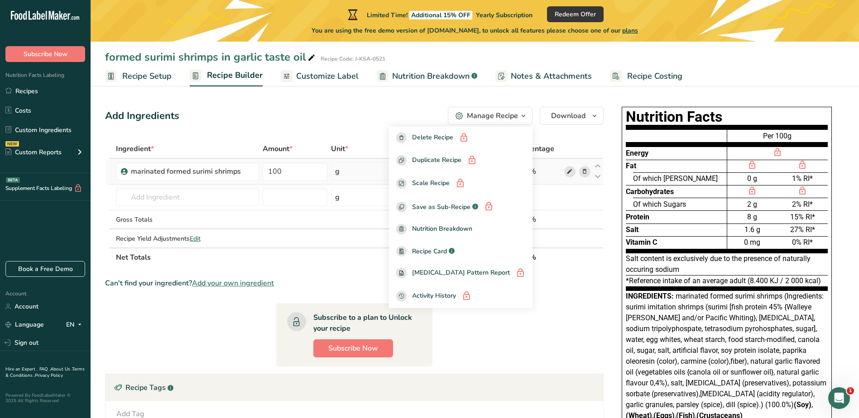
click at [567, 174] on icon at bounding box center [570, 172] width 6 height 10
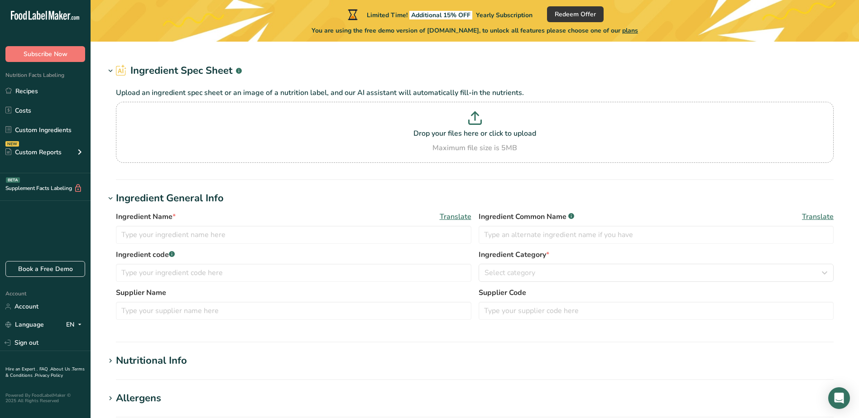
type input "marinated formed surimi shrimps"
type input "X M 016 214"
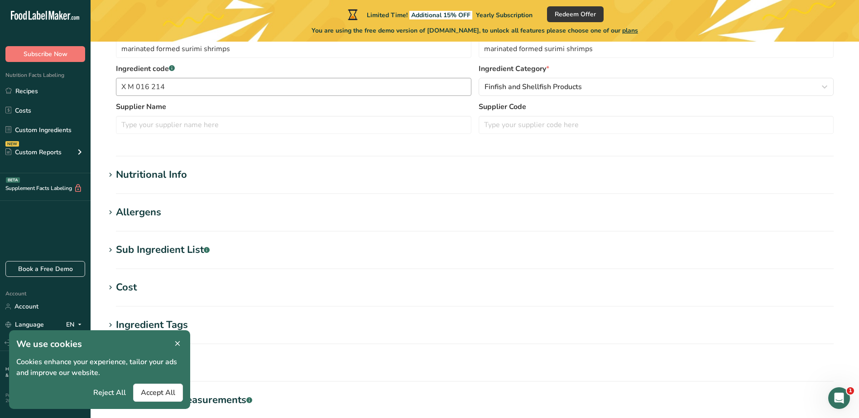
scroll to position [226, 0]
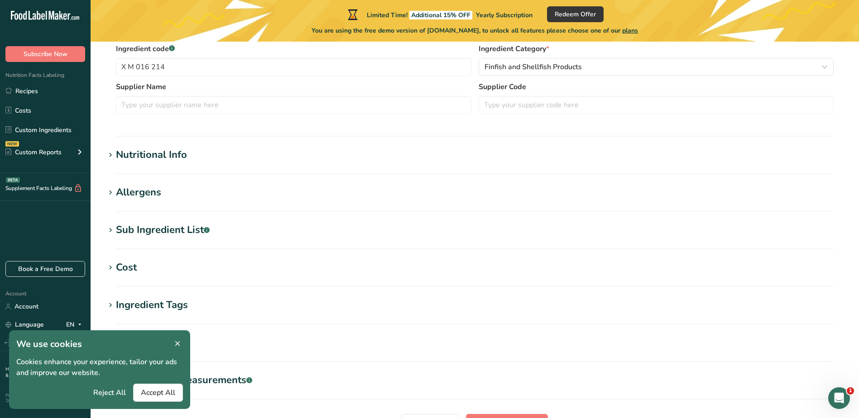
click at [183, 340] on span at bounding box center [177, 344] width 11 height 11
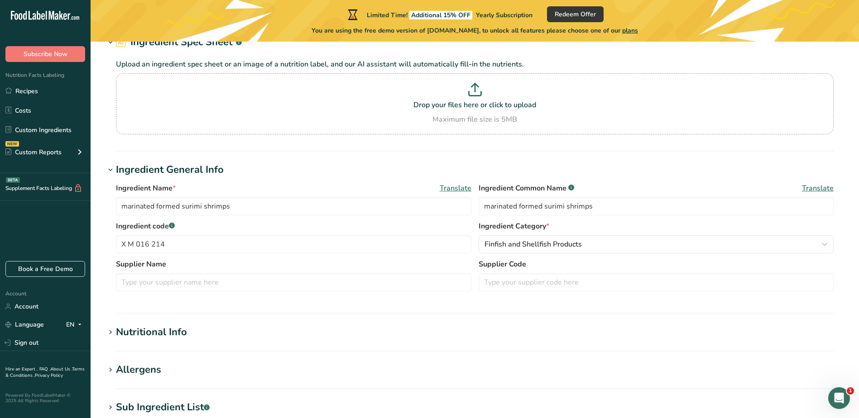
scroll to position [46, 0]
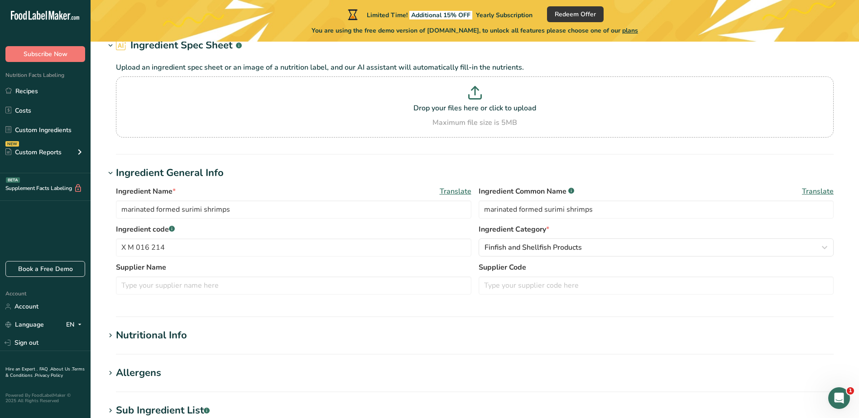
click at [175, 336] on div "Nutritional Info" at bounding box center [151, 335] width 71 height 15
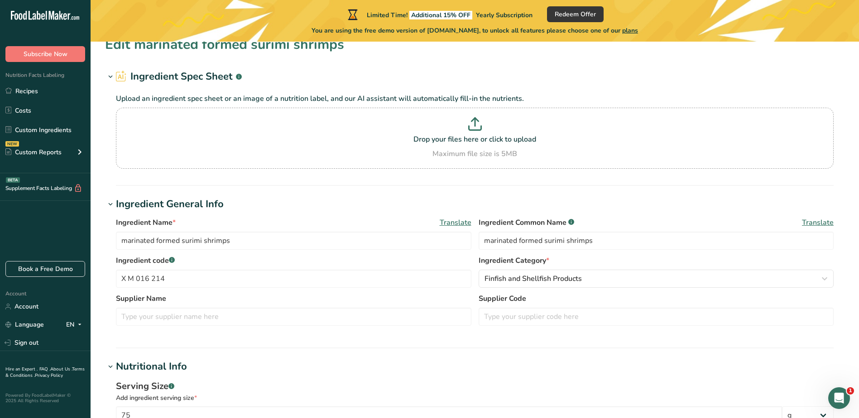
scroll to position [0, 0]
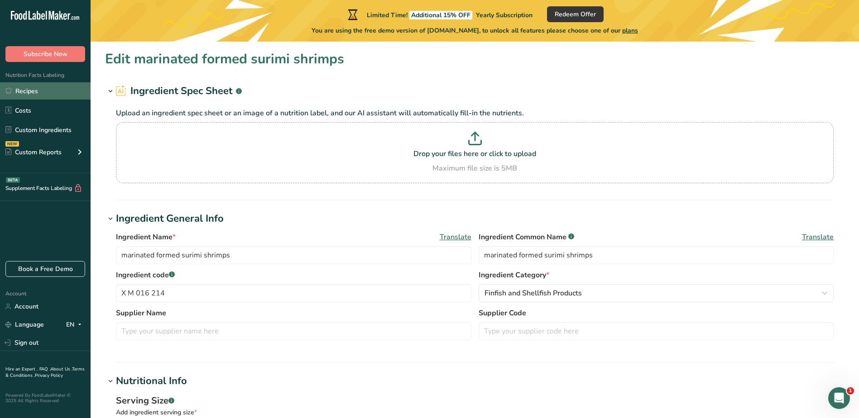
click at [38, 93] on link "Recipes" at bounding box center [45, 90] width 91 height 17
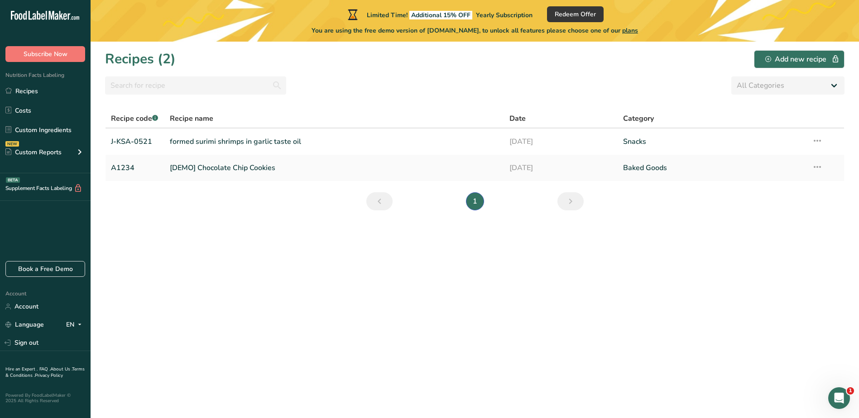
click at [381, 205] on icon "Previous page" at bounding box center [379, 201] width 11 height 16
click at [227, 146] on link "formed surimi shrimps in garlic taste oil" at bounding box center [334, 141] width 329 height 19
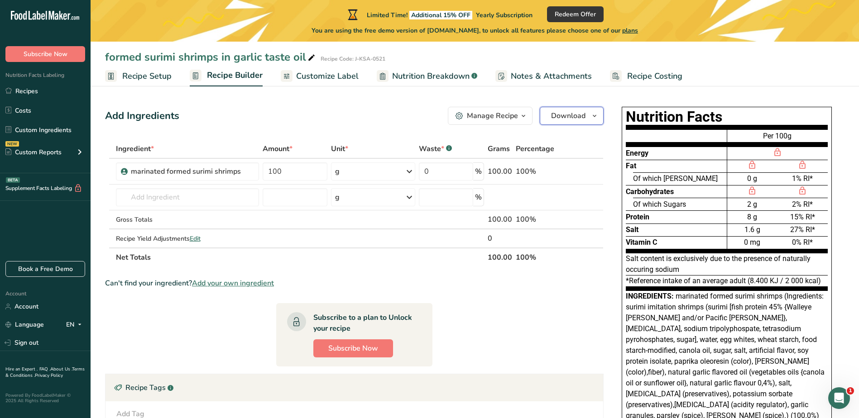
click at [565, 114] on span "Download" at bounding box center [568, 116] width 34 height 11
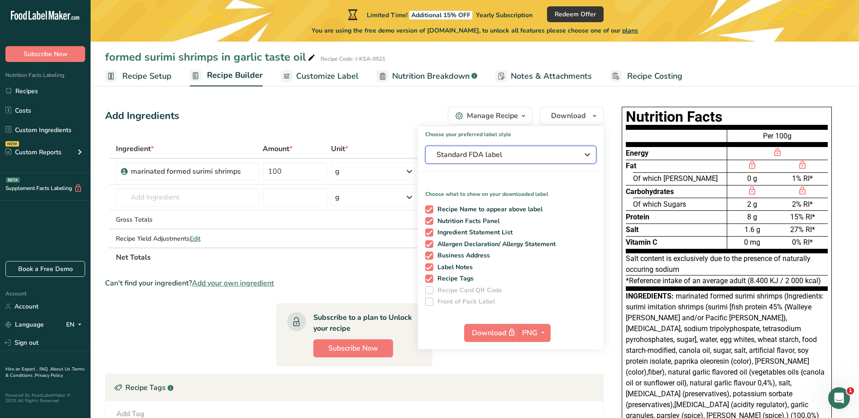
click at [590, 153] on icon "button" at bounding box center [587, 155] width 11 height 16
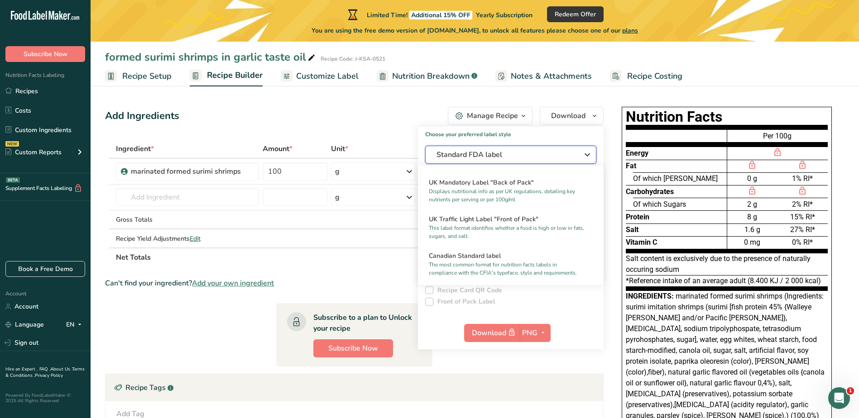
scroll to position [330, 0]
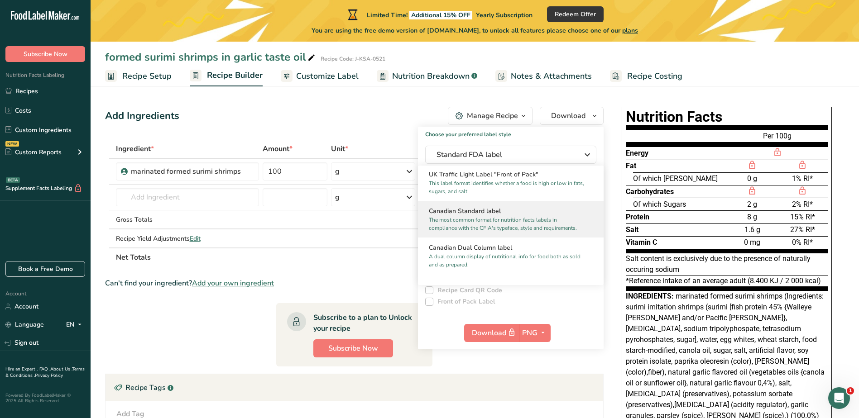
click at [525, 231] on p "The most common format for nutrition facts labels in compliance with the CFIA's…" at bounding box center [507, 224] width 156 height 16
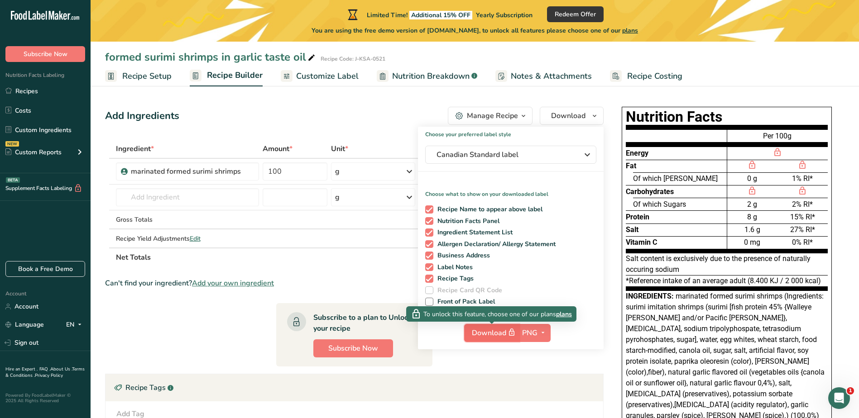
click at [488, 333] on span "Download" at bounding box center [494, 332] width 45 height 11
click at [491, 336] on span "Download" at bounding box center [494, 332] width 45 height 11
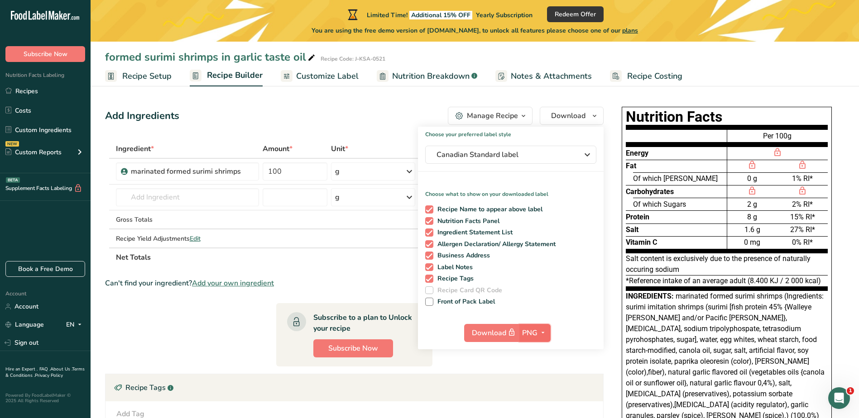
click at [541, 330] on icon "button" at bounding box center [542, 332] width 7 height 11
click at [542, 394] on link "PDF" at bounding box center [536, 396] width 29 height 15
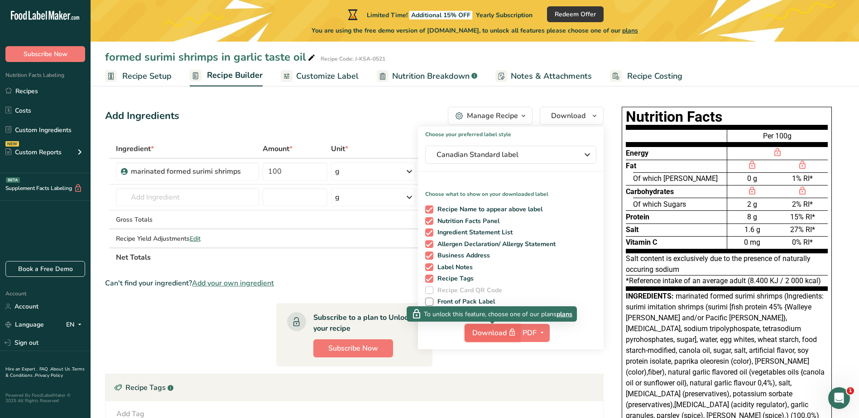
click at [498, 335] on span "Download" at bounding box center [494, 332] width 45 height 11
click at [480, 339] on button "Download" at bounding box center [492, 333] width 55 height 18
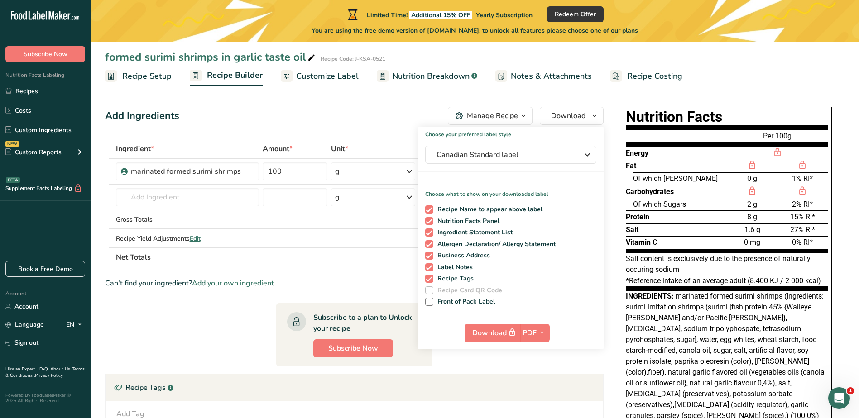
click at [397, 280] on div "Can't find your ingredient? Add your own ingredient" at bounding box center [354, 283] width 499 height 11
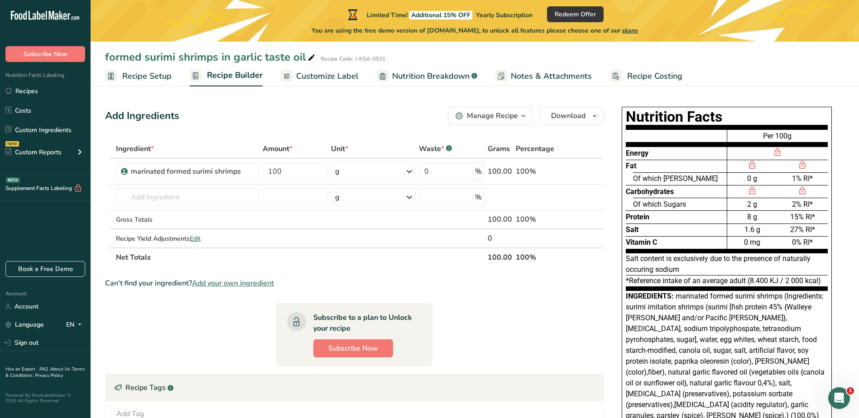
click at [519, 116] on span "button" at bounding box center [523, 116] width 11 height 11
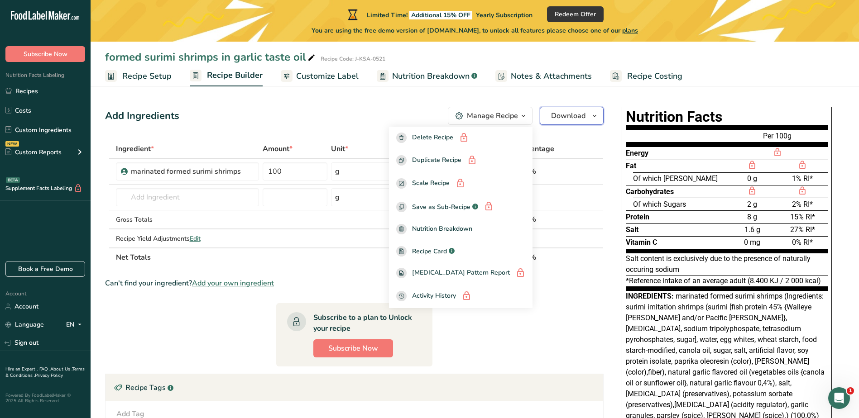
click at [591, 118] on icon "button" at bounding box center [594, 116] width 7 height 11
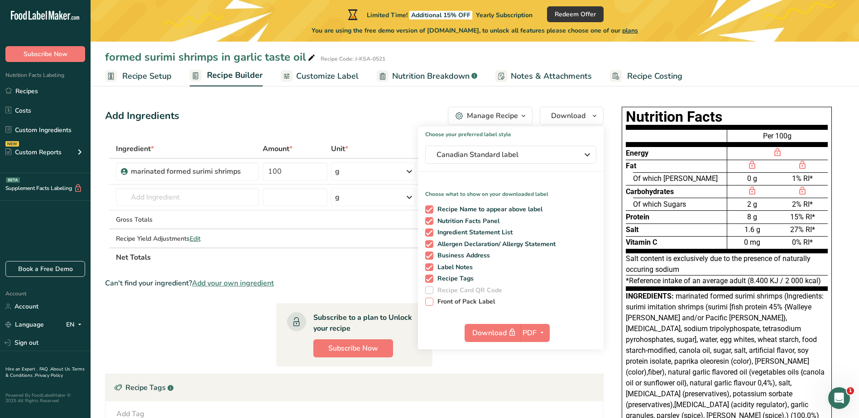
click at [429, 303] on span at bounding box center [429, 302] width 8 height 8
click at [429, 303] on input "Front of Pack Label" at bounding box center [428, 302] width 6 height 6
checkbox input "true"
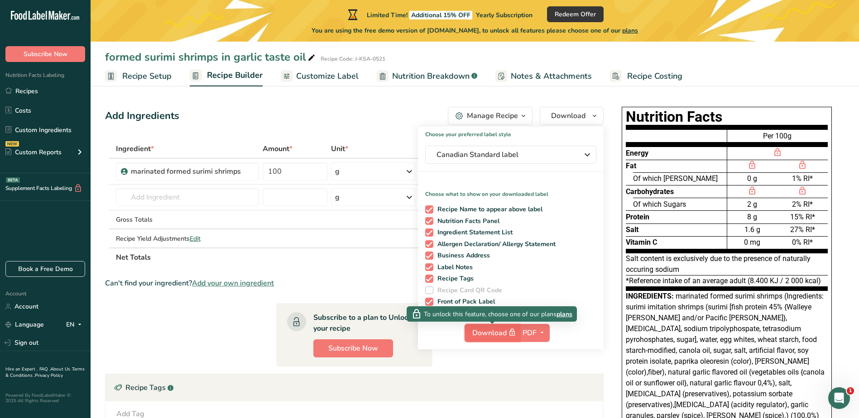
click at [498, 332] on span "Download" at bounding box center [494, 332] width 45 height 11
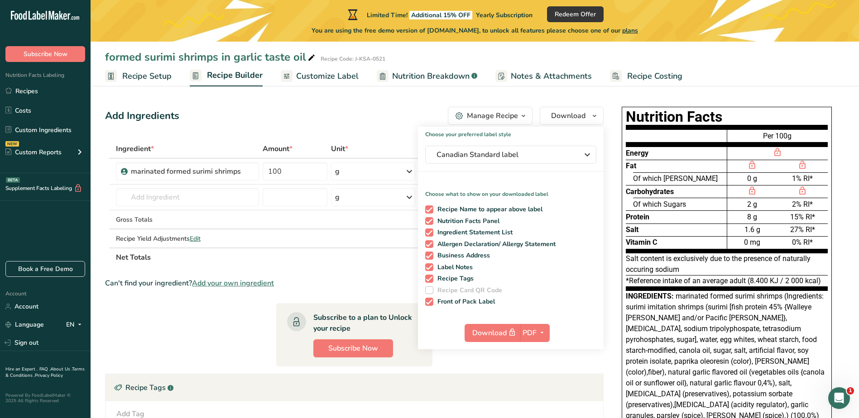
drag, startPoint x: 560, startPoint y: 361, endPoint x: 563, endPoint y: 347, distance: 14.3
click at [561, 361] on section "Ingredient * Amount * Unit * Waste * .a-a{fill:#347362;}.b-a{fill:#fff;} Grams …" at bounding box center [354, 323] width 499 height 369
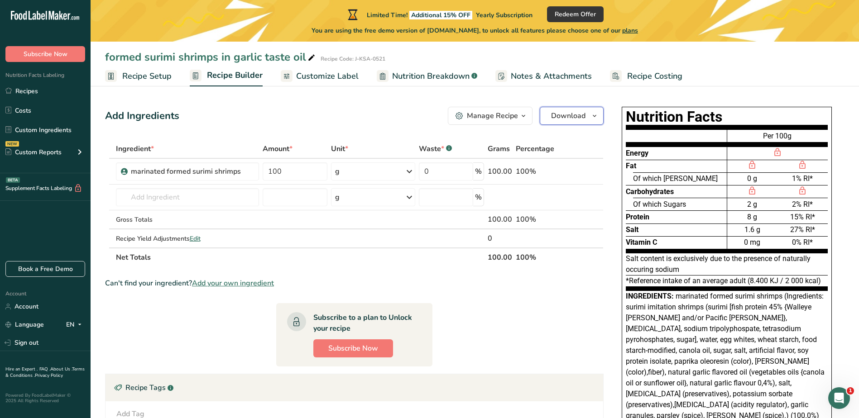
click at [572, 120] on span "Download" at bounding box center [568, 116] width 34 height 11
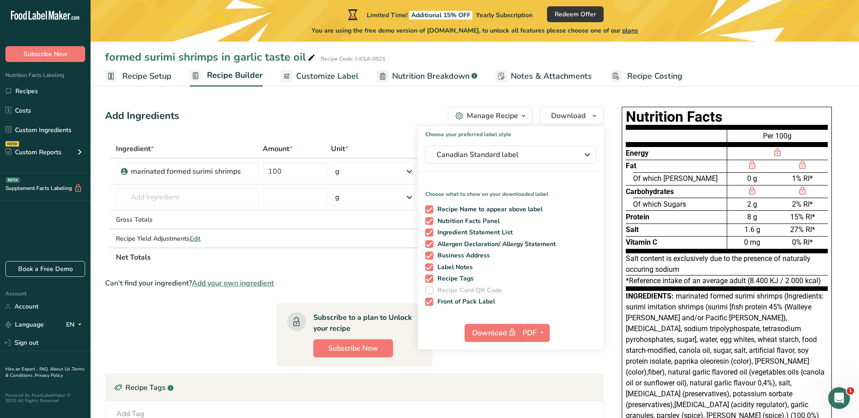
click at [586, 370] on section "Ingredient * Amount * Unit * Waste * .a-a{fill:#347362;}.b-a{fill:#fff;} Grams …" at bounding box center [354, 323] width 499 height 369
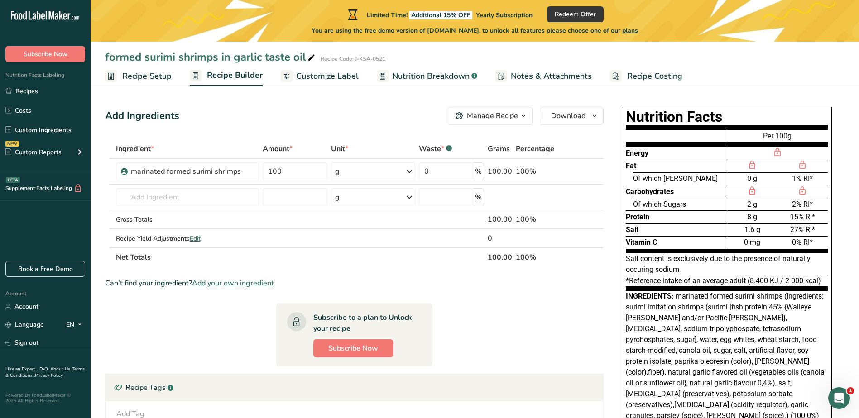
click at [581, 367] on section "Ingredient * Amount * Unit * Waste * .a-a{fill:#347362;}.b-a{fill:#fff;} Grams …" at bounding box center [354, 323] width 499 height 369
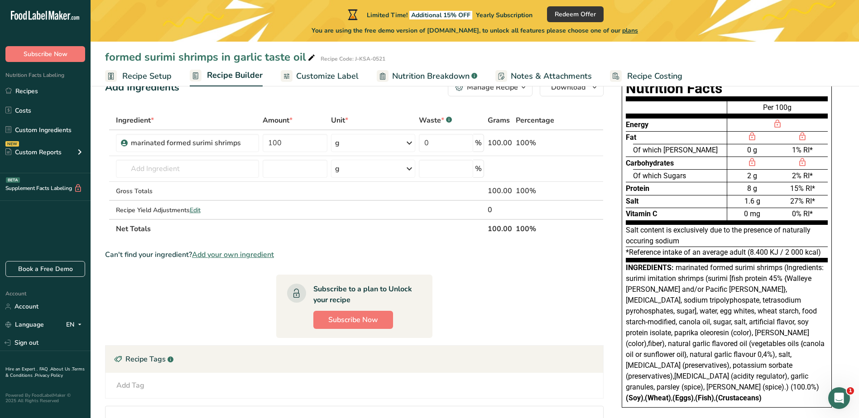
drag, startPoint x: 666, startPoint y: 213, endPoint x: 663, endPoint y: 217, distance: 4.9
click at [666, 214] on div "Vitamin C" at bounding box center [676, 214] width 101 height 13
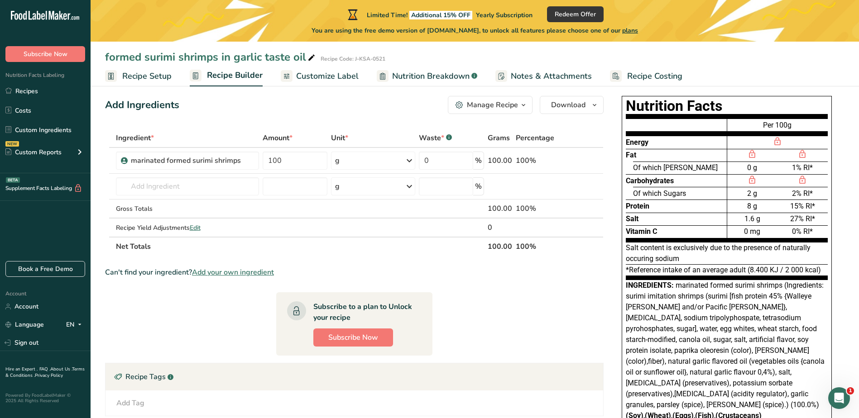
scroll to position [0, 0]
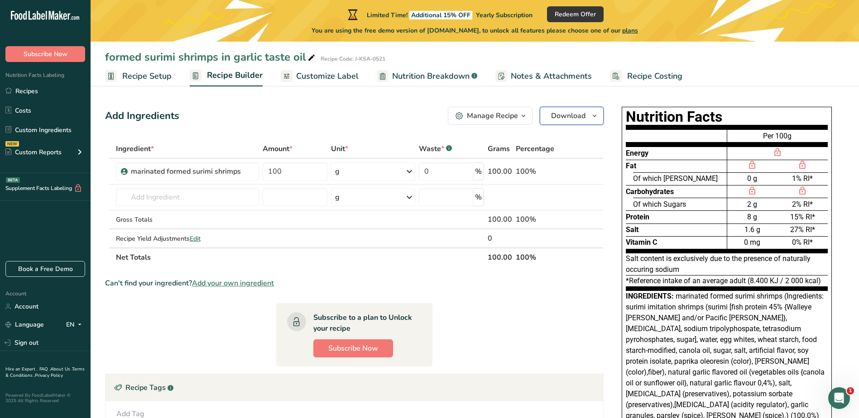
click at [591, 115] on icon "button" at bounding box center [594, 116] width 7 height 11
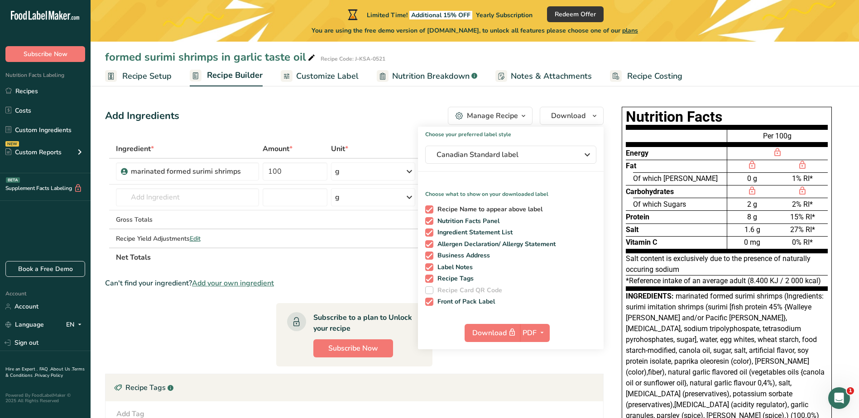
click at [432, 208] on span at bounding box center [429, 210] width 8 height 8
click at [431, 208] on input "Recipe Name to appear above label" at bounding box center [428, 210] width 6 height 6
checkbox input "false"
click at [435, 226] on div "Recipe Name to appear above label Nutrition Facts Panel Ingredient Statement Li…" at bounding box center [511, 254] width 186 height 104
click at [432, 222] on span at bounding box center [429, 221] width 8 height 8
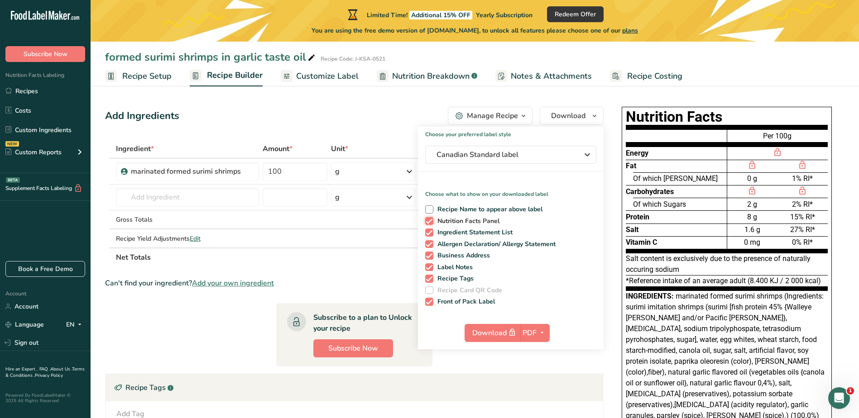
click at [431, 222] on input "Nutrition Facts Panel" at bounding box center [428, 221] width 6 height 6
checkbox input "false"
click at [432, 234] on span at bounding box center [429, 233] width 8 height 8
click at [431, 234] on input "Ingredient Statement List" at bounding box center [428, 233] width 6 height 6
checkbox input "false"
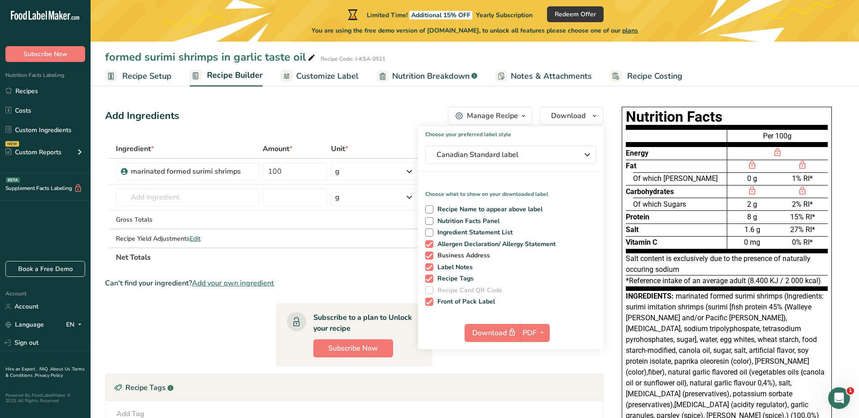
click at [427, 255] on span at bounding box center [429, 256] width 8 height 8
click at [427, 255] on input "Business Address" at bounding box center [428, 256] width 6 height 6
checkbox input "false"
click at [430, 243] on span at bounding box center [429, 244] width 8 height 8
click at [430, 243] on input "Allergen Declaration/ Allergy Statement" at bounding box center [428, 244] width 6 height 6
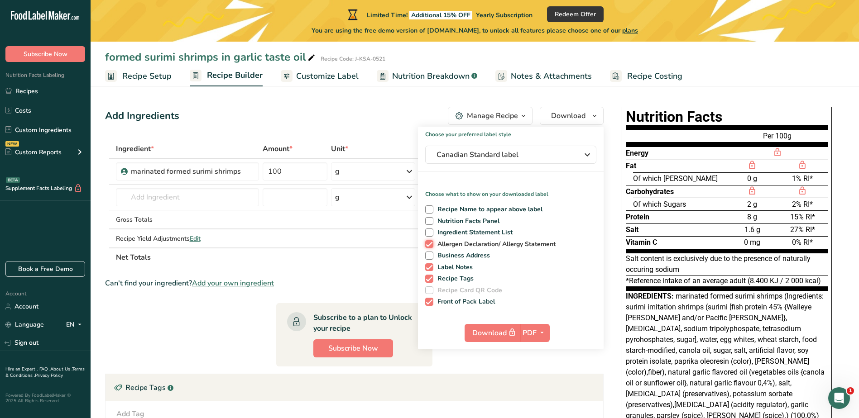
checkbox input "false"
click at [430, 264] on span at bounding box center [429, 268] width 8 height 8
click at [430, 264] on input "Label Notes" at bounding box center [428, 267] width 6 height 6
checkbox input "false"
click at [431, 277] on span at bounding box center [429, 279] width 8 height 8
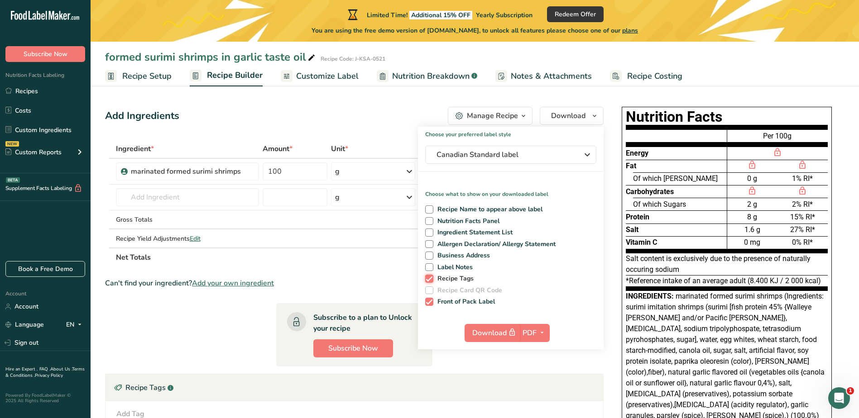
click at [431, 277] on input "Recipe Tags" at bounding box center [428, 279] width 6 height 6
checkbox input "false"
click at [590, 158] on icon "button" at bounding box center [587, 155] width 11 height 16
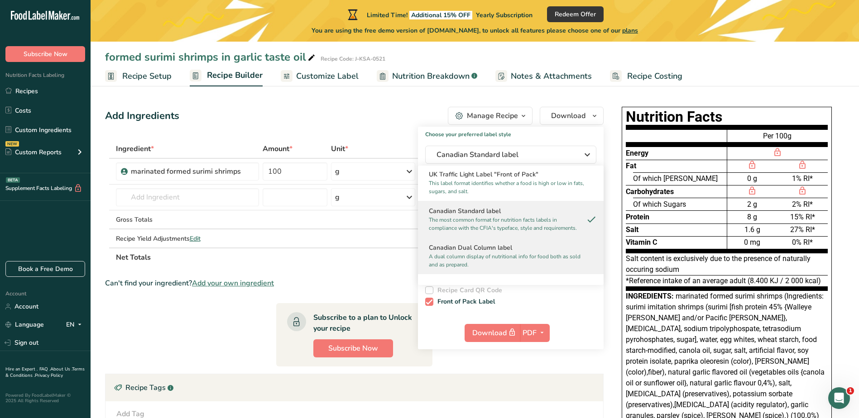
click at [483, 267] on p "A dual column display of nutritional info for food both as sold and as prepared." at bounding box center [507, 261] width 156 height 16
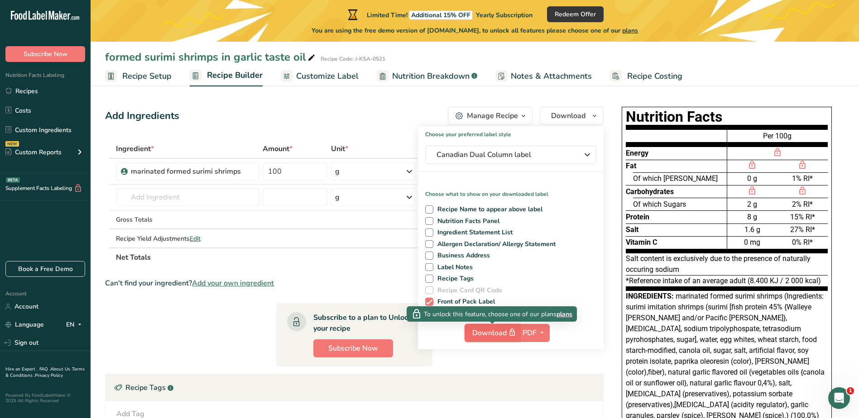
click at [495, 329] on span "Download" at bounding box center [494, 332] width 45 height 11
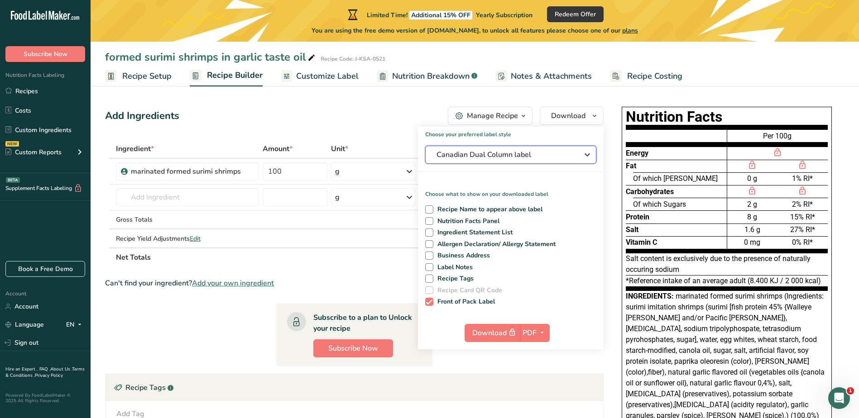
click at [592, 154] on icon "button" at bounding box center [587, 155] width 11 height 16
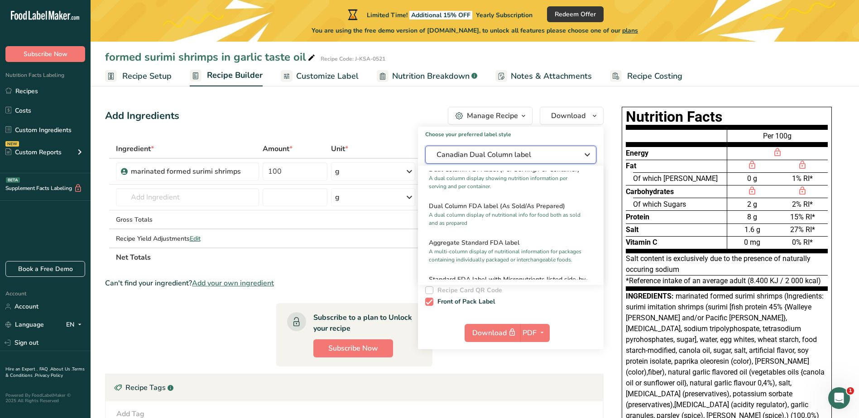
scroll to position [134, 0]
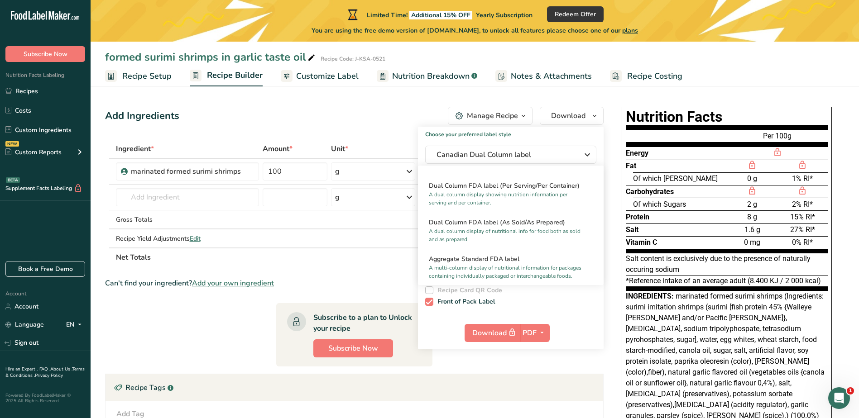
click at [555, 371] on section "Ingredient * Amount * Unit * Waste * .a-a{fill:#347362;}.b-a{fill:#fff;} Grams …" at bounding box center [354, 323] width 499 height 369
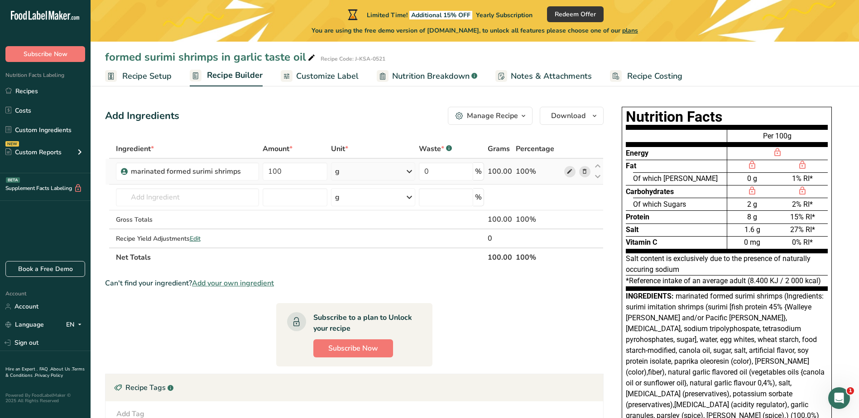
click at [571, 170] on icon at bounding box center [570, 172] width 6 height 10
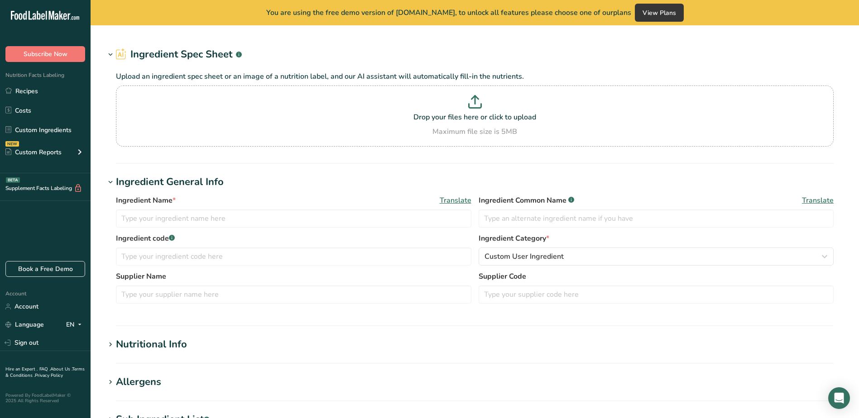
type input "marinated formed surimi shrimps"
type input "X M 016 214"
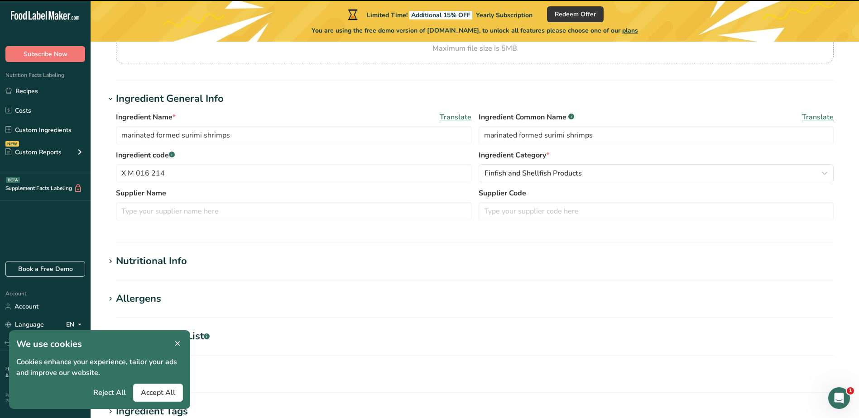
scroll to position [136, 0]
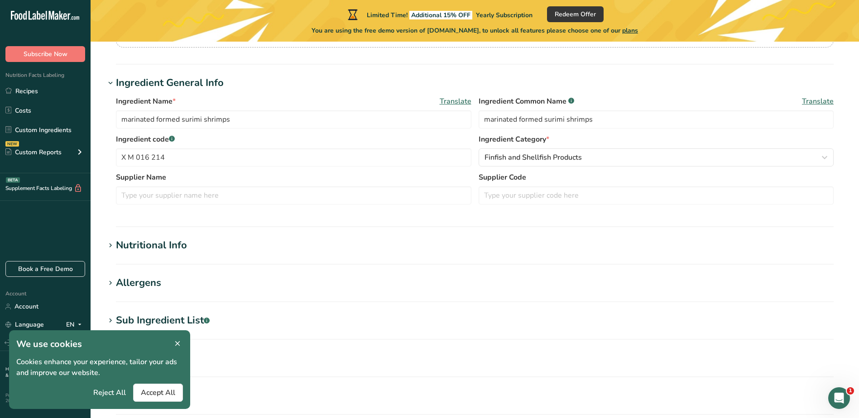
click at [178, 341] on icon at bounding box center [177, 344] width 8 height 13
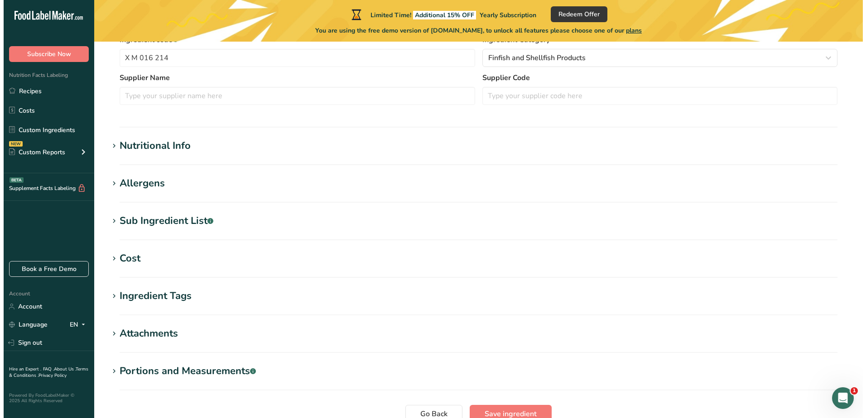
scroll to position [231, 0]
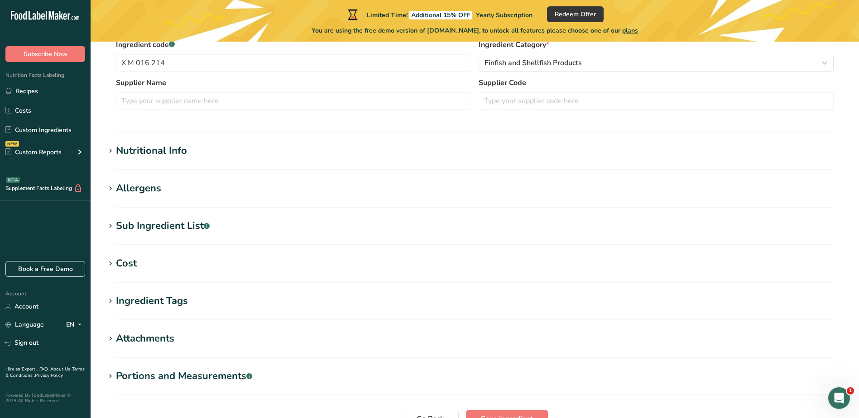
click at [170, 227] on div "Sub Ingredient List .a-a{fill:#347362;}.b-a{fill:#fff;}" at bounding box center [163, 226] width 94 height 15
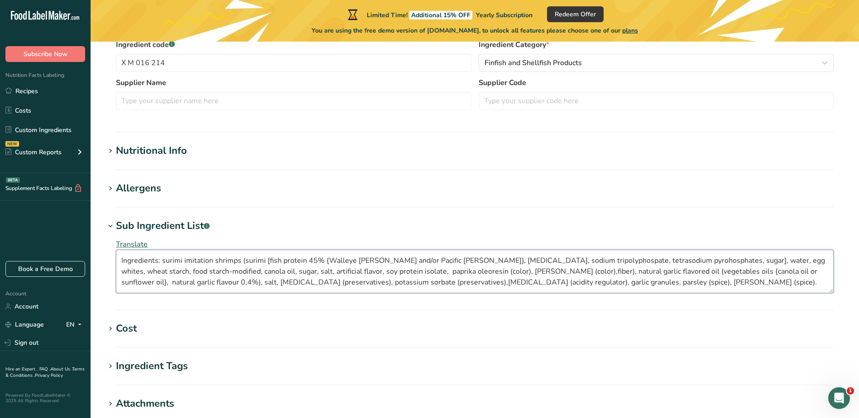
click at [634, 277] on textarea "Ingredients: surimi imitation shrimps (surimi [fish protein 45% {Walleye [PERSO…" at bounding box center [475, 271] width 718 height 43
click at [141, 243] on span "Translate" at bounding box center [132, 245] width 32 height 10
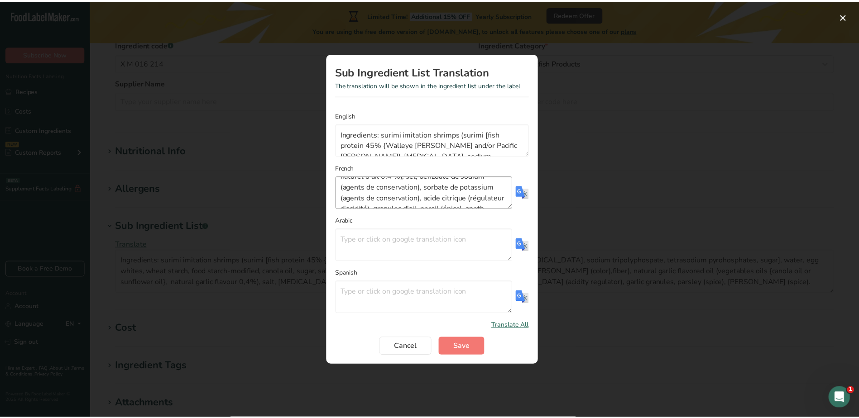
scroll to position [96, 0]
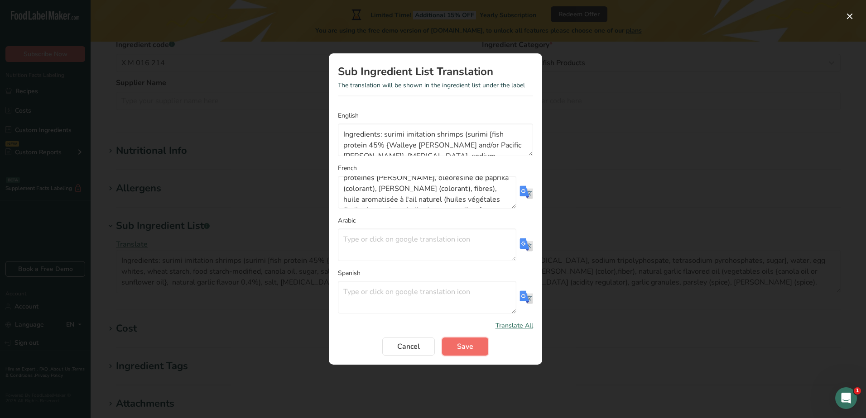
click at [467, 348] on span "Save" at bounding box center [465, 346] width 16 height 11
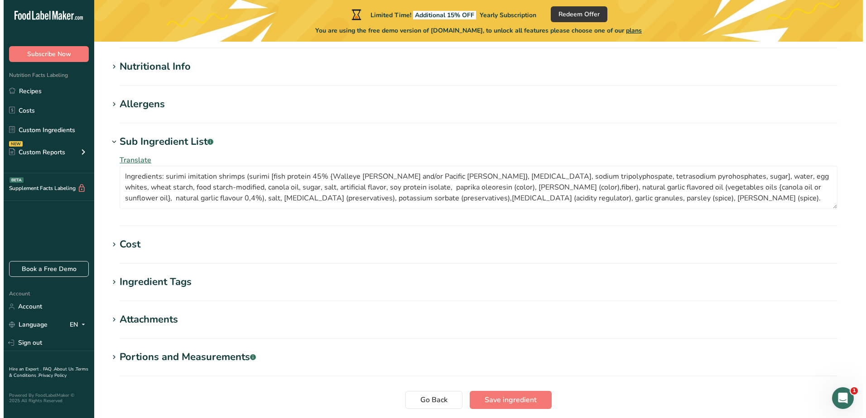
scroll to position [321, 0]
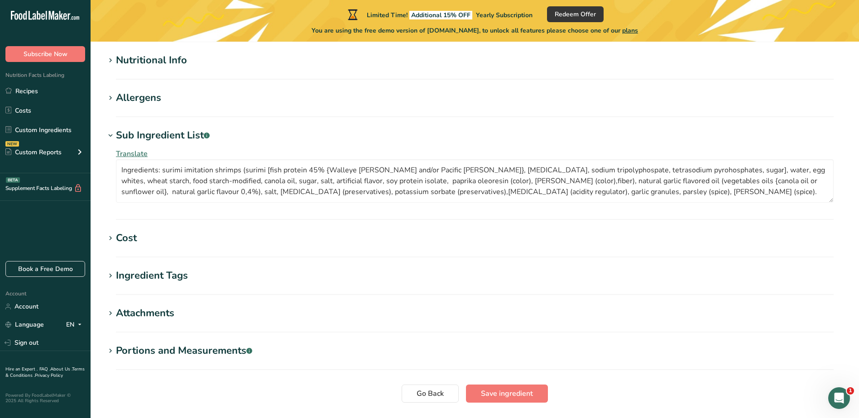
click at [145, 153] on span "Translate" at bounding box center [132, 154] width 32 height 10
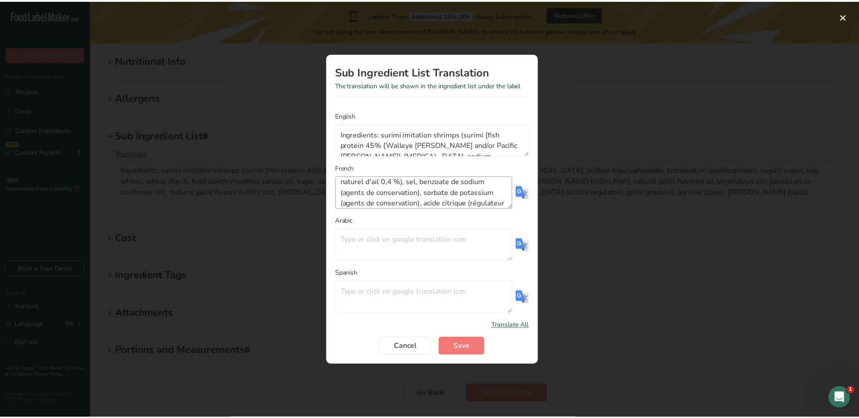
scroll to position [141, 0]
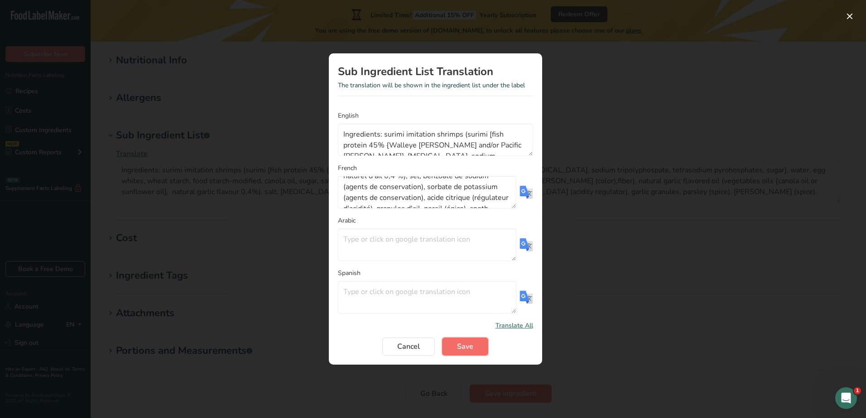
click at [477, 346] on button "Save" at bounding box center [465, 347] width 46 height 18
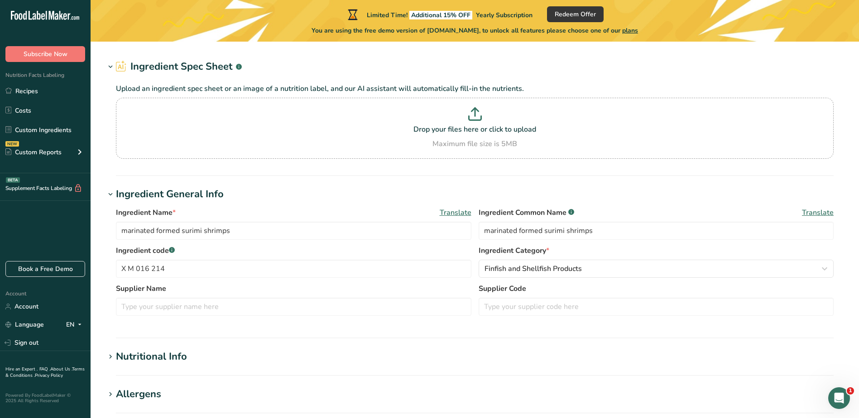
scroll to position [0, 0]
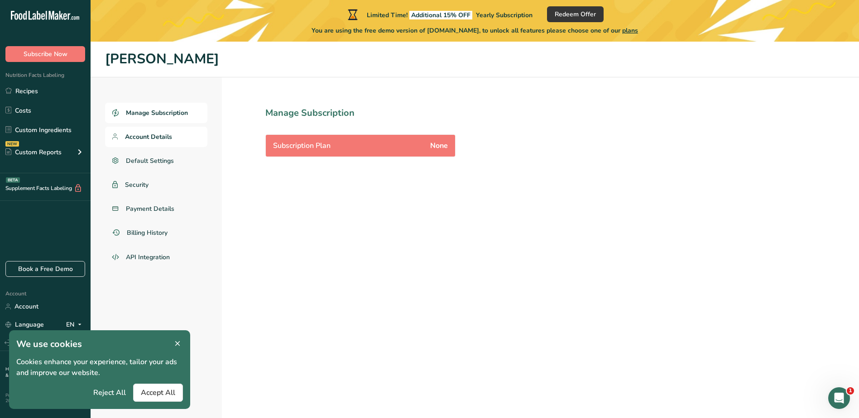
click at [151, 135] on span "Account Details" at bounding box center [148, 137] width 47 height 10
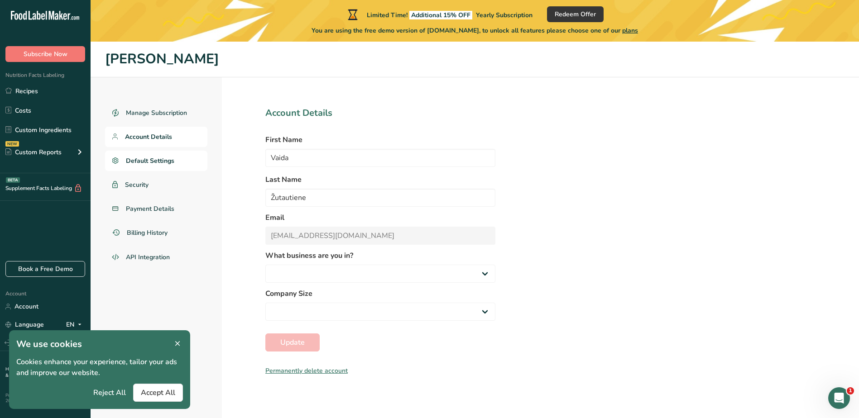
select select
select select "3"
click at [161, 159] on span "Default Settings" at bounding box center [150, 161] width 48 height 10
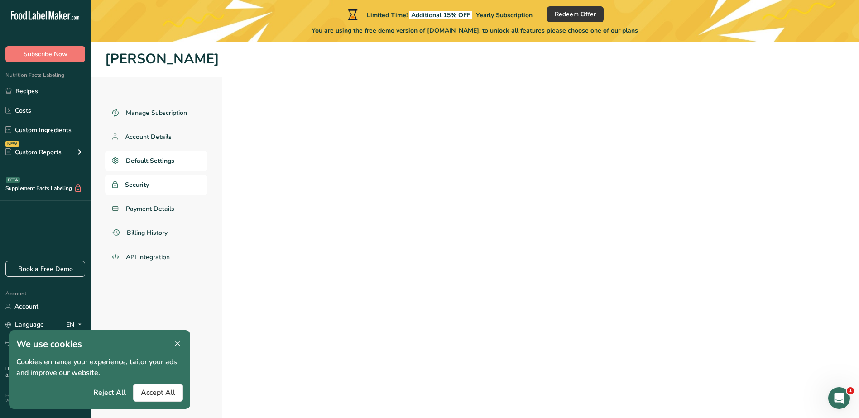
select select "EU"
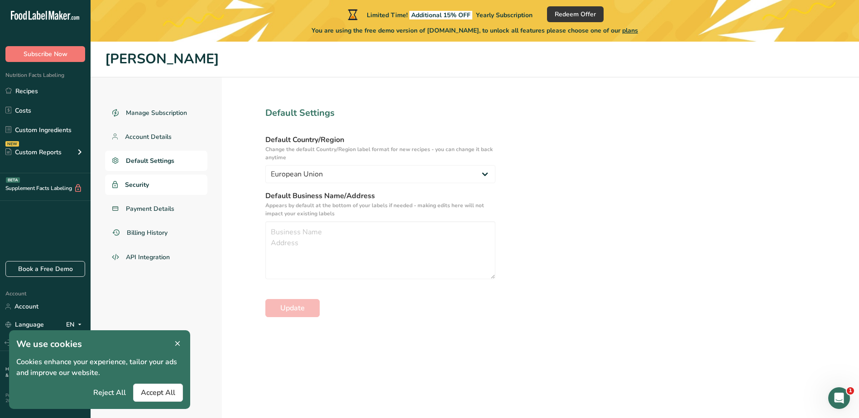
click at [141, 185] on span "Security" at bounding box center [137, 185] width 24 height 10
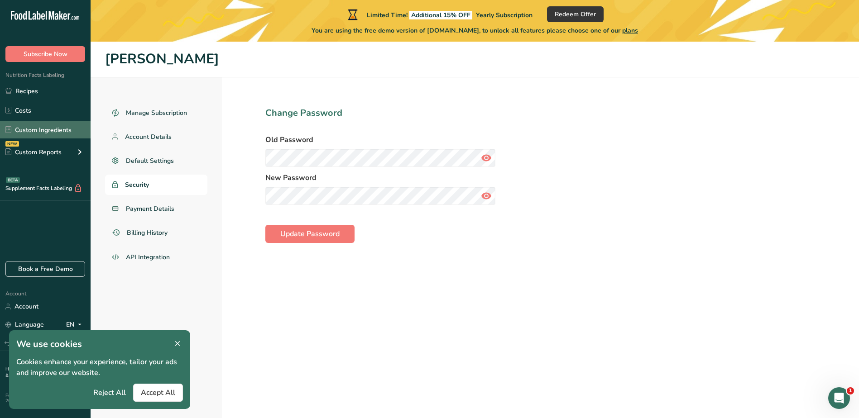
click at [49, 128] on link "Custom Ingredients" at bounding box center [45, 129] width 91 height 17
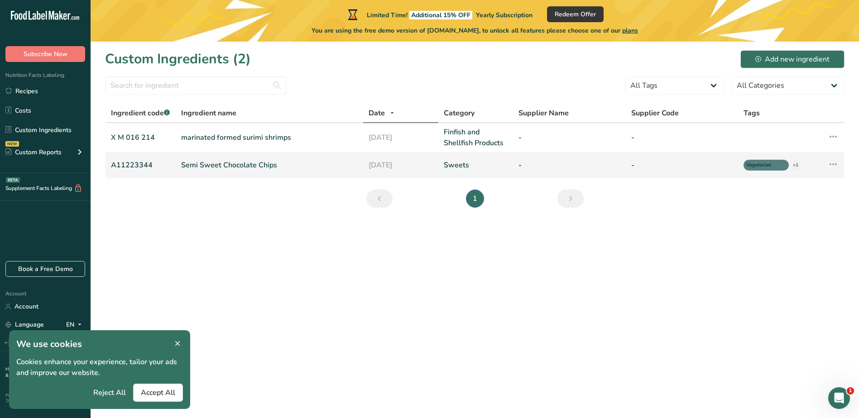
click at [239, 166] on link "Semi Sweet Chocolate Chips" at bounding box center [269, 165] width 177 height 11
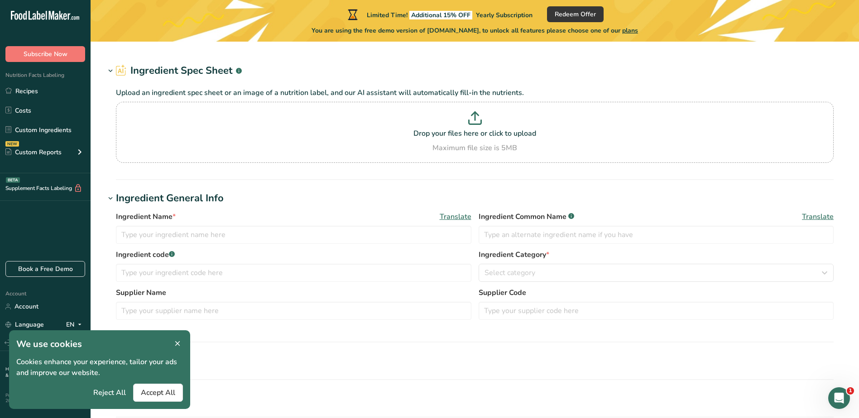
type input "Semi Sweet Chocolate Chips"
type input "Choco Chips"
type input "A11223344"
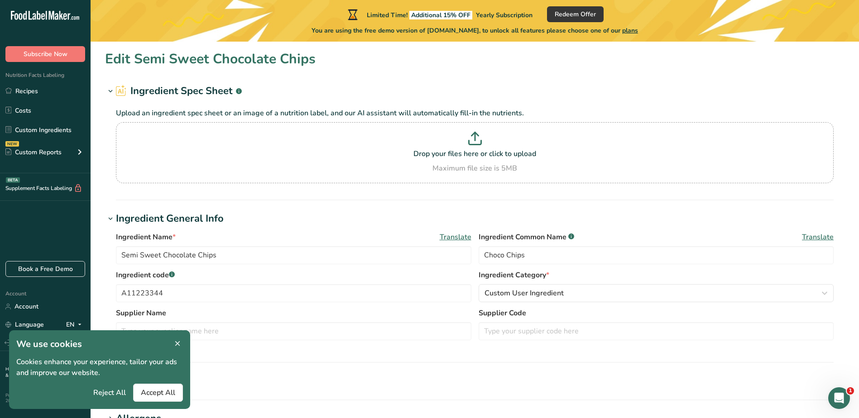
click at [174, 342] on icon at bounding box center [177, 344] width 8 height 13
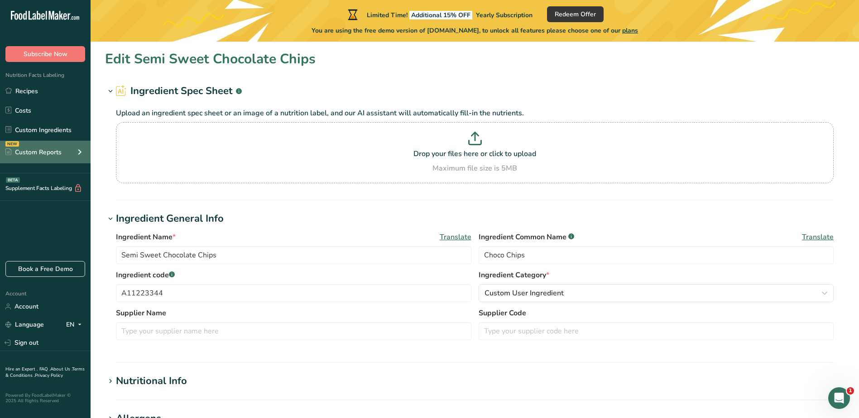
click at [62, 150] on div "NEW Custom Reports" at bounding box center [45, 152] width 91 height 23
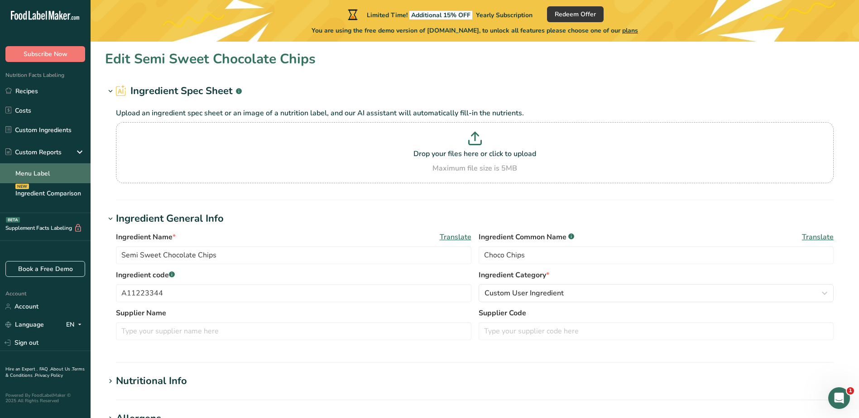
click at [54, 177] on link "Menu Label" at bounding box center [45, 173] width 91 height 20
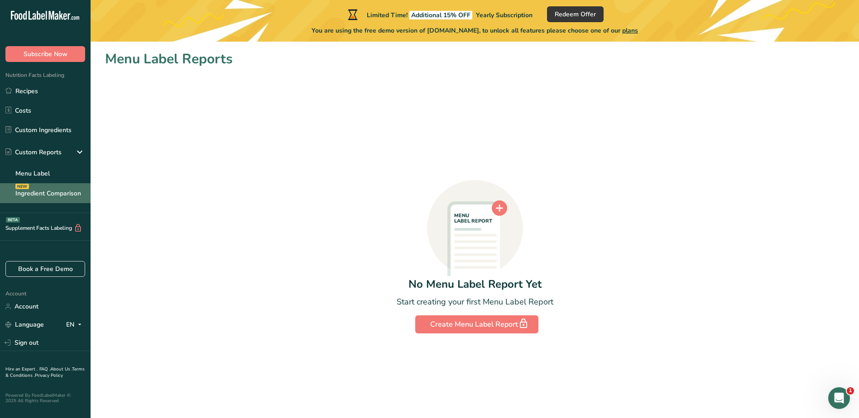
click at [48, 193] on link "Ingredient Comparison NEW" at bounding box center [45, 193] width 91 height 20
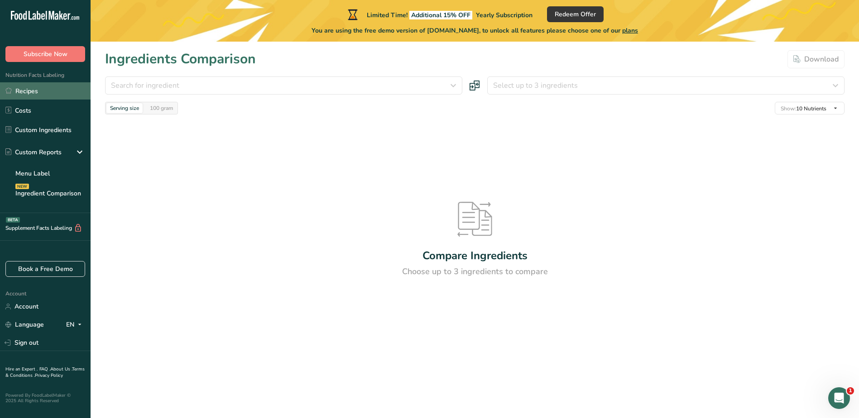
click at [33, 96] on link "Recipes" at bounding box center [45, 90] width 91 height 17
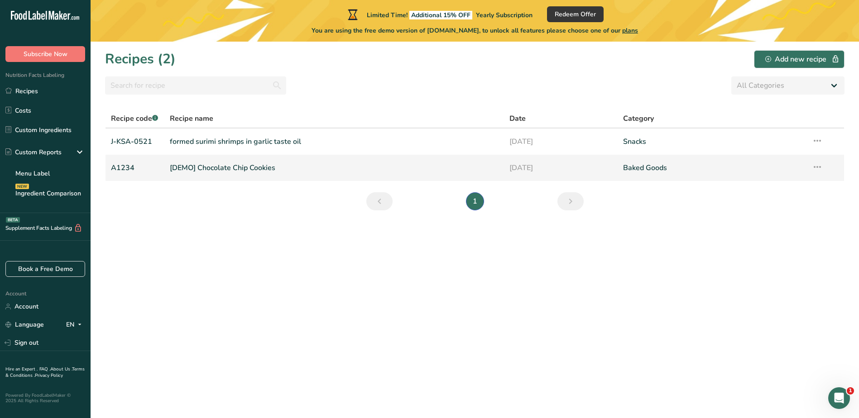
click at [200, 166] on link "[DEMO] Chocolate Chip Cookies" at bounding box center [334, 168] width 329 height 19
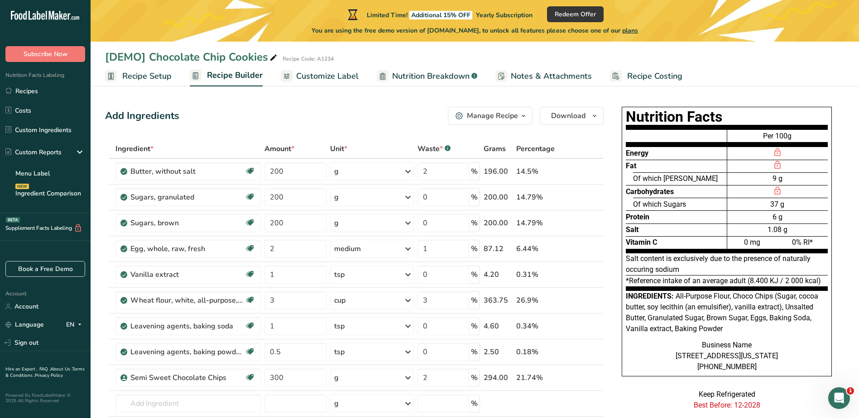
drag, startPoint x: 330, startPoint y: 76, endPoint x: 356, endPoint y: 86, distance: 27.9
click at [330, 76] on span "Customize Label" at bounding box center [327, 76] width 62 height 12
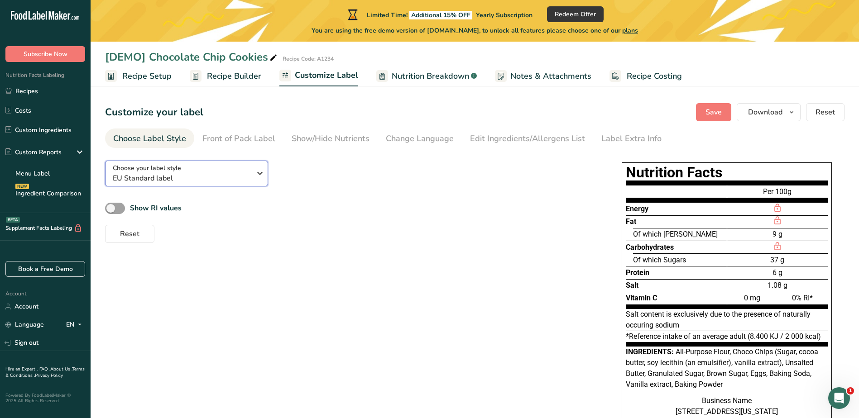
click at [262, 173] on icon "button" at bounding box center [260, 173] width 11 height 16
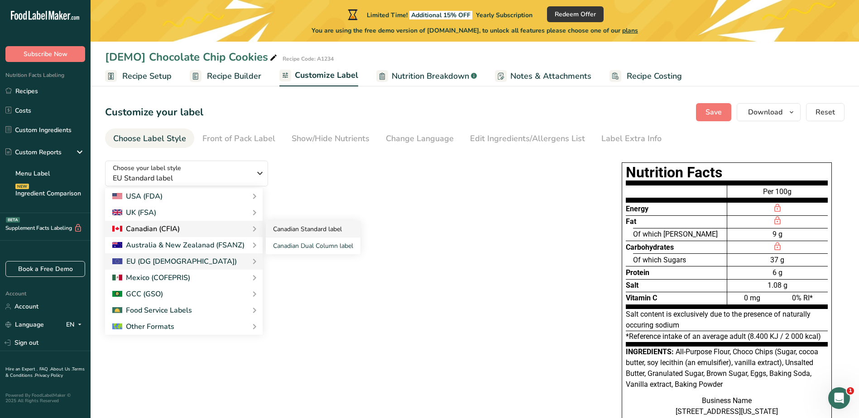
click at [286, 231] on link "Canadian Standard label" at bounding box center [313, 229] width 95 height 17
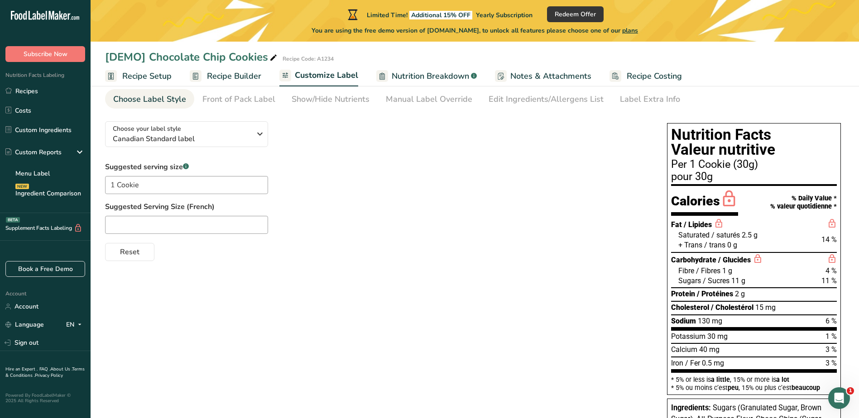
scroll to position [35, 0]
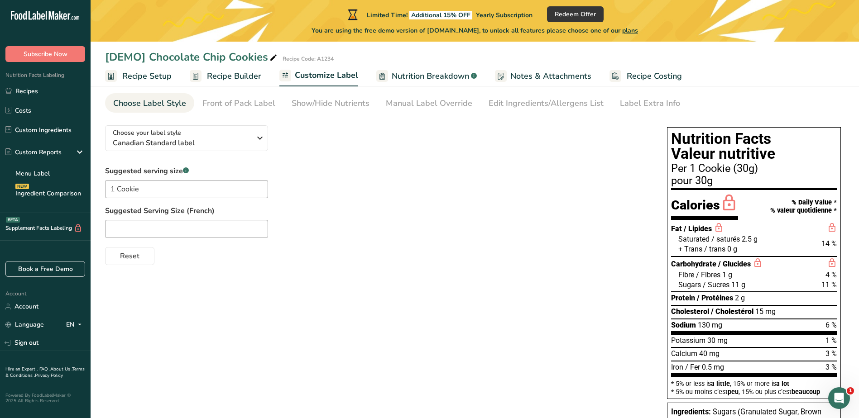
click at [440, 76] on span "Nutrition Breakdown" at bounding box center [430, 76] width 77 height 12
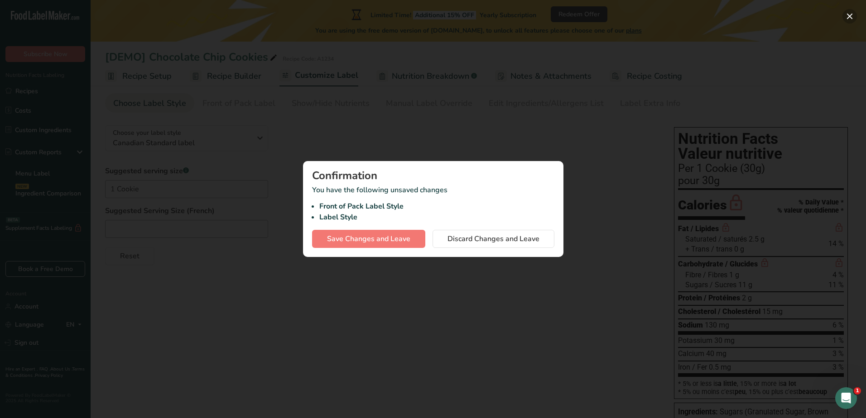
drag, startPoint x: 853, startPoint y: 13, endPoint x: 785, endPoint y: 57, distance: 80.5
click at [851, 14] on button "button" at bounding box center [849, 16] width 14 height 14
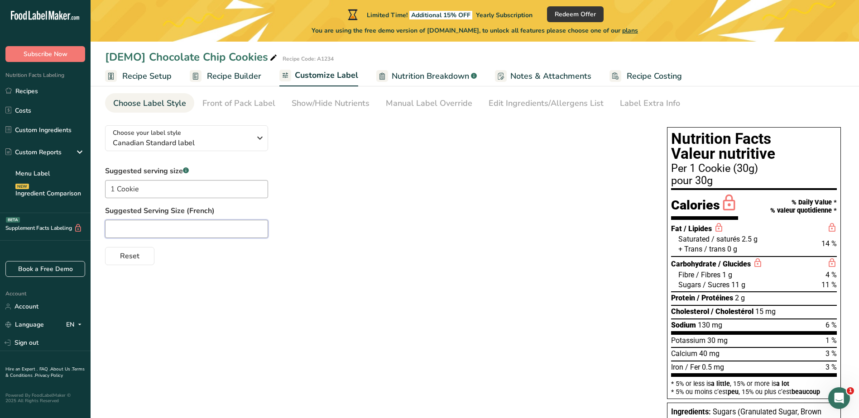
click at [178, 231] on input "text" at bounding box center [186, 229] width 163 height 18
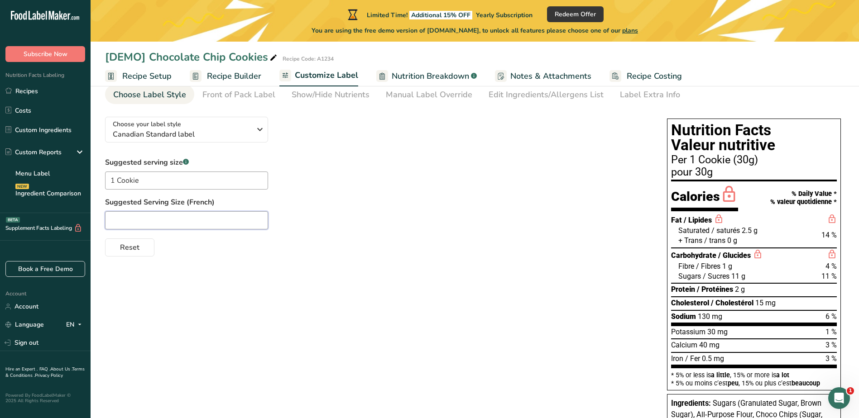
scroll to position [45, 0]
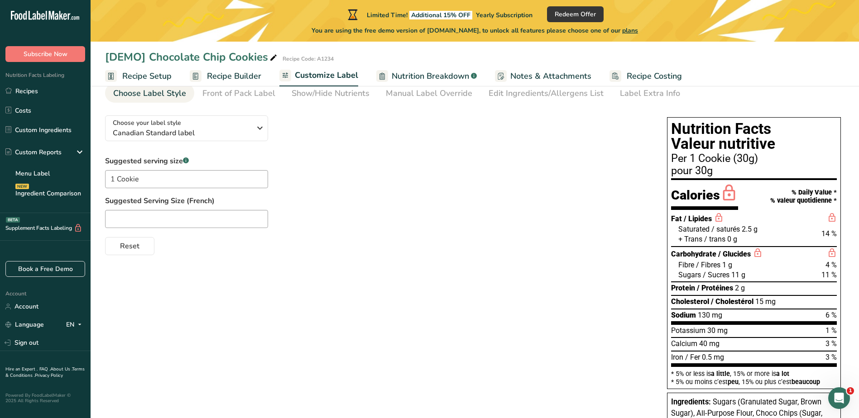
drag, startPoint x: 418, startPoint y: 74, endPoint x: 474, endPoint y: 125, distance: 75.0
click at [418, 74] on span "Nutrition Breakdown" at bounding box center [430, 76] width 77 height 12
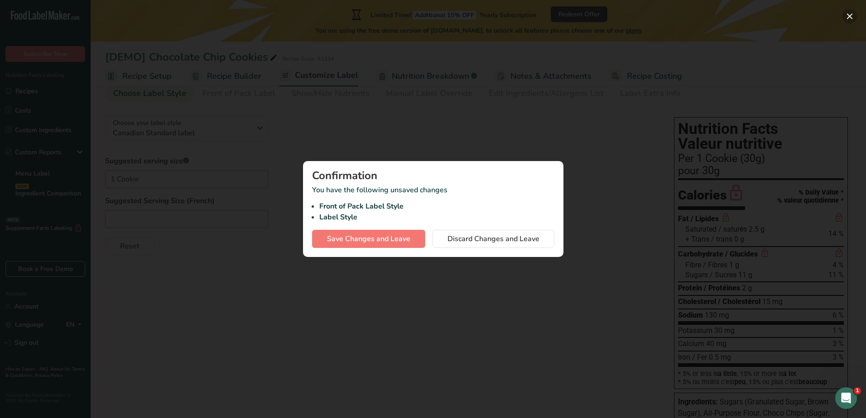
click at [852, 15] on button "button" at bounding box center [849, 16] width 14 height 14
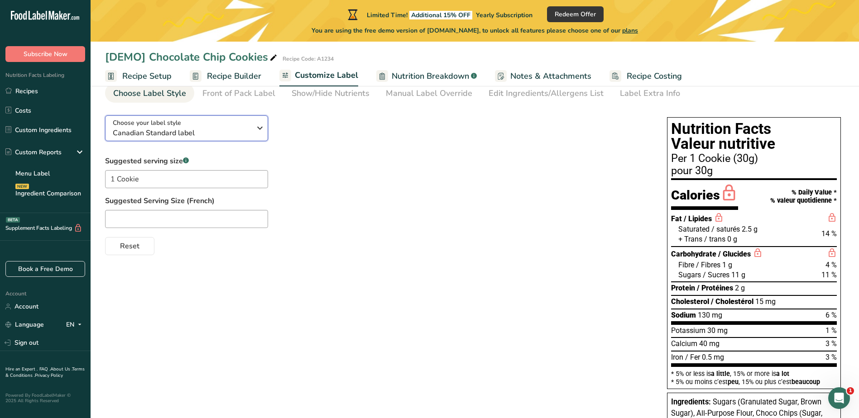
click at [259, 132] on icon "button" at bounding box center [260, 128] width 11 height 16
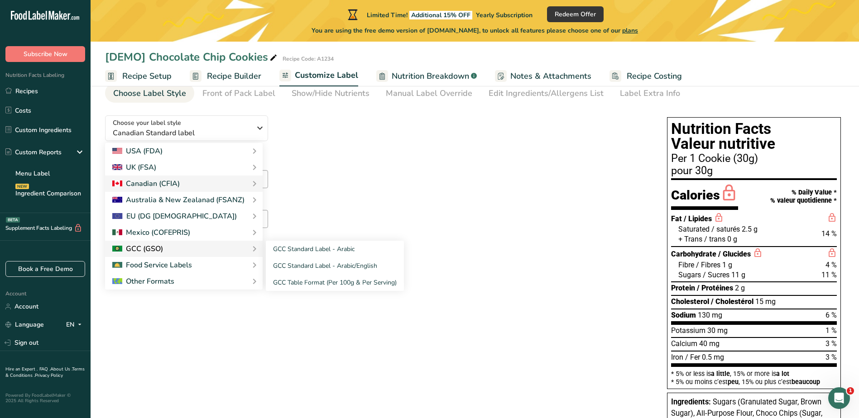
click at [163, 241] on div "GCC (GSO)" at bounding box center [184, 249] width 158 height 16
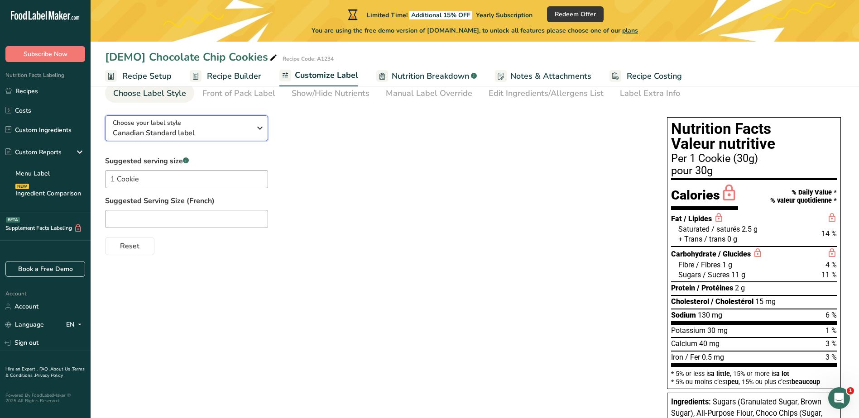
click at [261, 126] on icon "button" at bounding box center [260, 128] width 11 height 16
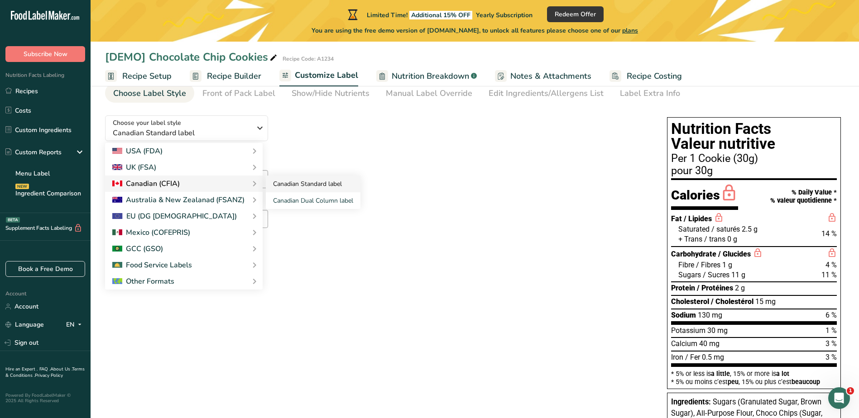
click at [286, 180] on link "Canadian Standard label" at bounding box center [313, 184] width 95 height 17
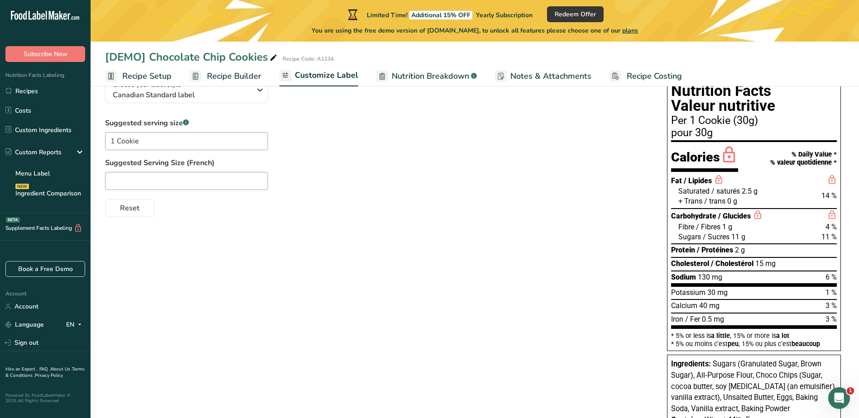
scroll to position [136, 0]
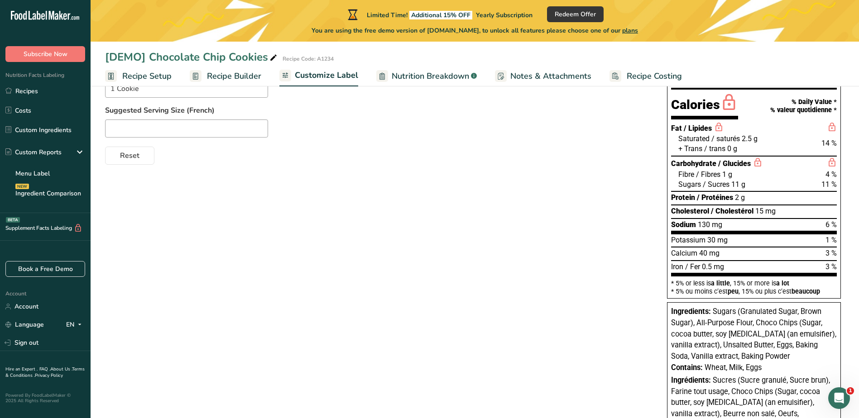
click at [384, 303] on div "Choose your label style Canadian Standard label USA (FDA) Standard FDA label Ta…" at bounding box center [475, 275] width 740 height 515
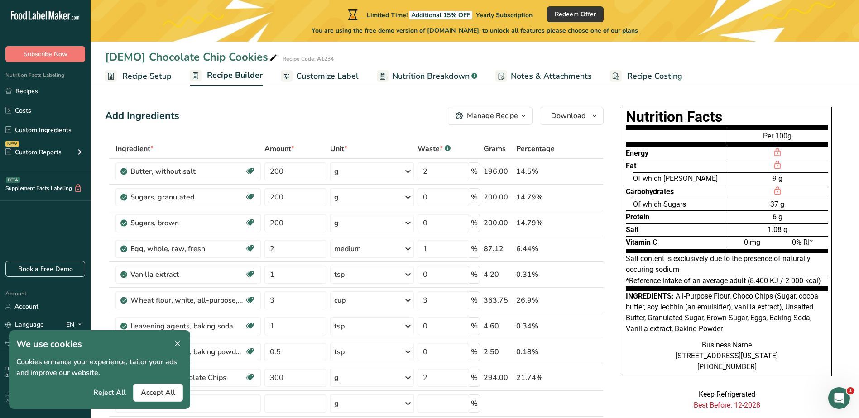
click at [178, 343] on icon at bounding box center [177, 344] width 8 height 13
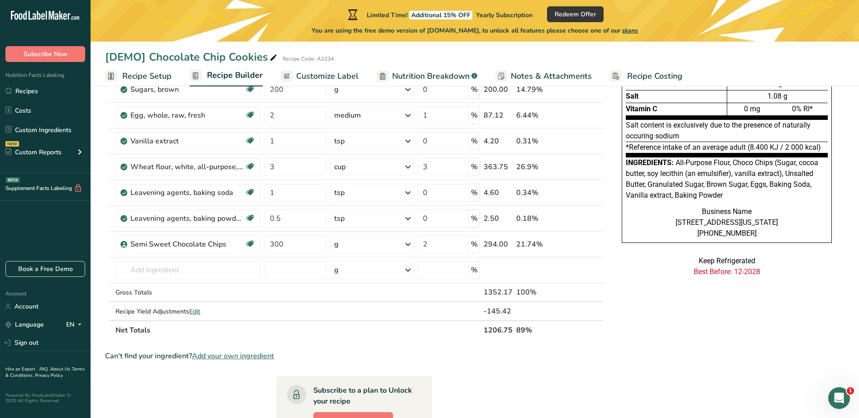
scroll to position [226, 0]
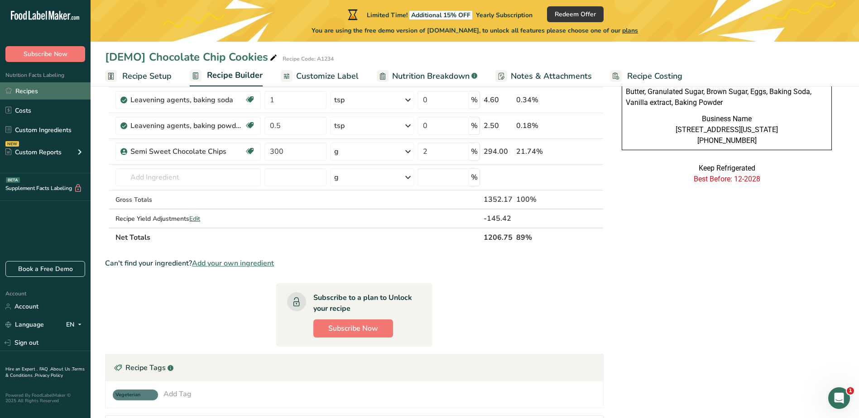
click at [32, 94] on link "Recipes" at bounding box center [45, 90] width 91 height 17
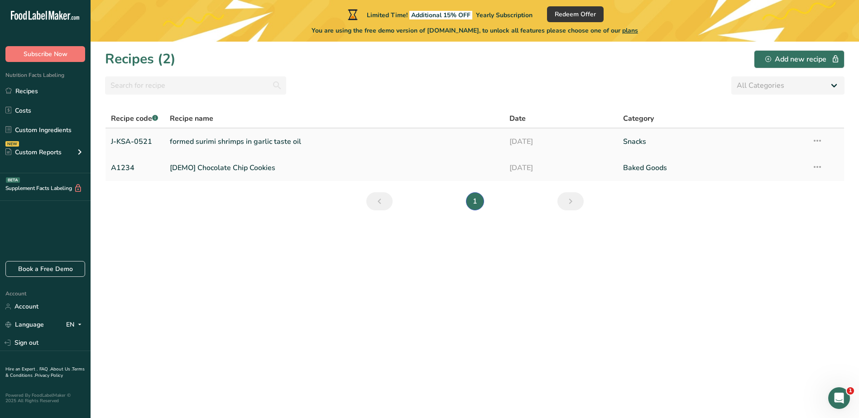
click at [211, 140] on link "formed surimi shrimps in garlic taste oil" at bounding box center [334, 141] width 329 height 19
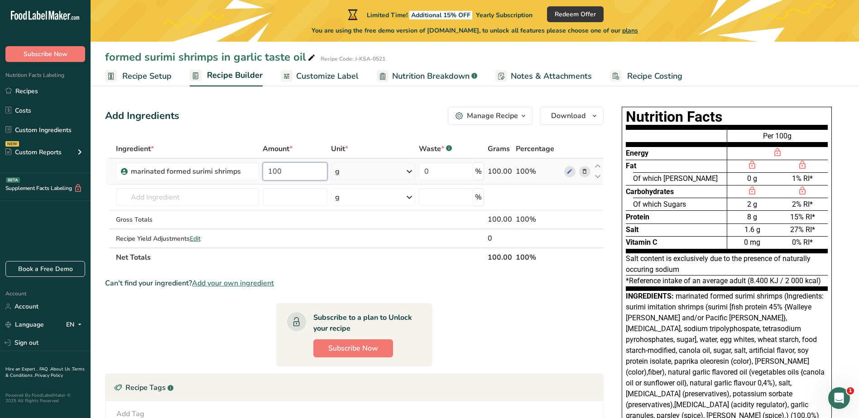
click at [296, 169] on input "100" at bounding box center [295, 172] width 65 height 18
click at [344, 170] on div "Ingredient * Amount * Unit * Waste * .a-a{fill:#347362;}.b-a{fill:#fff;} Grams …" at bounding box center [354, 203] width 499 height 128
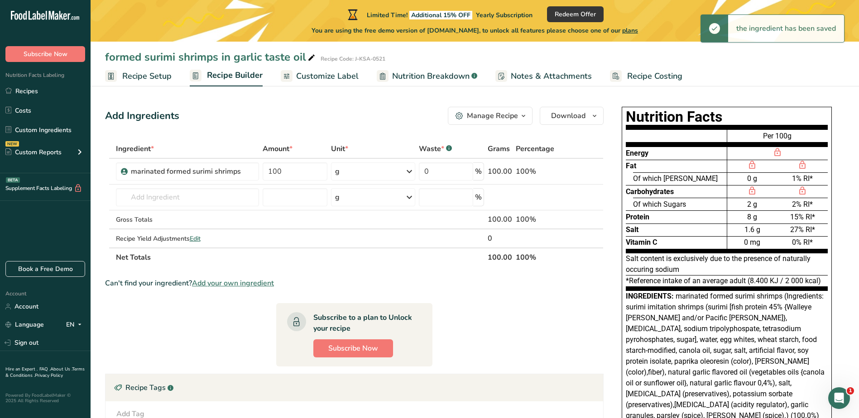
click at [524, 332] on section "Ingredient * Amount * Unit * Waste * .a-a{fill:#347362;}.b-a{fill:#fff;} Grams …" at bounding box center [354, 323] width 499 height 369
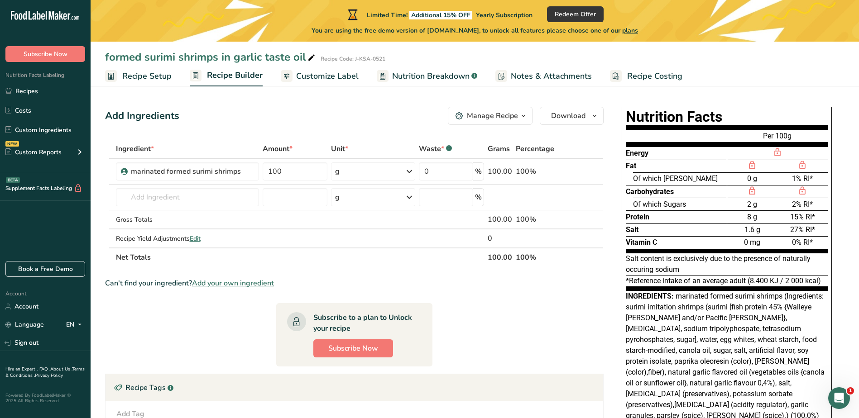
click at [325, 79] on span "Customize Label" at bounding box center [327, 76] width 62 height 12
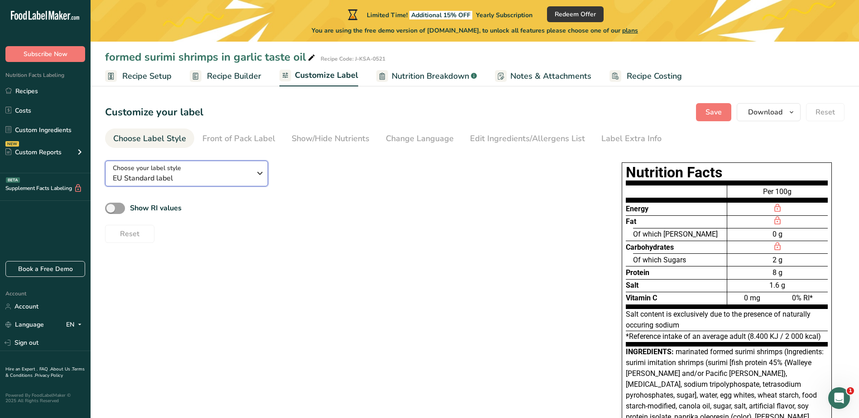
click at [259, 174] on icon "button" at bounding box center [260, 173] width 11 height 16
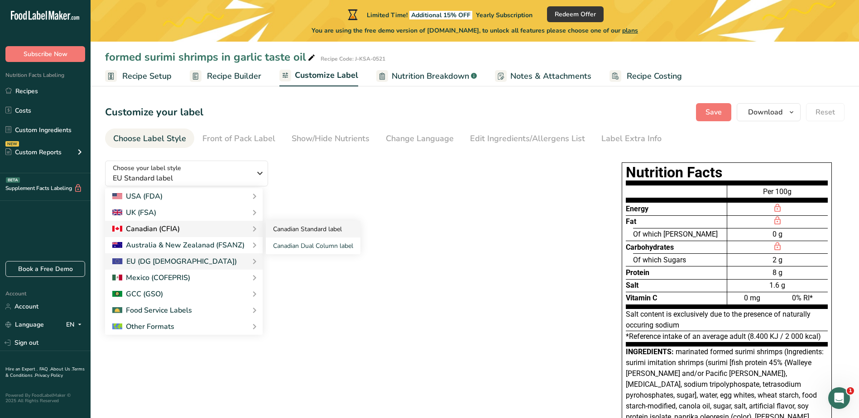
click at [294, 232] on link "Canadian Standard label" at bounding box center [313, 229] width 95 height 17
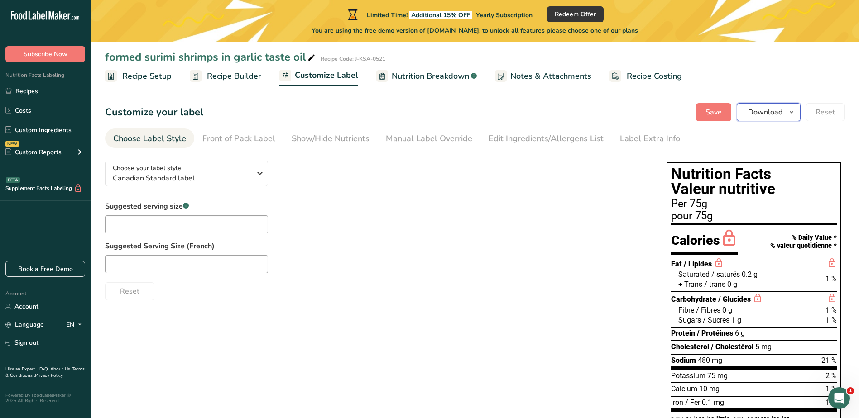
click at [792, 113] on icon "button" at bounding box center [791, 112] width 7 height 11
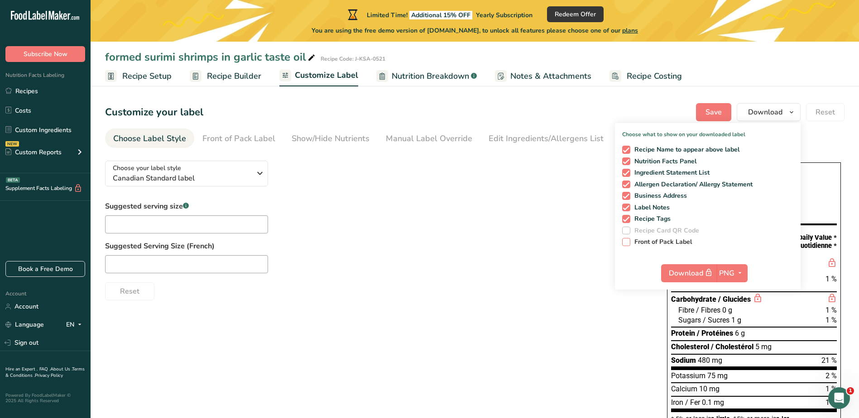
click at [628, 241] on span at bounding box center [626, 242] width 8 height 8
click at [628, 241] on input "Front of Pack Label" at bounding box center [625, 242] width 6 height 6
checkbox input "true"
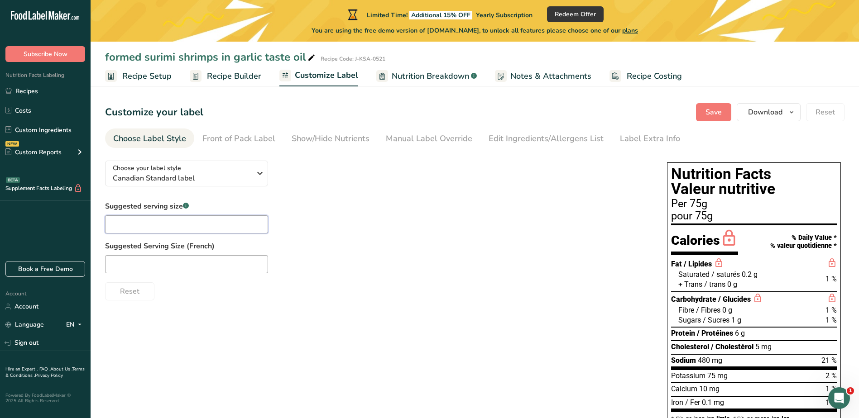
click at [135, 223] on input "text" at bounding box center [186, 225] width 163 height 18
type input "3"
click at [123, 262] on input "text" at bounding box center [186, 264] width 163 height 18
type input "3"
click at [415, 271] on div "3" at bounding box center [377, 264] width 544 height 18
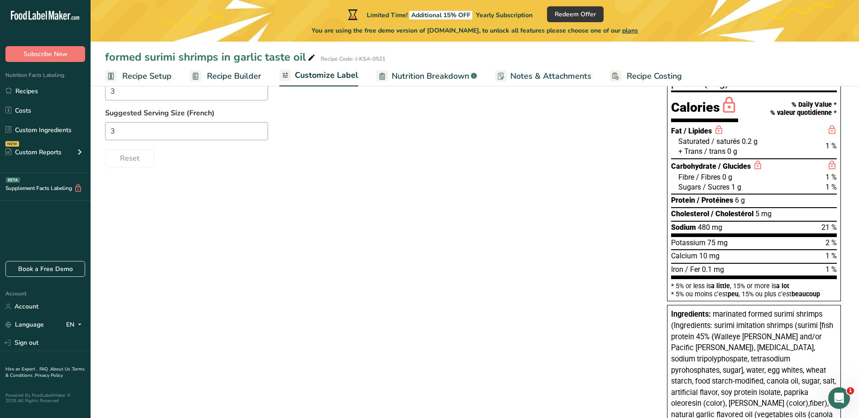
scroll to position [136, 0]
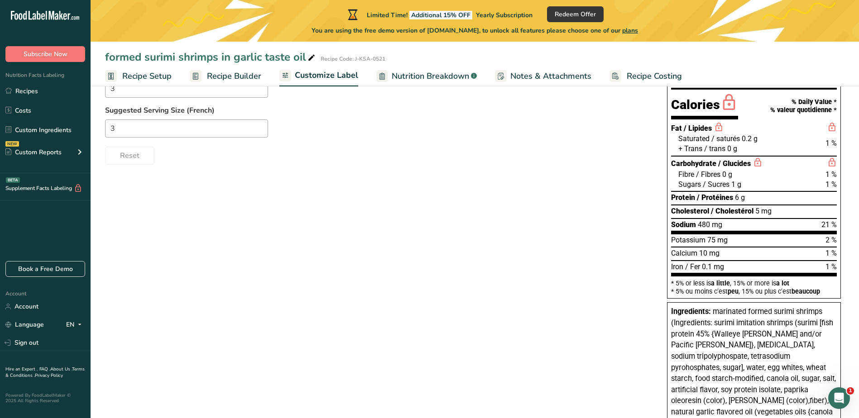
click at [567, 298] on div "Choose your label style Canadian Standard label USA (FDA) Standard FDA label Ta…" at bounding box center [475, 365] width 740 height 694
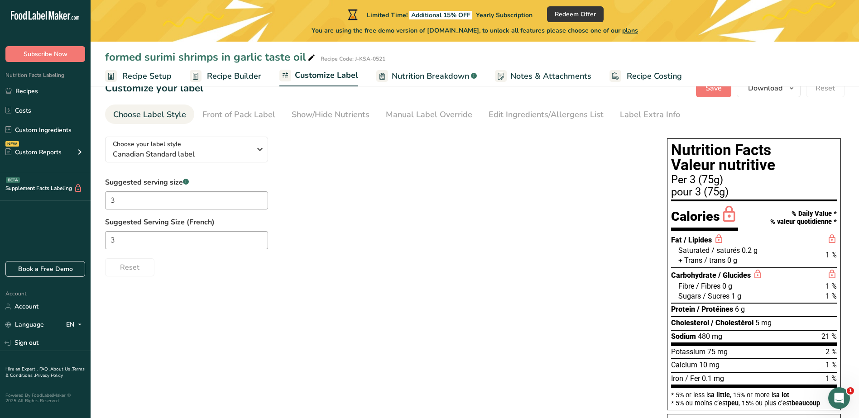
scroll to position [0, 0]
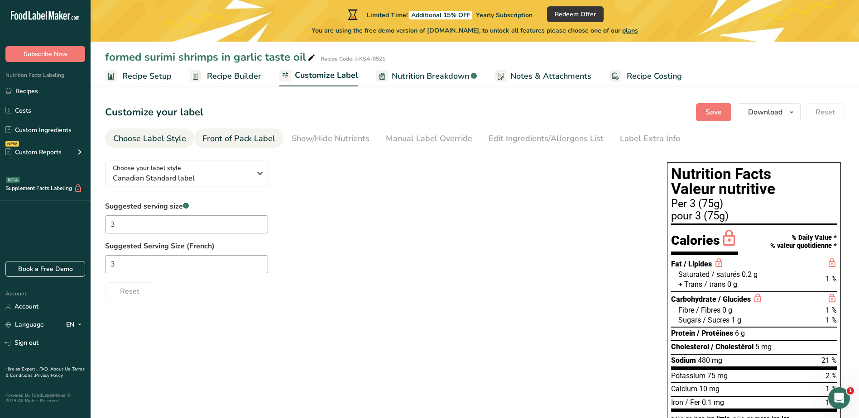
click at [245, 140] on div "Front of Pack Label" at bounding box center [238, 139] width 73 height 12
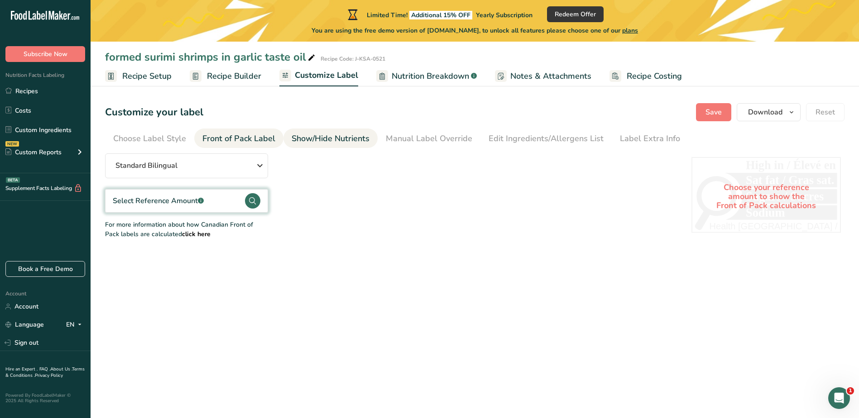
click at [331, 142] on div "Show/Hide Nutrients" at bounding box center [331, 139] width 78 height 12
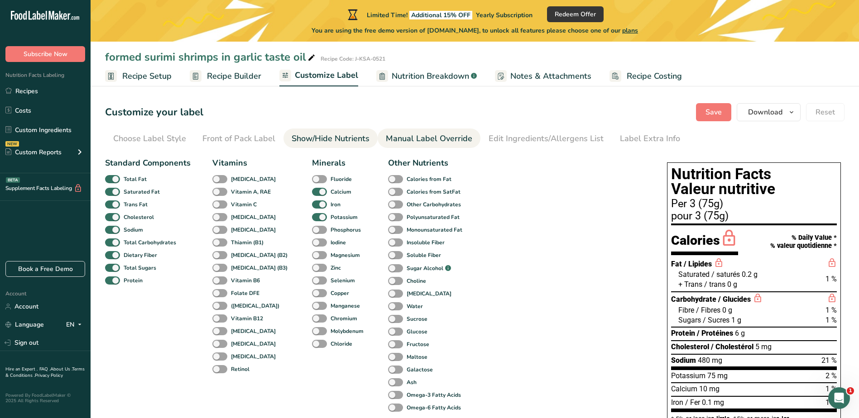
click at [433, 141] on div "Manual Label Override" at bounding box center [429, 139] width 87 height 12
type input "Per 3 (75g)"
type input "pour 3 (75g)"
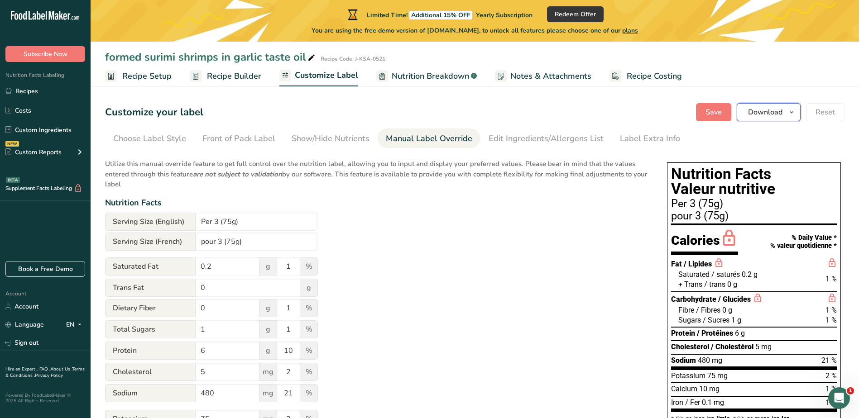
click at [768, 115] on span "Download" at bounding box center [765, 112] width 34 height 11
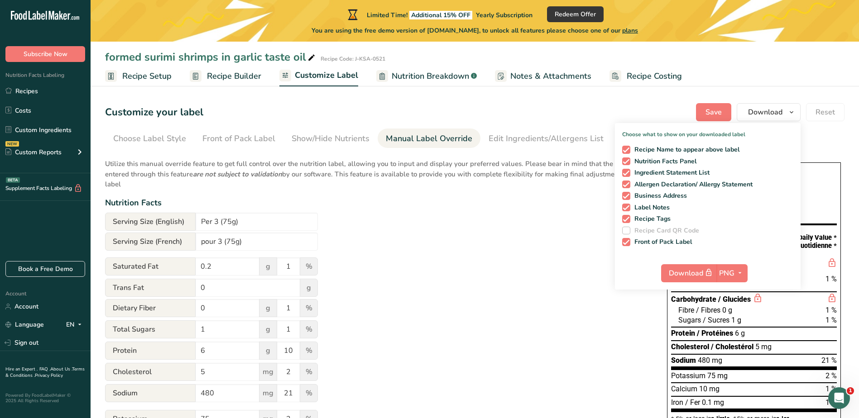
click at [463, 347] on div "Utilize this manual override feature to get full control over the nutrition lab…" at bounding box center [377, 323] width 544 height 339
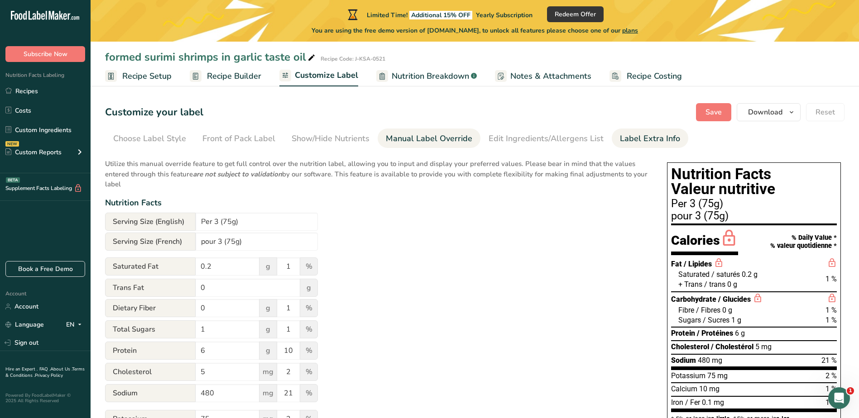
click at [620, 135] on div "Label Extra Info" at bounding box center [650, 139] width 60 height 12
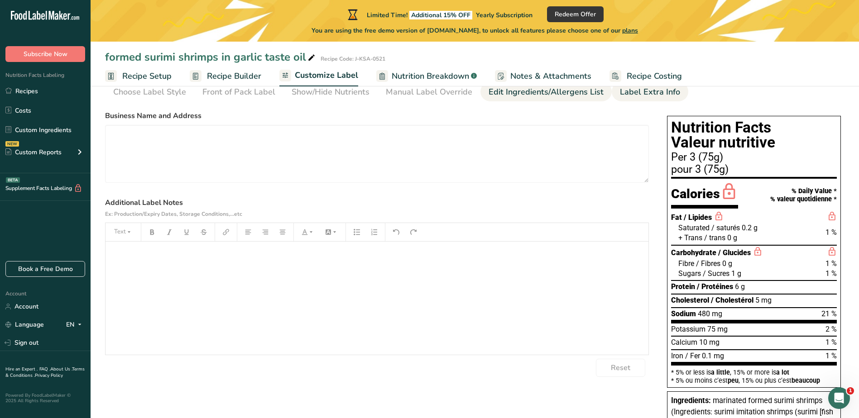
scroll to position [45, 0]
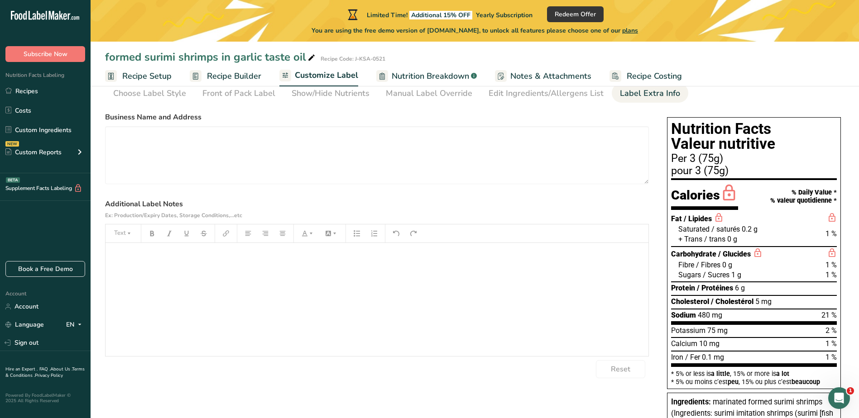
click at [566, 67] on link "Notes & Attachments" at bounding box center [543, 76] width 96 height 20
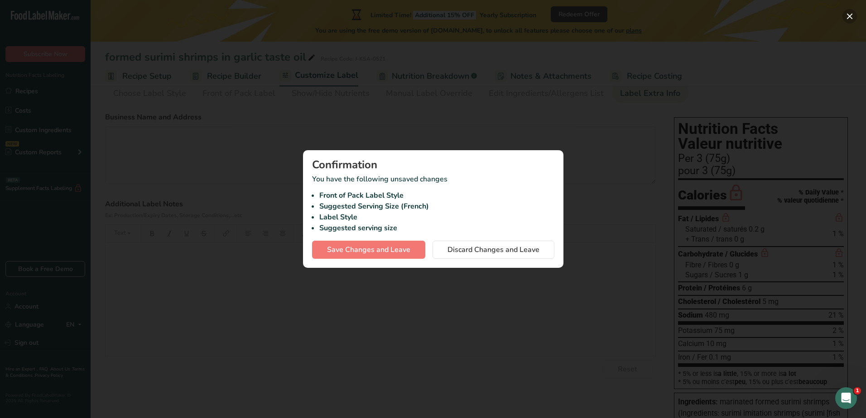
click at [844, 16] on button "button" at bounding box center [849, 16] width 14 height 14
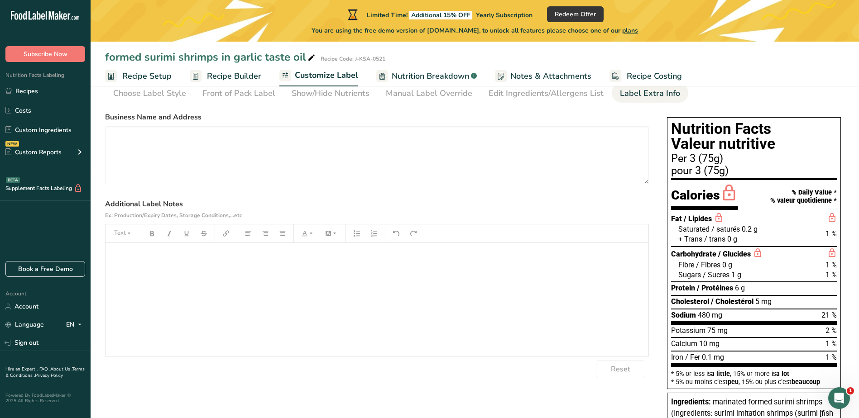
scroll to position [0, 0]
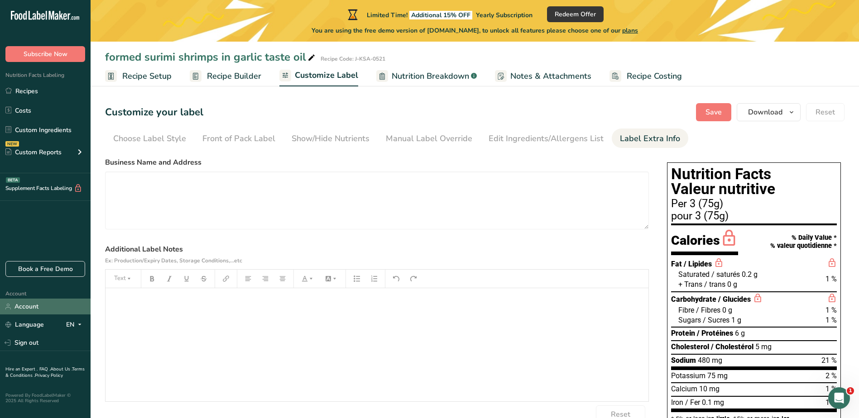
click at [34, 304] on link "Account" at bounding box center [45, 307] width 91 height 16
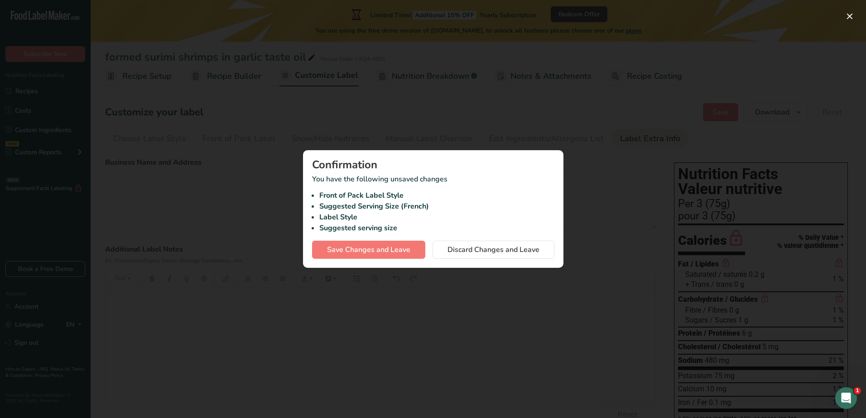
click at [851, 5] on div at bounding box center [433, 209] width 866 height 418
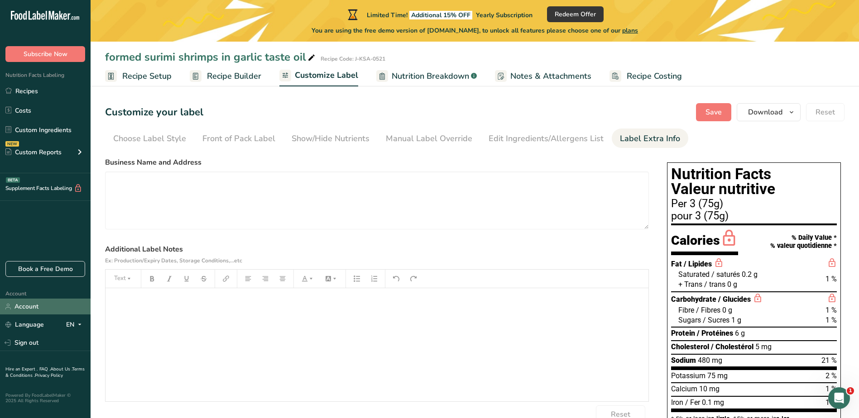
click at [32, 310] on link "Account" at bounding box center [45, 307] width 91 height 16
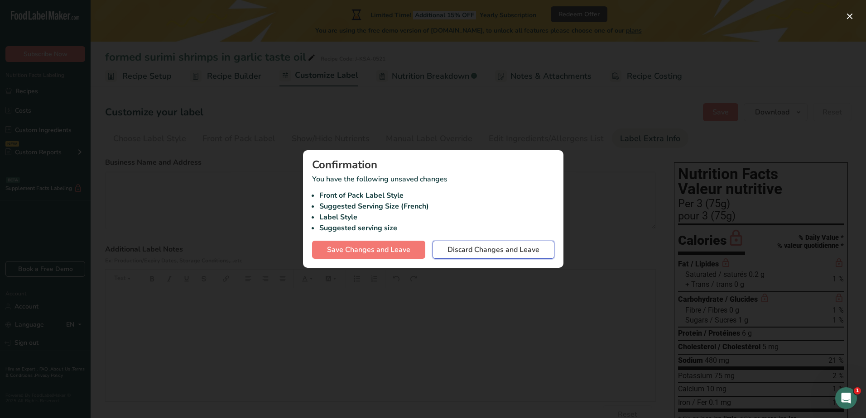
click at [510, 251] on span "Discard Changes and Leave" at bounding box center [493, 250] width 92 height 11
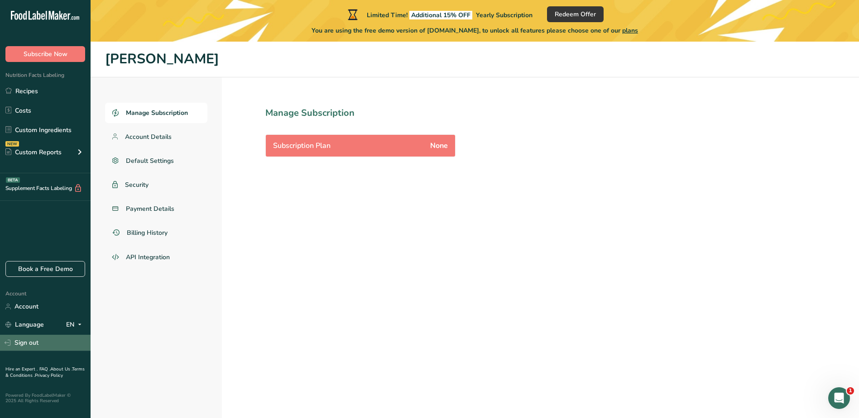
click at [24, 339] on link "Sign out" at bounding box center [45, 343] width 91 height 16
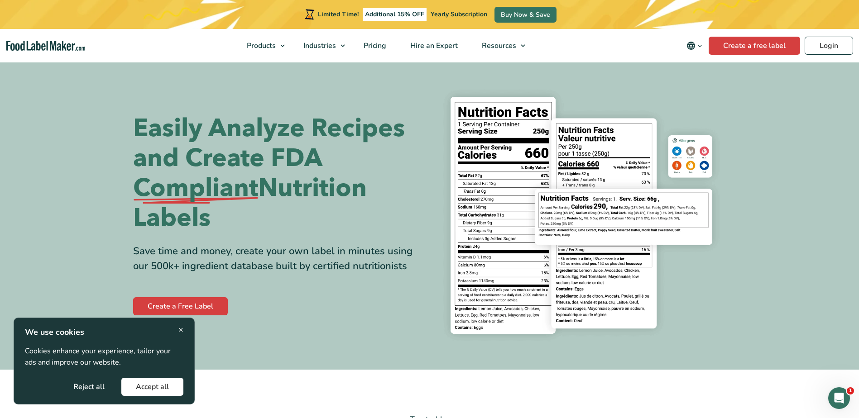
click at [182, 328] on span "×" at bounding box center [180, 330] width 5 height 12
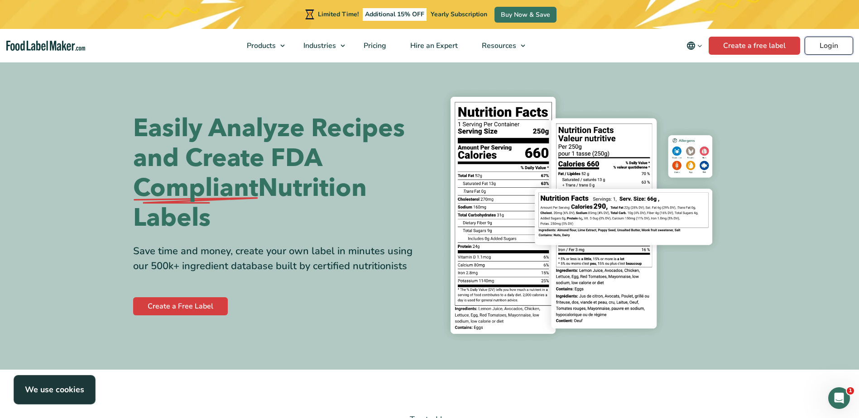
click at [837, 45] on link "Login" at bounding box center [829, 46] width 48 height 18
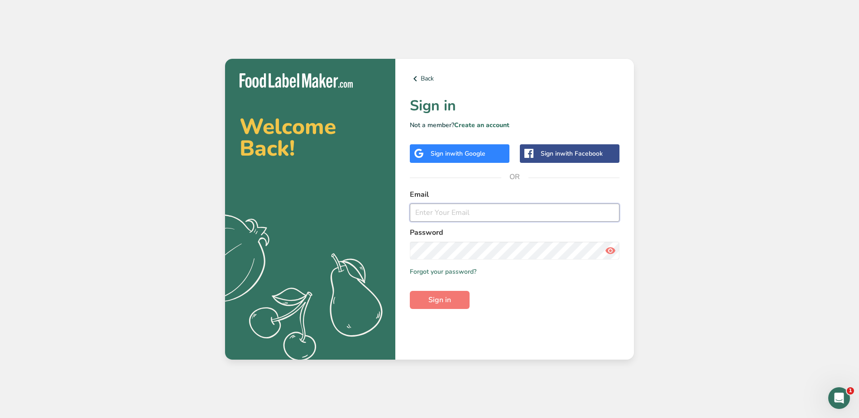
click at [436, 217] on input "email" at bounding box center [515, 213] width 210 height 18
type input "[EMAIL_ADDRESS][DOMAIN_NAME]"
click at [410, 291] on button "Sign in" at bounding box center [440, 300] width 60 height 18
click at [456, 302] on button "Sign in" at bounding box center [440, 300] width 60 height 18
click at [836, 28] on div "Please recheck your credentials" at bounding box center [784, 28] width 120 height 27
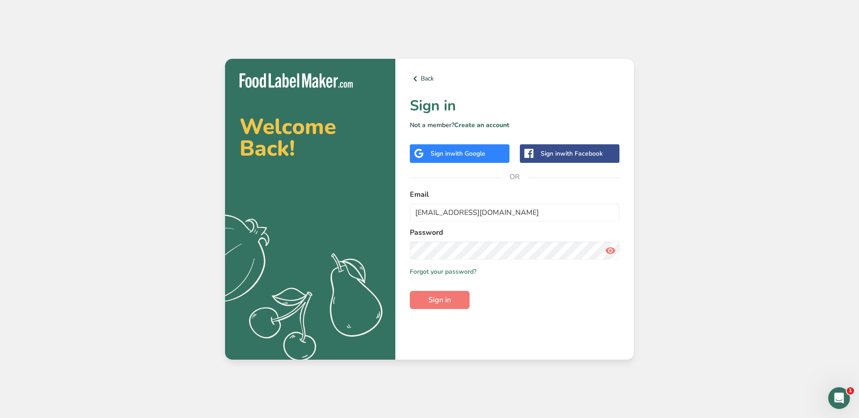
click at [476, 264] on form "Email [EMAIL_ADDRESS][DOMAIN_NAME] Password Remember me Forgot your password? S…" at bounding box center [515, 249] width 210 height 120
click at [609, 250] on icon at bounding box center [610, 251] width 11 height 16
click at [449, 297] on span "Sign in" at bounding box center [439, 300] width 23 height 11
drag, startPoint x: 838, startPoint y: 26, endPoint x: 729, endPoint y: 28, distance: 109.6
drag, startPoint x: 501, startPoint y: 212, endPoint x: 506, endPoint y: 216, distance: 6.7
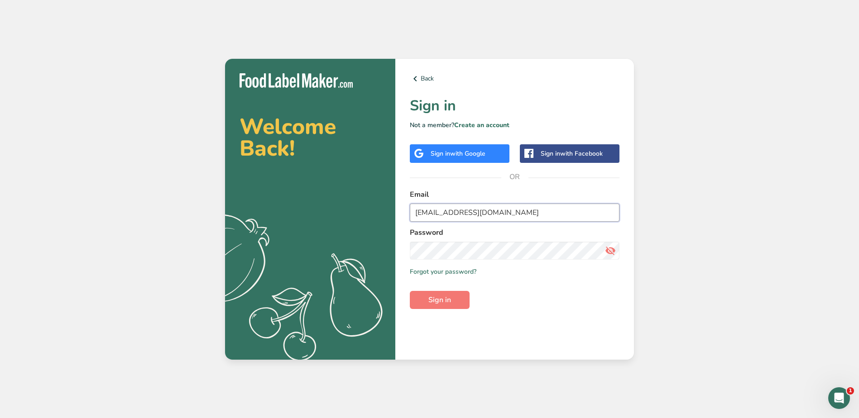
click at [501, 212] on input "[EMAIL_ADDRESS][DOMAIN_NAME]" at bounding box center [515, 213] width 210 height 18
click at [448, 299] on span "Sign in" at bounding box center [439, 300] width 23 height 11
click at [457, 274] on link "Forgot your password?" at bounding box center [443, 272] width 67 height 10
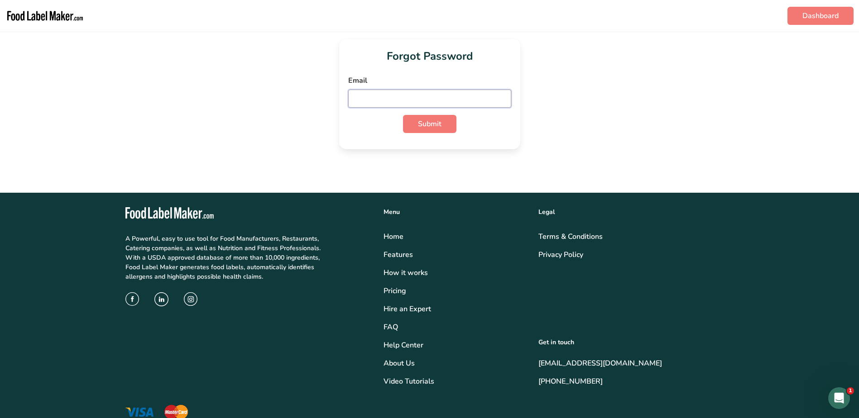
click at [410, 105] on input "email" at bounding box center [429, 99] width 163 height 18
type input "[EMAIL_ADDRESS][DOMAIN_NAME]"
click at [419, 124] on span "Submit" at bounding box center [430, 124] width 24 height 11
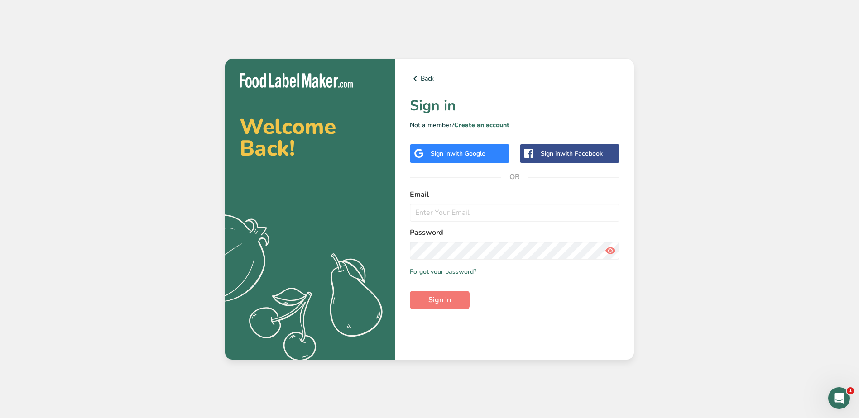
click at [608, 251] on icon at bounding box center [610, 251] width 11 height 16
drag, startPoint x: 436, startPoint y: 215, endPoint x: 456, endPoint y: 218, distance: 20.6
click at [436, 215] on input "email" at bounding box center [515, 213] width 210 height 18
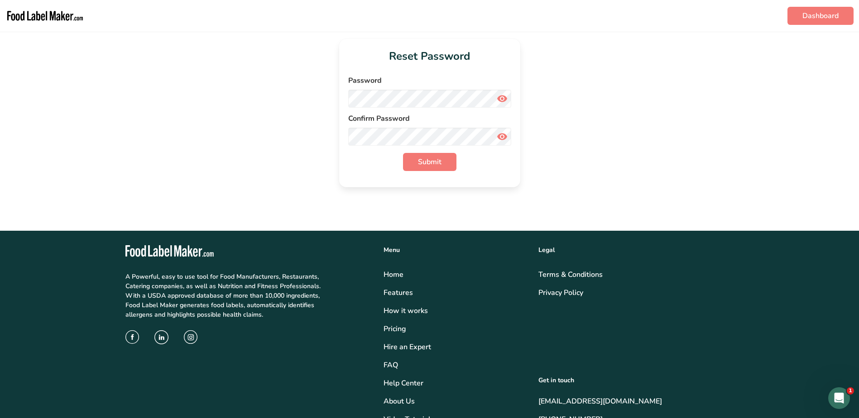
click at [503, 98] on icon at bounding box center [502, 99] width 11 height 16
click at [423, 156] on button "Submit" at bounding box center [429, 162] width 53 height 18
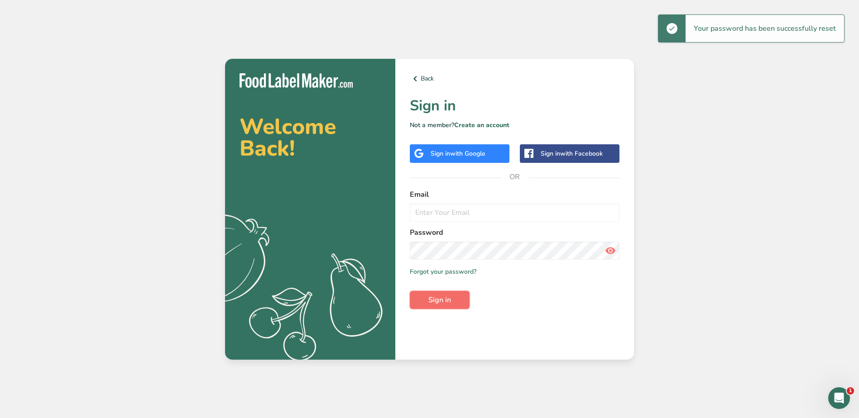
click at [442, 304] on span "Sign in" at bounding box center [439, 300] width 23 height 11
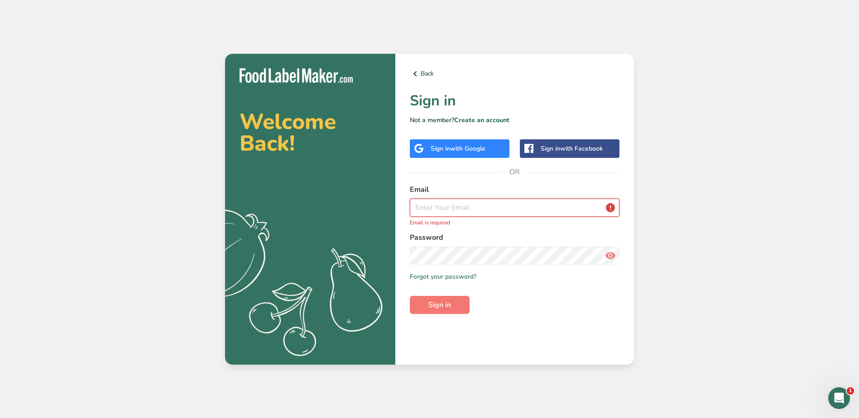
click at [458, 211] on input "email" at bounding box center [515, 208] width 210 height 18
click at [691, 269] on div "Welcome Back! .a{fill:#f5f3ed;} Back Sign in Not a member? Create an account Si…" at bounding box center [429, 209] width 859 height 418
click at [423, 210] on input "email" at bounding box center [515, 208] width 210 height 18
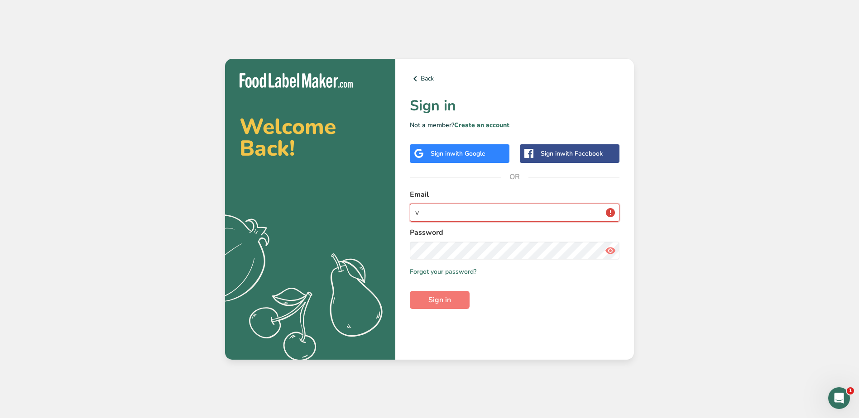
type input "[EMAIL_ADDRESS][DOMAIN_NAME]"
click at [444, 299] on span "Sign in" at bounding box center [439, 300] width 23 height 11
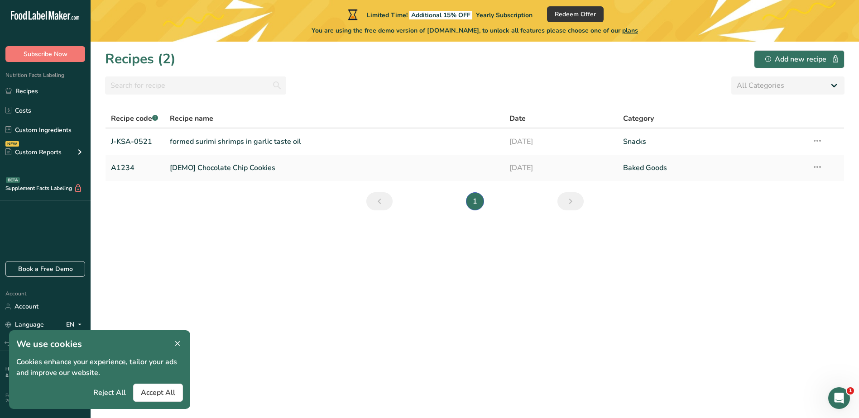
click at [494, 316] on section "Recipes (2) Add new recipe All Categories Baked Goods [GEOGRAPHIC_DATA] Confect…" at bounding box center [475, 230] width 769 height 377
click at [225, 170] on link "[DEMO] Chocolate Chip Cookies" at bounding box center [334, 168] width 329 height 19
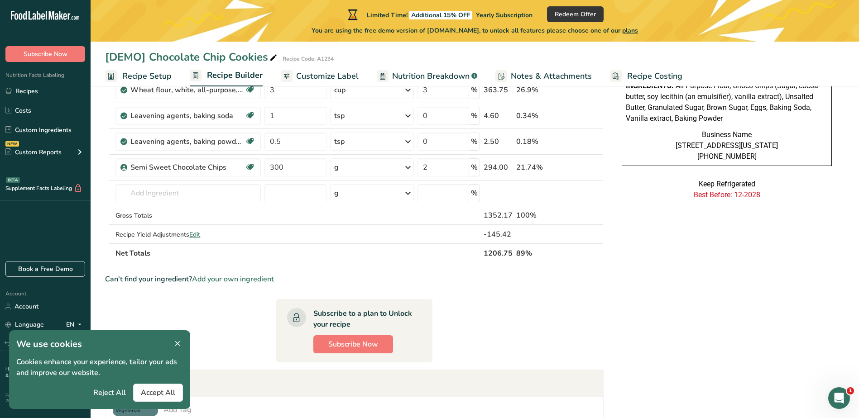
scroll to position [226, 0]
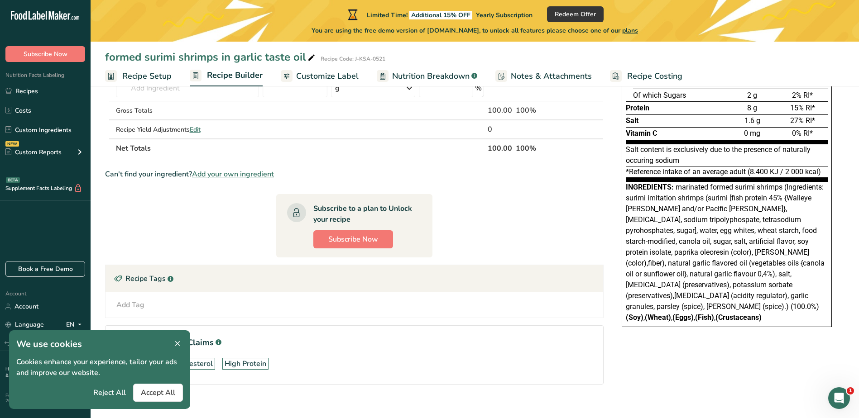
scroll to position [119, 0]
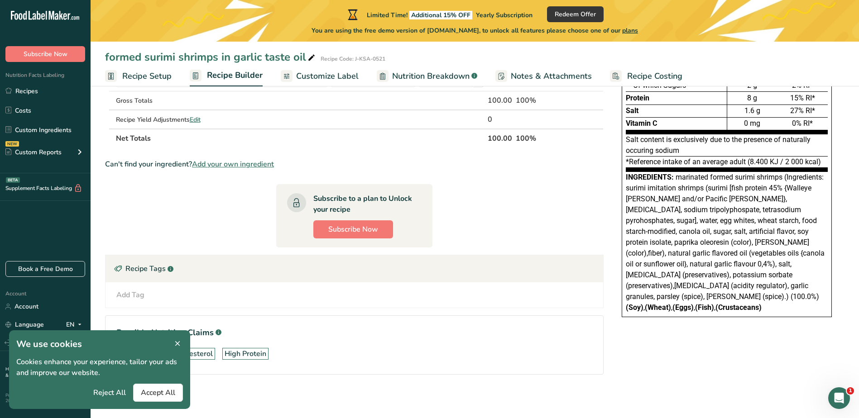
click at [176, 345] on icon at bounding box center [177, 344] width 8 height 13
